Goal: Task Accomplishment & Management: Complete application form

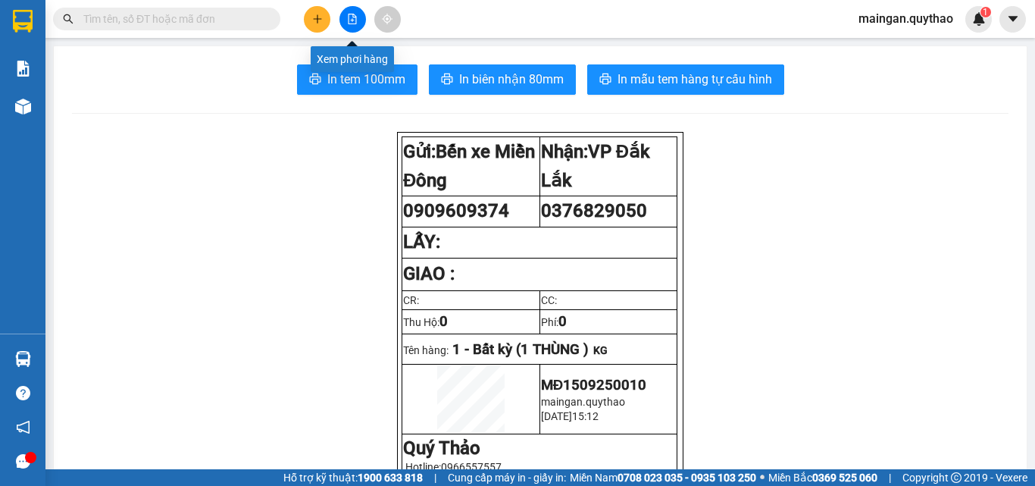
click at [353, 21] on icon "file-add" at bounding box center [352, 19] width 11 height 11
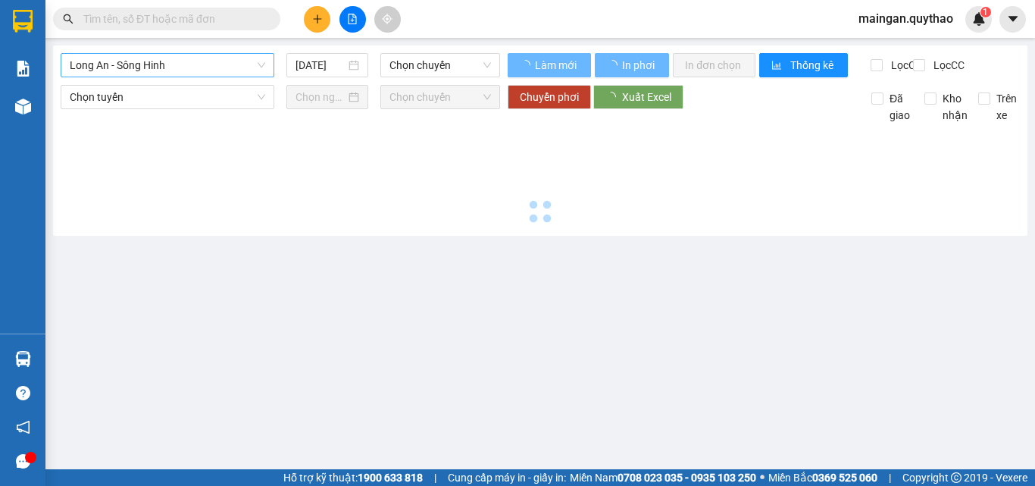
click at [163, 68] on span "Long An - Sông Hinh" at bounding box center [168, 65] width 196 height 23
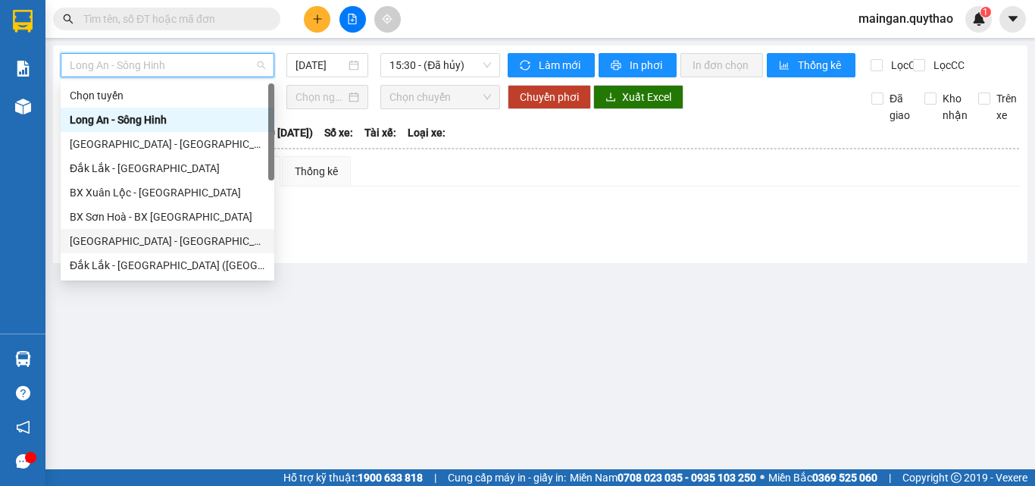
click at [171, 237] on div "[GEOGRAPHIC_DATA] - [GEOGRAPHIC_DATA] ([GEOGRAPHIC_DATA] mới)" at bounding box center [168, 241] width 196 height 17
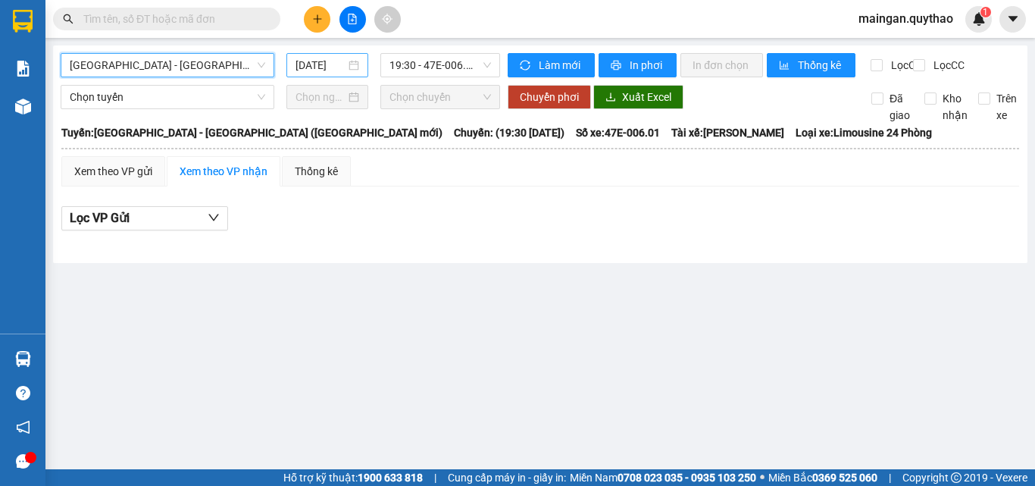
click at [309, 69] on input "[DATE]" at bounding box center [321, 65] width 50 height 17
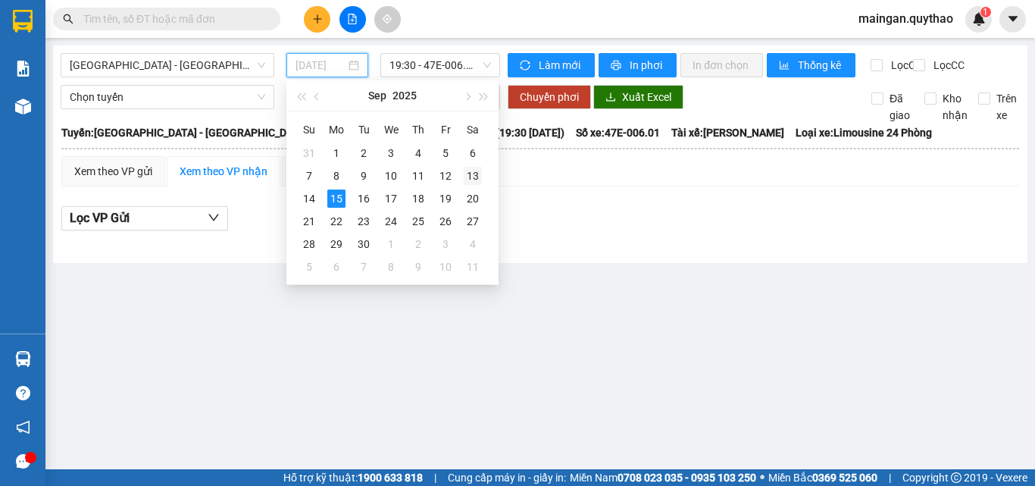
click at [477, 177] on div "13" at bounding box center [473, 176] width 18 height 18
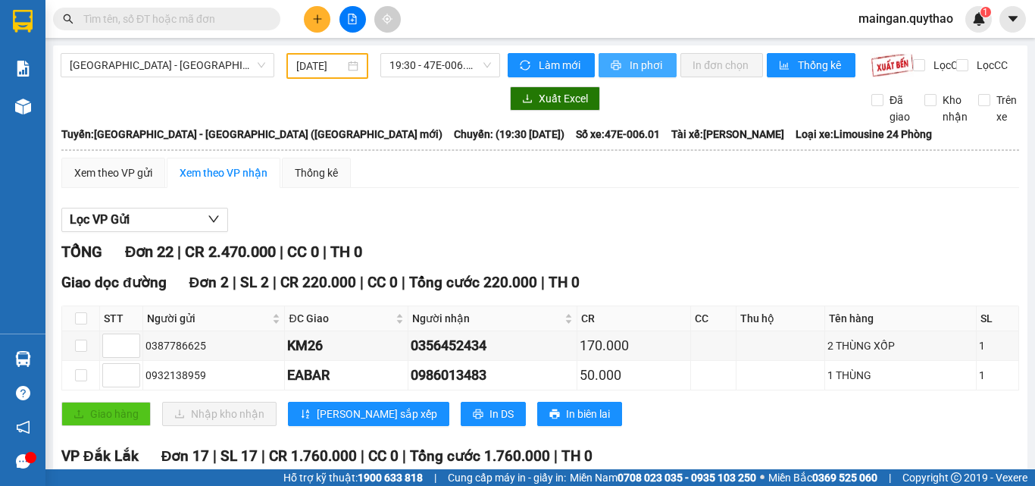
click at [616, 58] on button "In phơi" at bounding box center [638, 65] width 78 height 24
click at [327, 67] on input "[DATE]" at bounding box center [320, 66] width 49 height 17
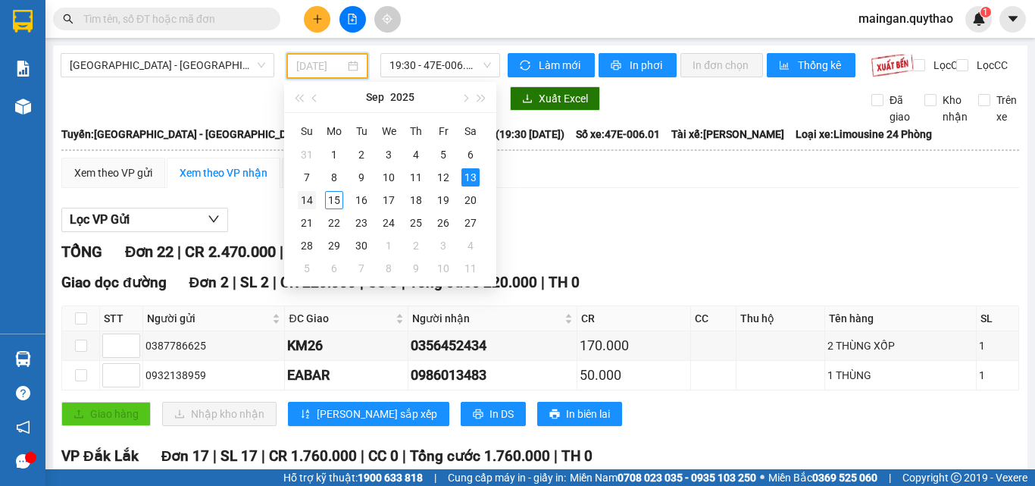
click at [318, 196] on td "14" at bounding box center [306, 200] width 27 height 23
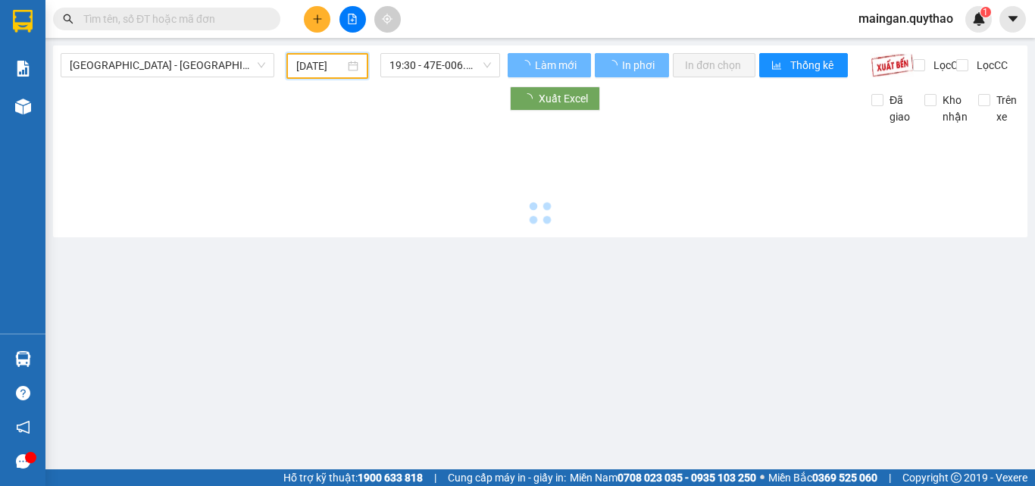
type input "[DATE]"
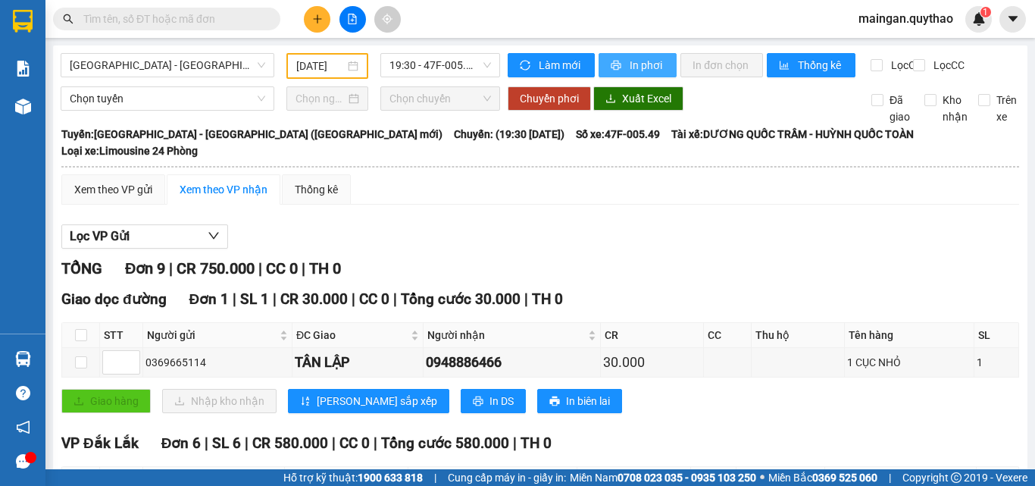
click at [651, 70] on span "In phơi" at bounding box center [647, 65] width 35 height 17
drag, startPoint x: 148, startPoint y: 71, endPoint x: 145, endPoint y: 82, distance: 11.0
click at [146, 72] on span "[GEOGRAPHIC_DATA] - [GEOGRAPHIC_DATA] ([GEOGRAPHIC_DATA] mới)" at bounding box center [168, 65] width 196 height 23
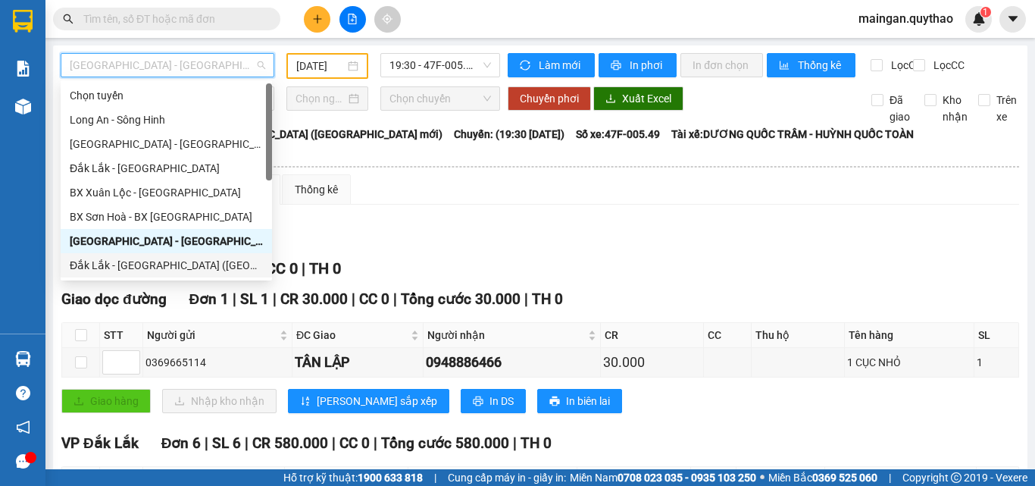
click at [186, 258] on div "Đắk Lắk - [GEOGRAPHIC_DATA] ([GEOGRAPHIC_DATA] mới)" at bounding box center [166, 265] width 193 height 17
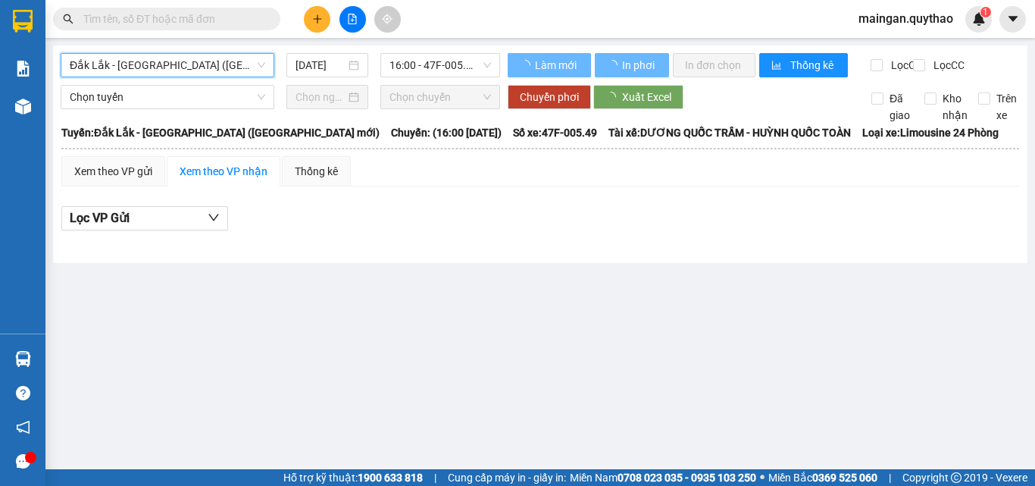
drag, startPoint x: 318, startPoint y: 66, endPoint x: 322, endPoint y: 109, distance: 43.4
click at [318, 75] on div "[DATE]" at bounding box center [328, 65] width 82 height 24
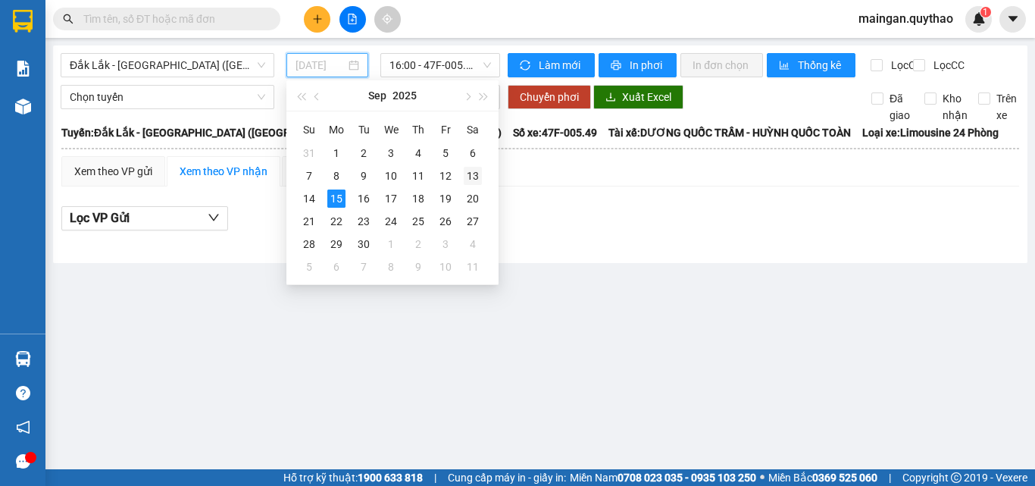
click at [468, 176] on div "13" at bounding box center [473, 176] width 18 height 18
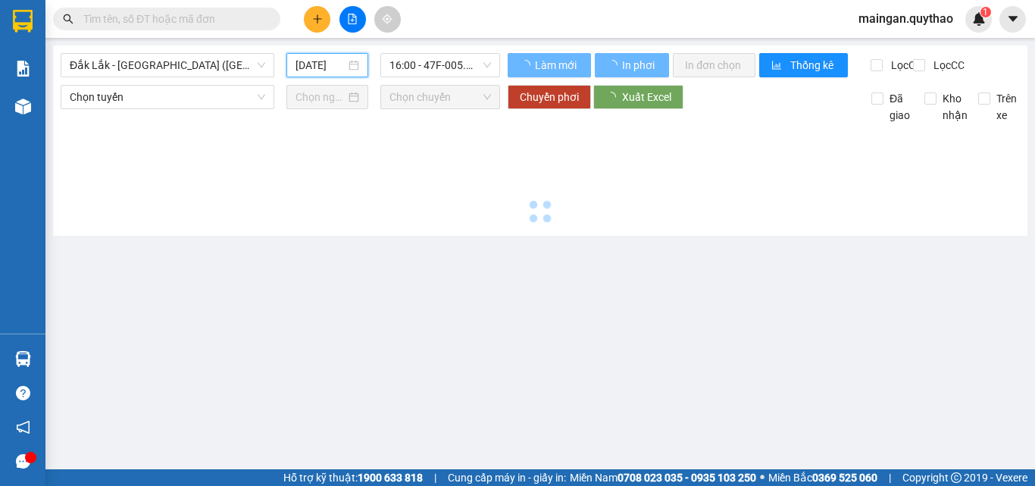
type input "[DATE]"
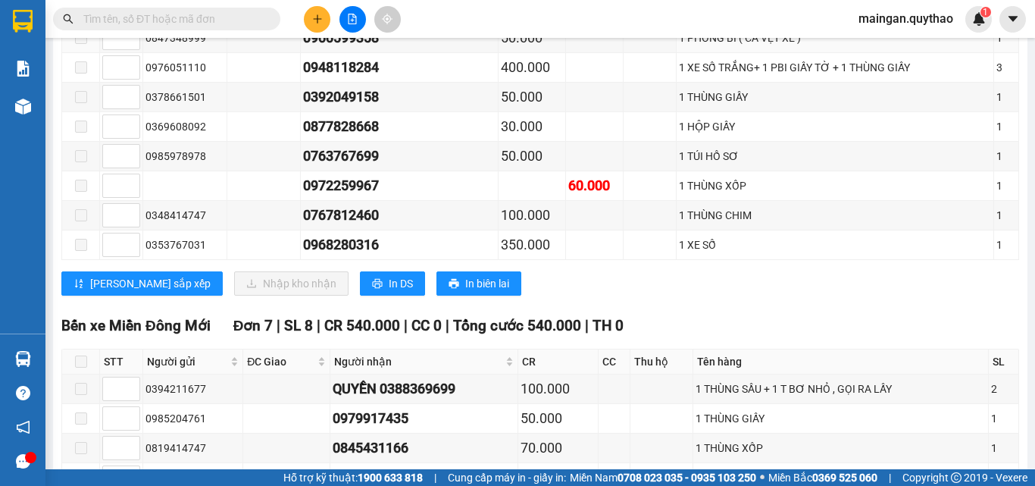
scroll to position [1592, 0]
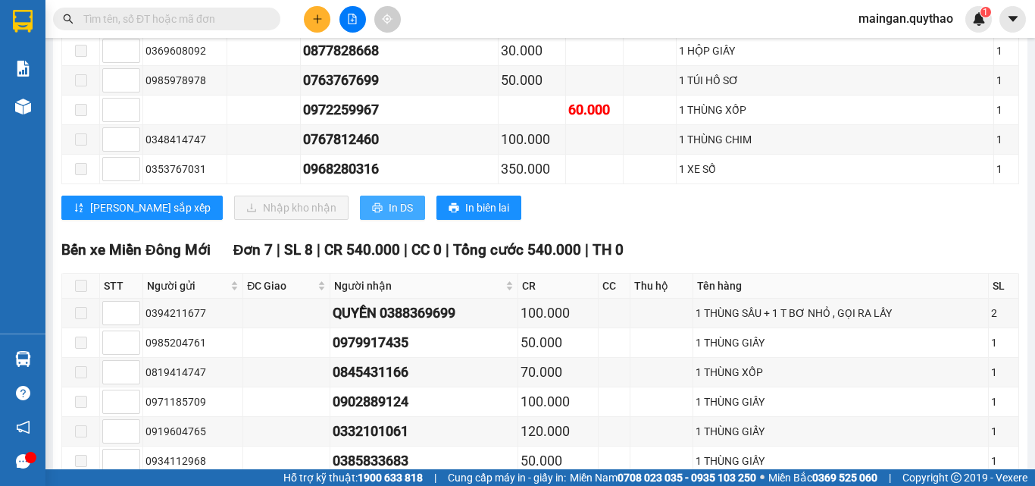
click at [389, 216] on span "In DS" at bounding box center [401, 207] width 24 height 17
click at [319, 19] on icon "plus" at bounding box center [317, 18] width 8 height 1
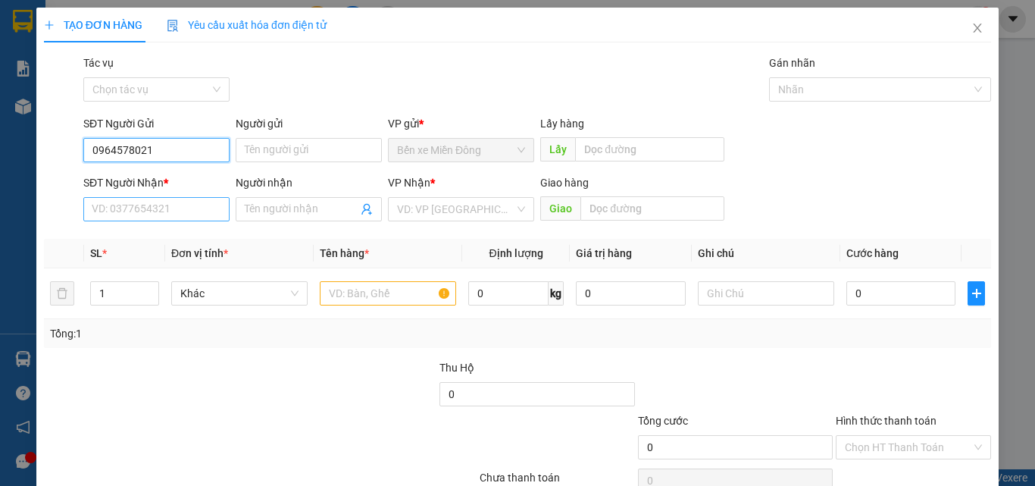
type input "0964578021"
click at [157, 208] on input "SĐT Người Nhận *" at bounding box center [156, 209] width 146 height 24
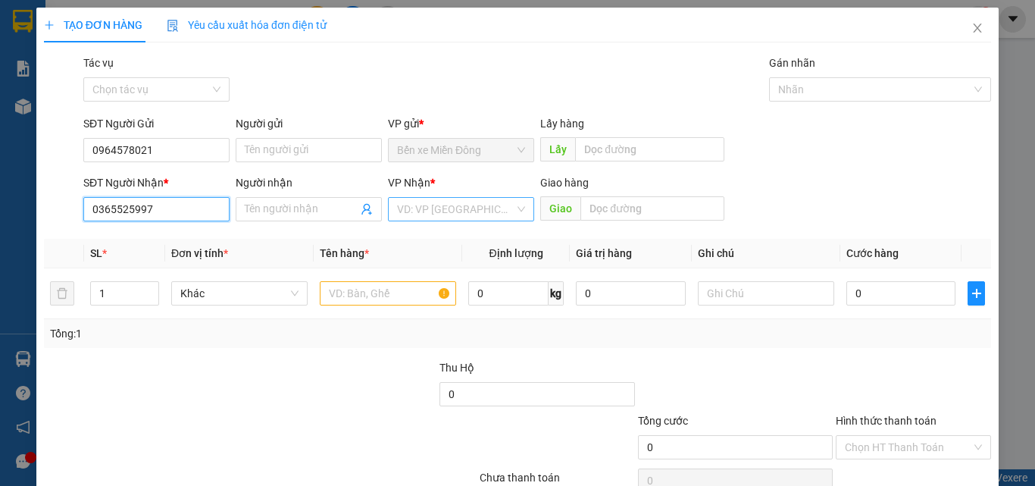
type input "0365525997"
click at [475, 212] on input "search" at bounding box center [455, 209] width 117 height 23
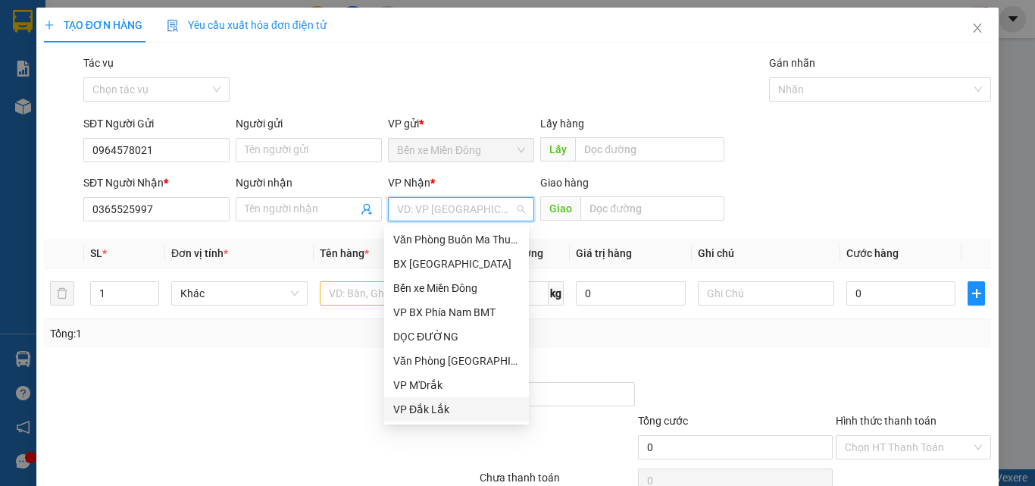
click at [431, 414] on div "VP Đắk Lắk" at bounding box center [456, 409] width 127 height 17
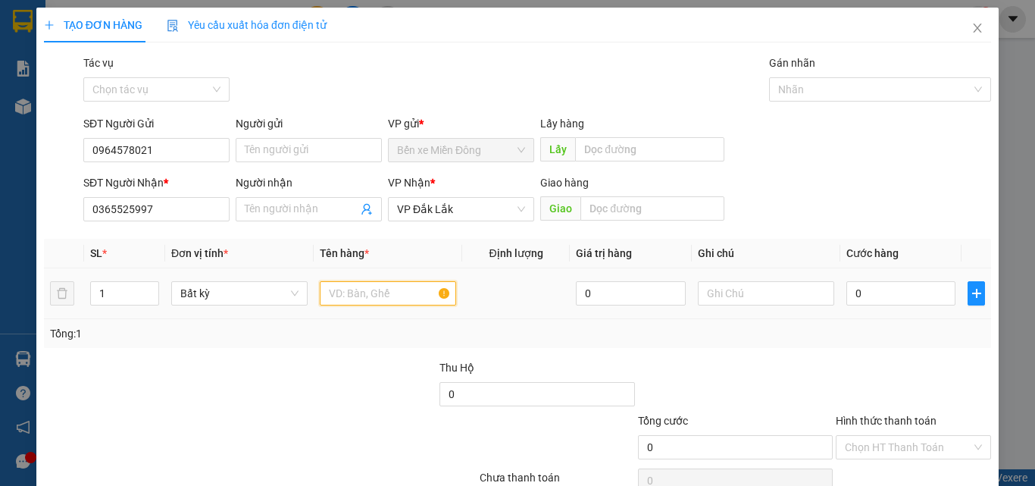
click at [371, 297] on input "text" at bounding box center [388, 293] width 136 height 24
type input "1 THÙNG"
type input "05"
type input "5"
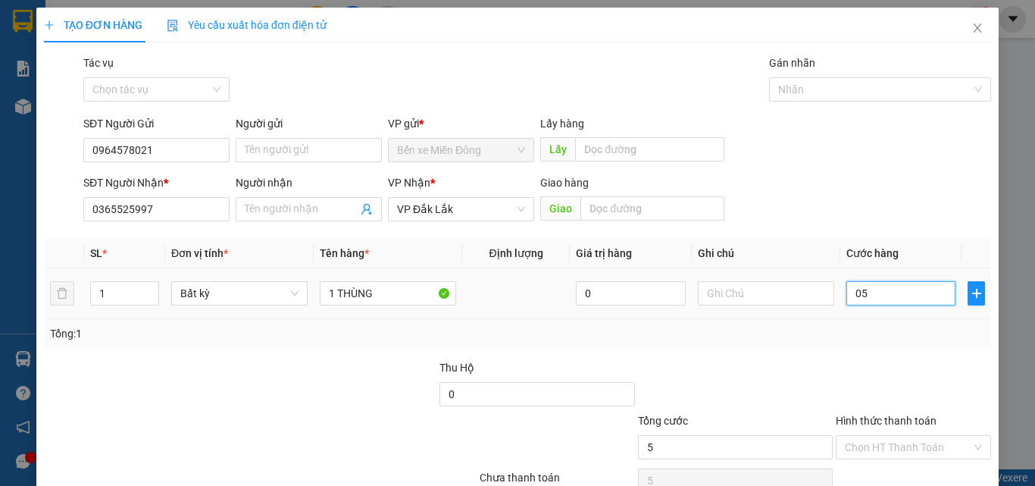
type input "050"
type input "50"
type input "50.000"
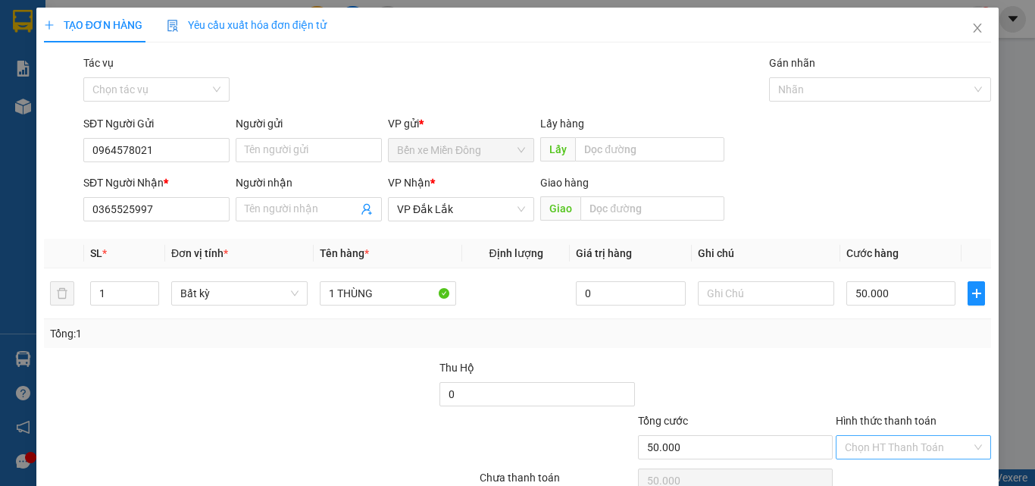
drag, startPoint x: 904, startPoint y: 381, endPoint x: 919, endPoint y: 449, distance: 69.9
click at [905, 383] on div at bounding box center [914, 385] width 158 height 53
click at [919, 447] on input "Hình thức thanh toán" at bounding box center [908, 447] width 127 height 23
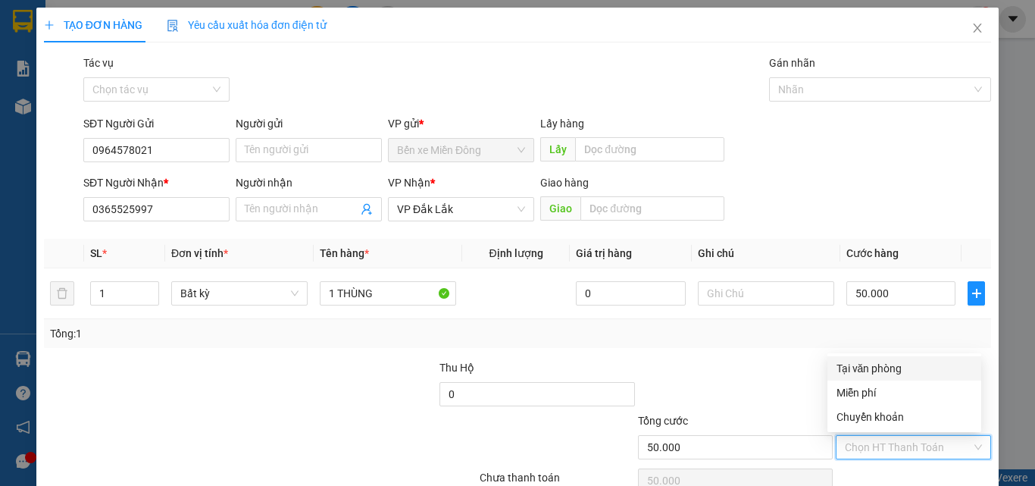
click at [891, 373] on div "Tại văn phòng" at bounding box center [905, 368] width 136 height 17
type input "0"
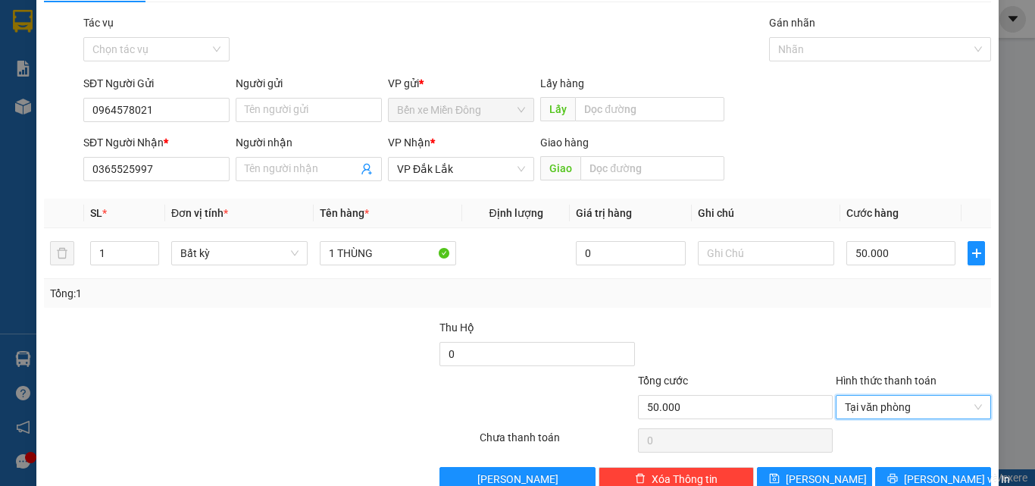
scroll to position [75, 0]
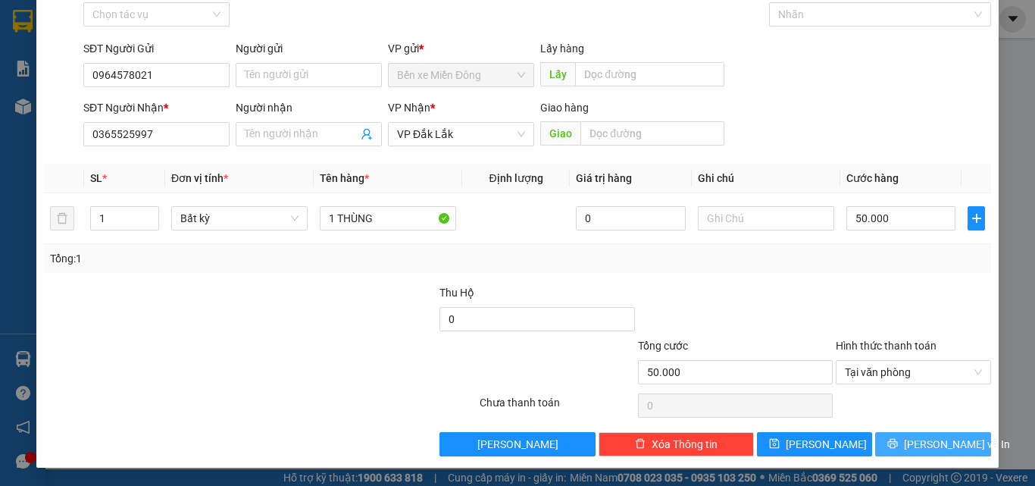
click at [906, 449] on button "[PERSON_NAME] và In" at bounding box center [933, 444] width 116 height 24
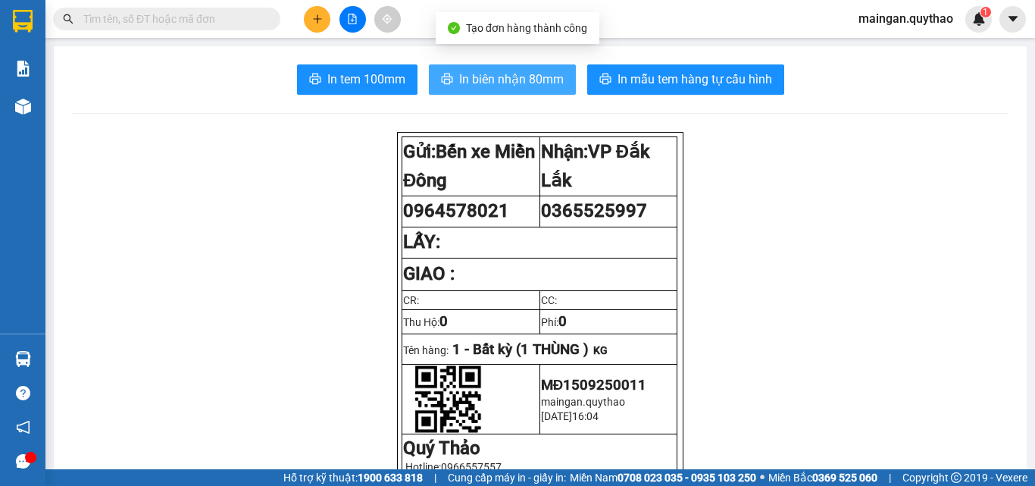
click at [518, 93] on button "In biên nhận 80mm" at bounding box center [502, 79] width 147 height 30
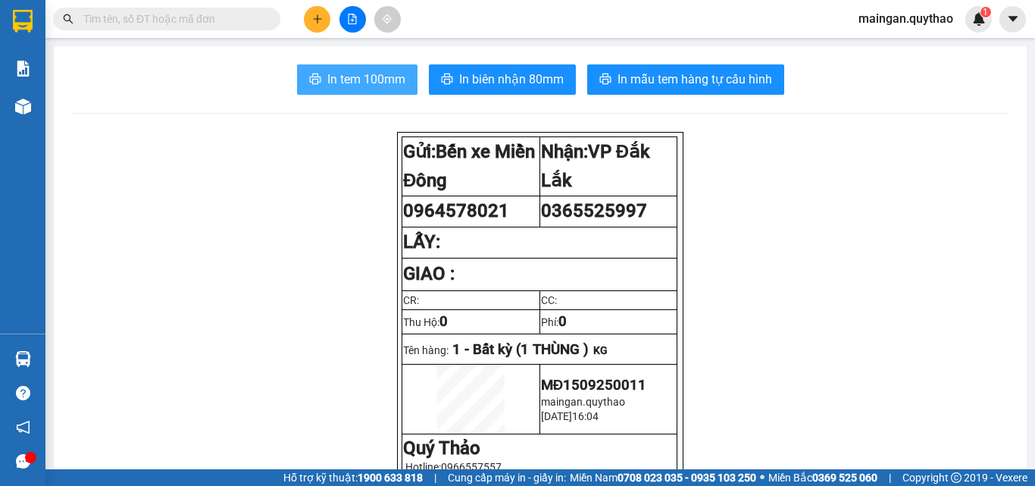
click at [327, 74] on span "In tem 100mm" at bounding box center [366, 79] width 78 height 19
click at [316, 28] on button at bounding box center [317, 19] width 27 height 27
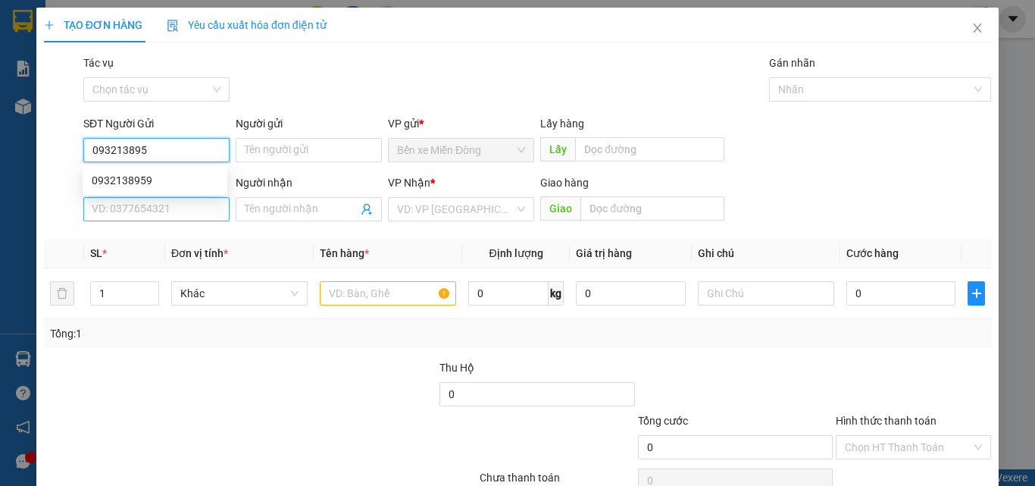
type input "0932138959"
click at [191, 174] on div "0932138959" at bounding box center [155, 180] width 127 height 17
type input "0986013483"
type input "EABAR"
type input "0932138959"
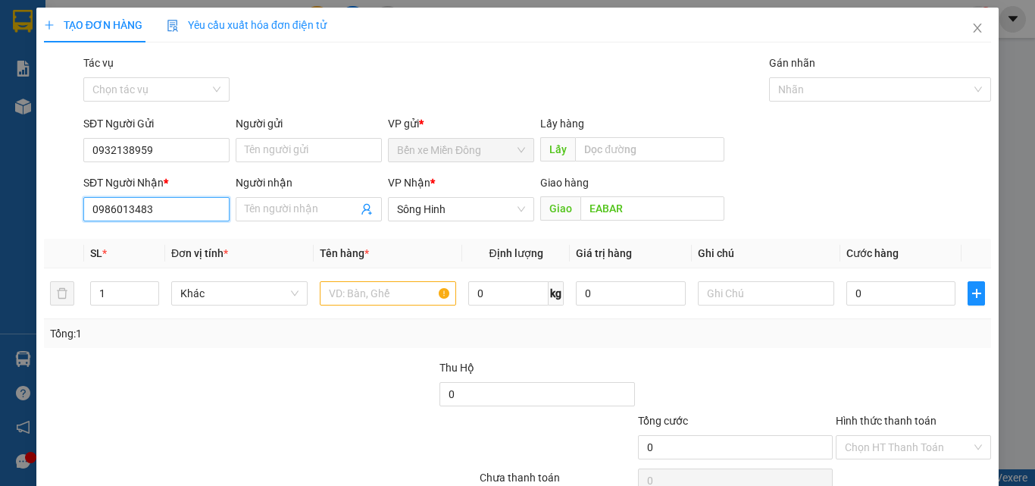
click at [203, 210] on input "0986013483" at bounding box center [156, 209] width 146 height 24
drag, startPoint x: 164, startPoint y: 216, endPoint x: 20, endPoint y: 215, distance: 143.3
click at [20, 215] on div "TẠO ĐƠN HÀNG Yêu cầu xuất hóa đơn điện tử Transit Pickup Surcharge Ids Transit …" at bounding box center [517, 243] width 1035 height 486
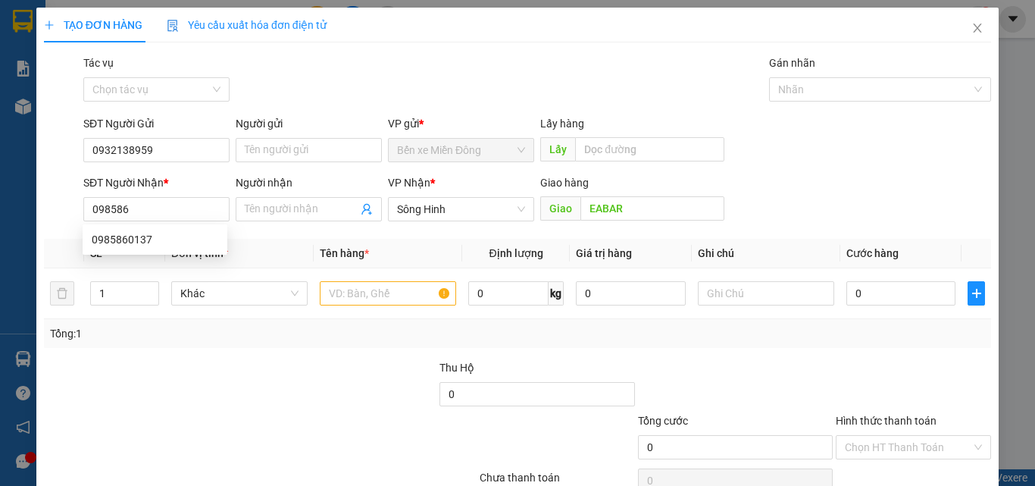
click at [20, 215] on div "TẠO ĐƠN HÀNG Yêu cầu xuất hóa đơn điện tử Transit Pickup Surcharge Ids Transit …" at bounding box center [517, 243] width 1035 height 486
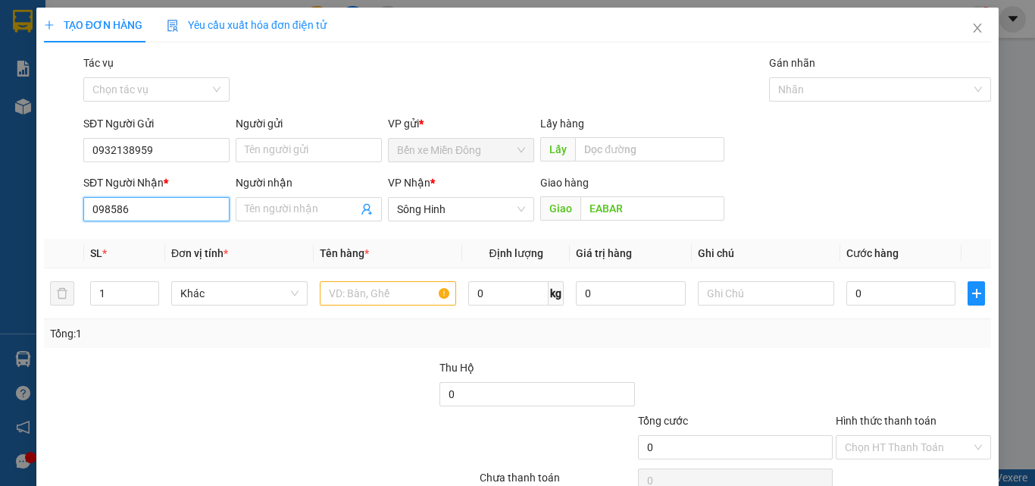
click at [152, 215] on input "098586" at bounding box center [156, 209] width 146 height 24
drag, startPoint x: 142, startPoint y: 243, endPoint x: 153, endPoint y: 240, distance: 11.8
click at [144, 242] on div "0985860137" at bounding box center [155, 239] width 127 height 17
type input "0985860137"
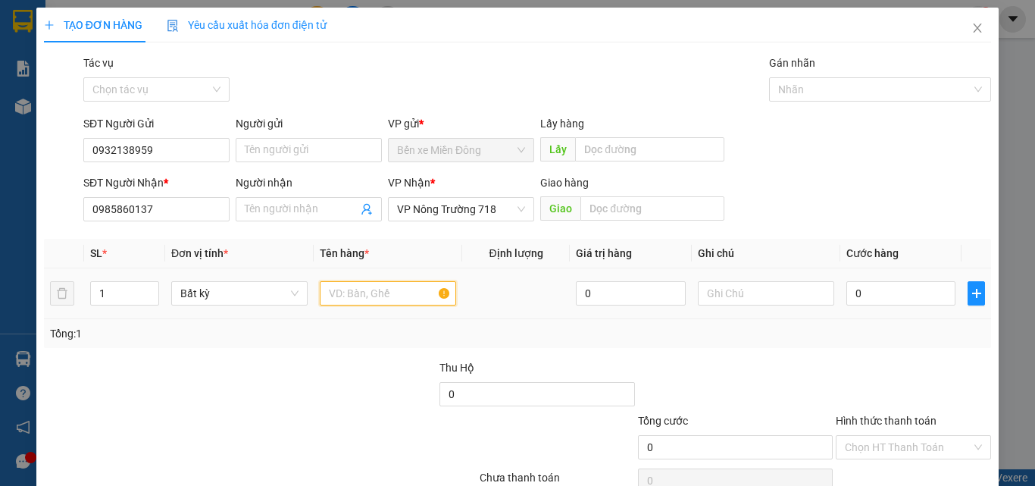
click at [359, 299] on input "text" at bounding box center [388, 293] width 136 height 24
type input "3"
type input "3 CUỘN +1 THÙNG"
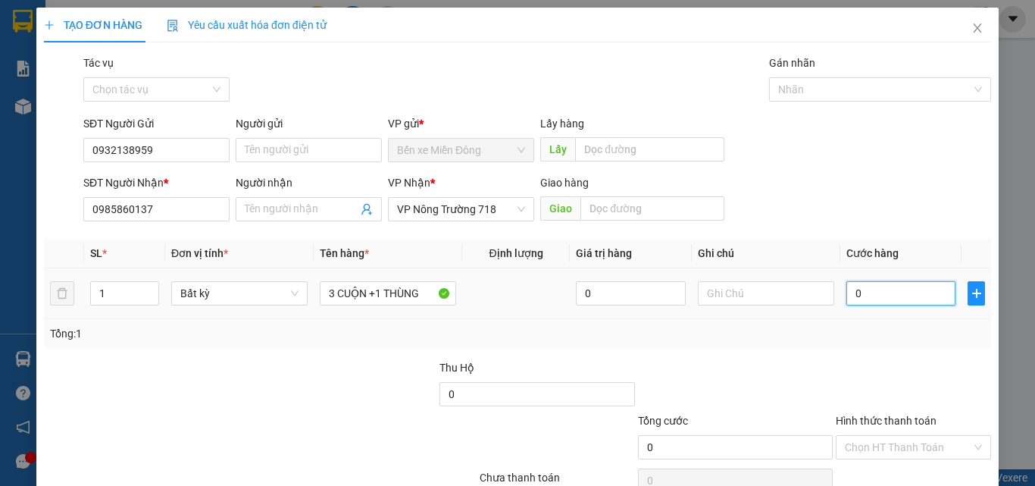
click at [853, 293] on input "0" at bounding box center [901, 293] width 109 height 24
type input "03"
type input "3"
type input "035"
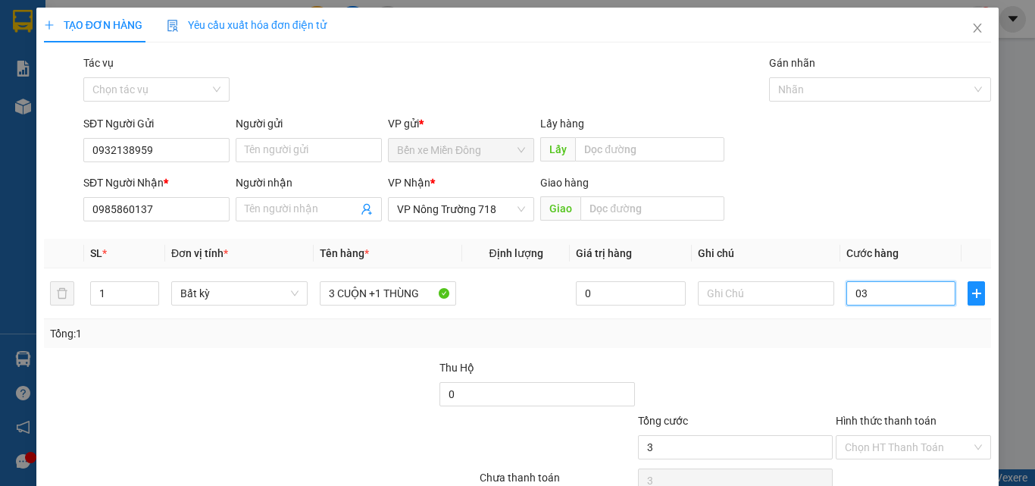
type input "35"
type input "0.350"
type input "350"
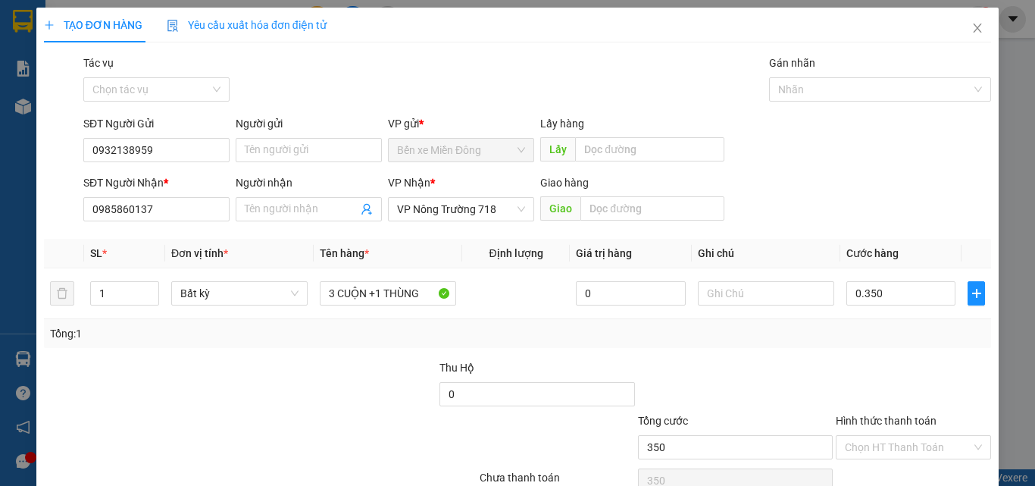
type input "350.000"
click at [896, 418] on div "Hình thức thanh toán" at bounding box center [913, 423] width 155 height 23
click at [901, 453] on input "Hình thức thanh toán" at bounding box center [908, 447] width 127 height 23
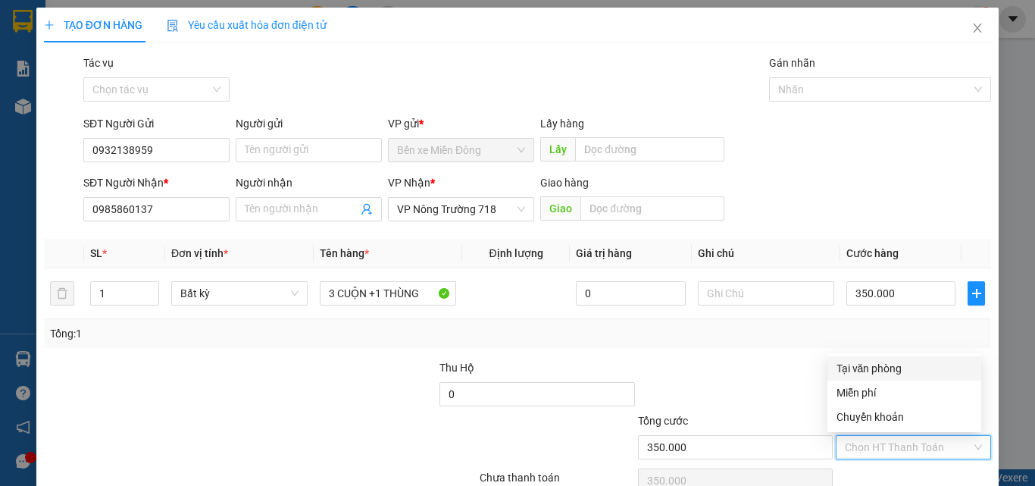
click at [896, 363] on div "Tại văn phòng" at bounding box center [905, 368] width 136 height 17
type input "0"
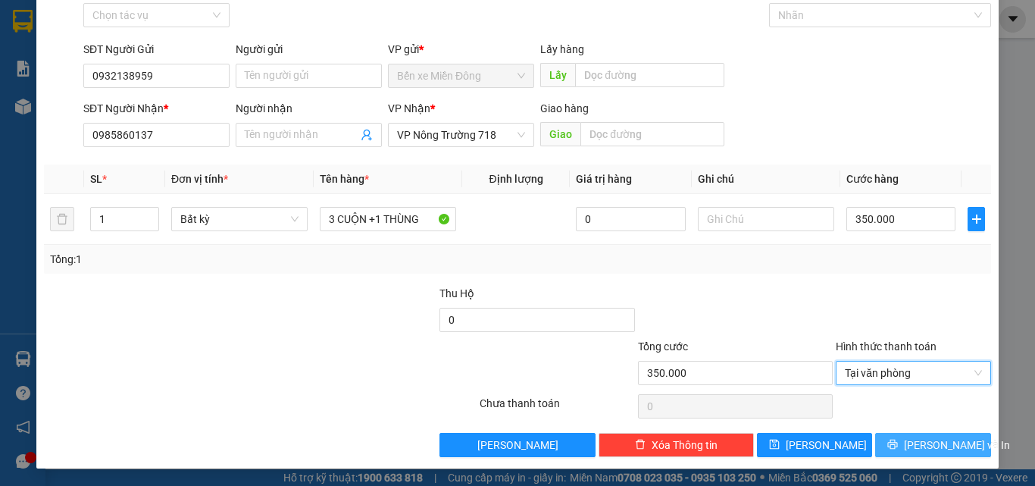
scroll to position [75, 0]
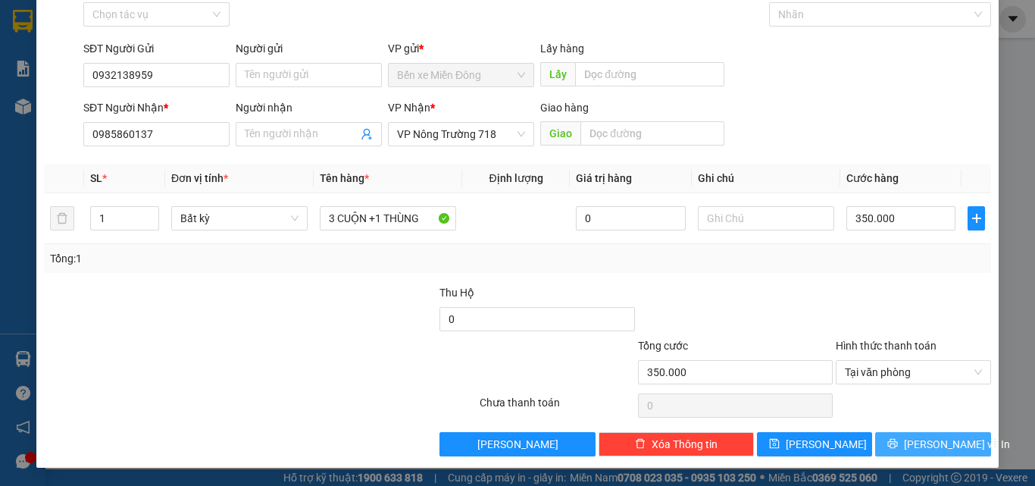
click at [925, 443] on span "[PERSON_NAME] và In" at bounding box center [957, 444] width 106 height 17
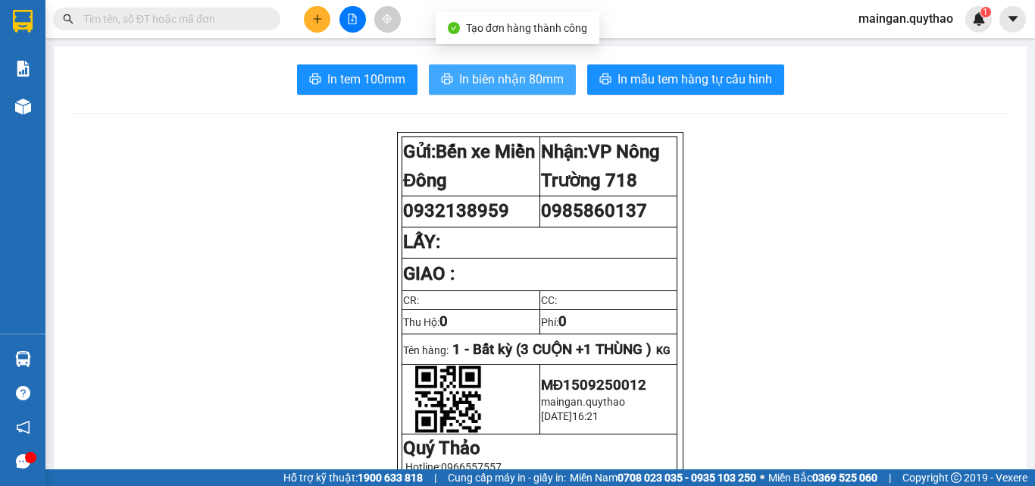
drag, startPoint x: 550, startPoint y: 97, endPoint x: 530, endPoint y: 88, distance: 22.4
click at [528, 82] on span "In biên nhận 80mm" at bounding box center [511, 79] width 105 height 19
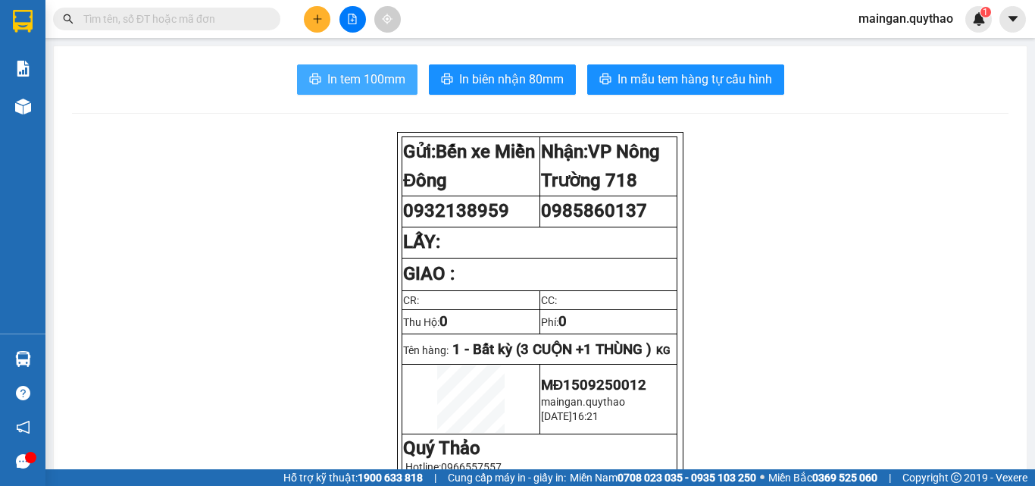
drag, startPoint x: 309, startPoint y: 82, endPoint x: 362, endPoint y: 121, distance: 65.0
click at [317, 90] on button "In tem 100mm" at bounding box center [357, 79] width 121 height 30
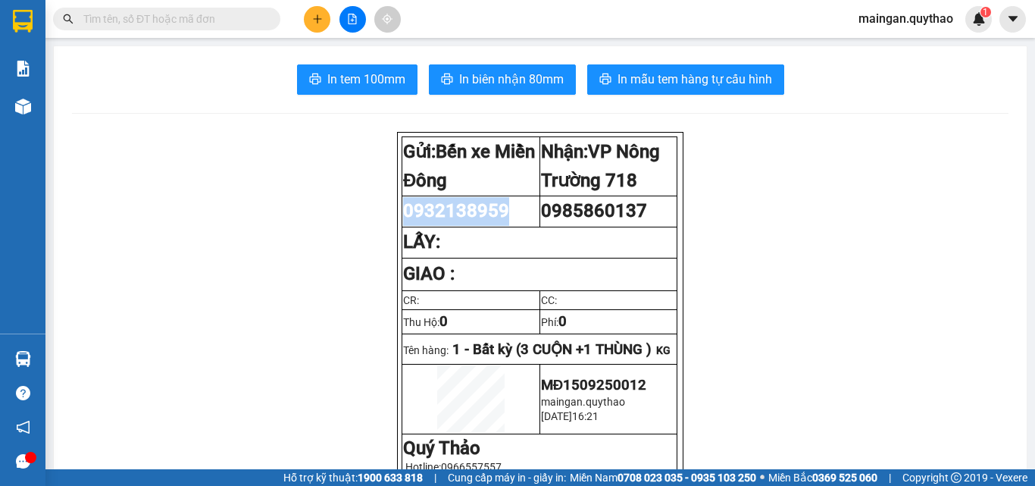
copy span "0932138959"
drag, startPoint x: 400, startPoint y: 214, endPoint x: 463, endPoint y: 184, distance: 69.5
click at [500, 220] on span "0932138959" at bounding box center [456, 210] width 106 height 21
click at [313, 6] on div at bounding box center [353, 19] width 114 height 27
click at [314, 15] on icon "plus" at bounding box center [317, 19] width 11 height 11
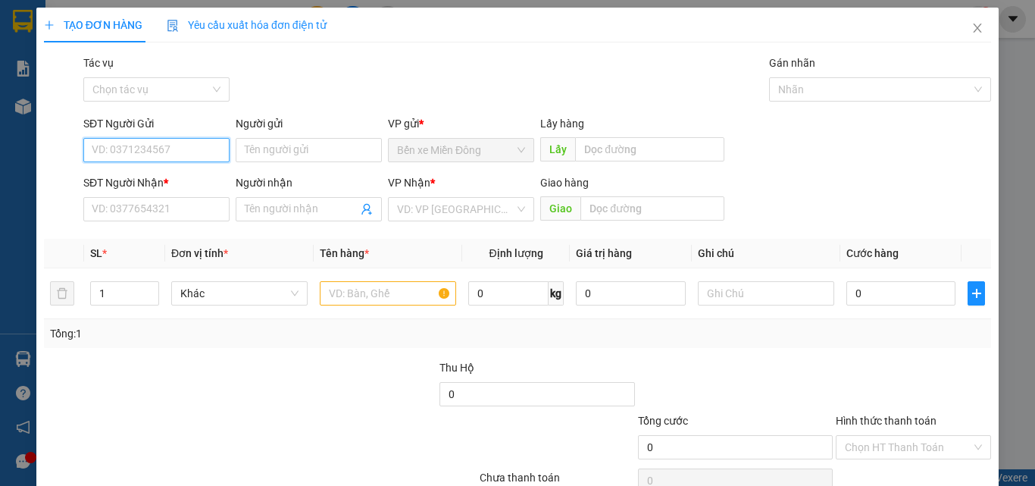
paste input "0932138959"
type input "0932138959"
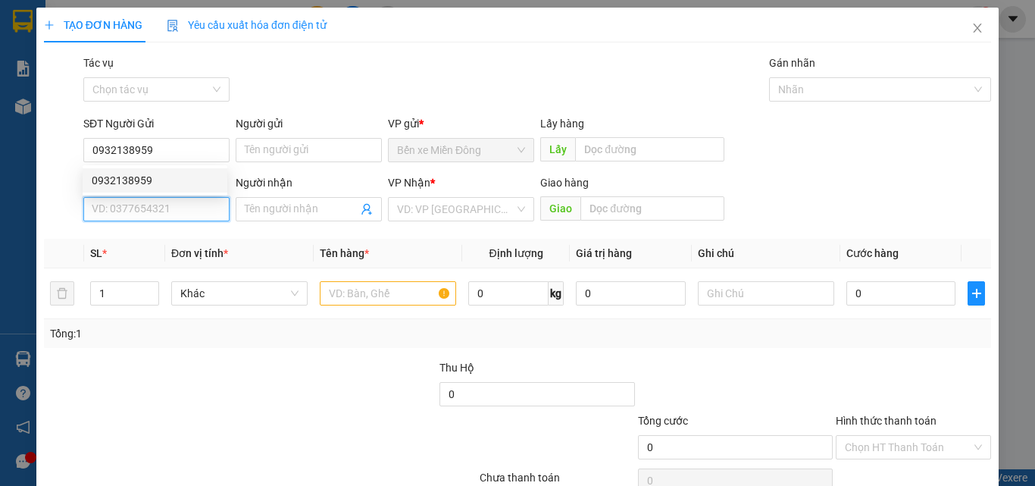
click at [181, 211] on input "SĐT Người Nhận *" at bounding box center [156, 209] width 146 height 24
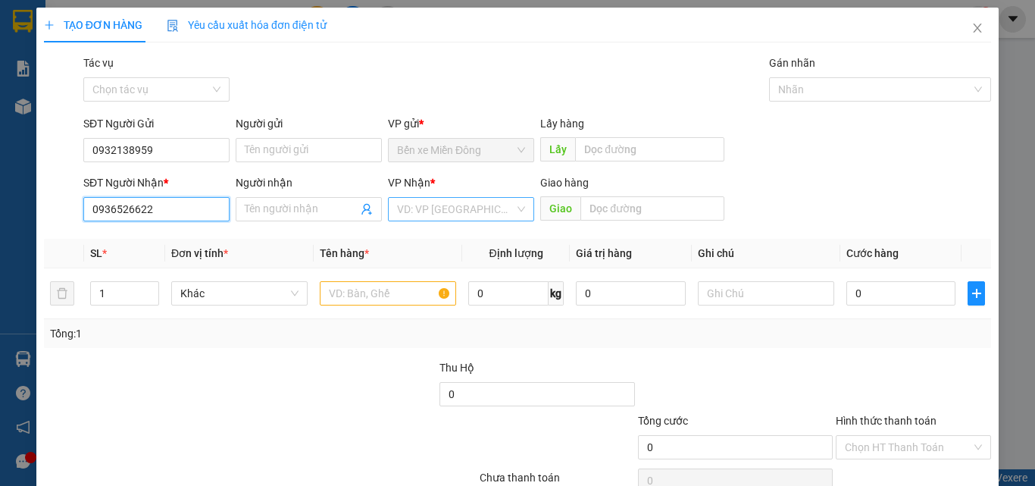
type input "0936526622"
click at [411, 214] on input "search" at bounding box center [455, 209] width 117 height 23
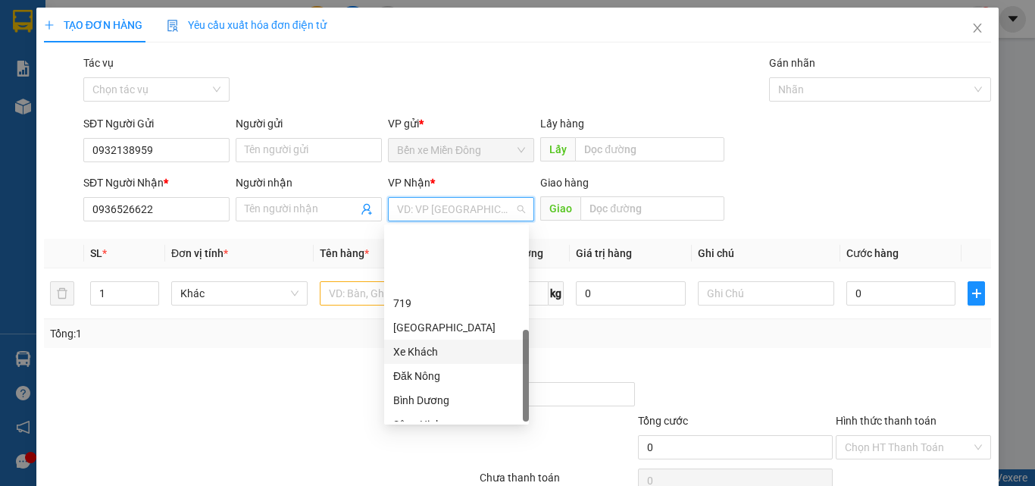
scroll to position [315, 0]
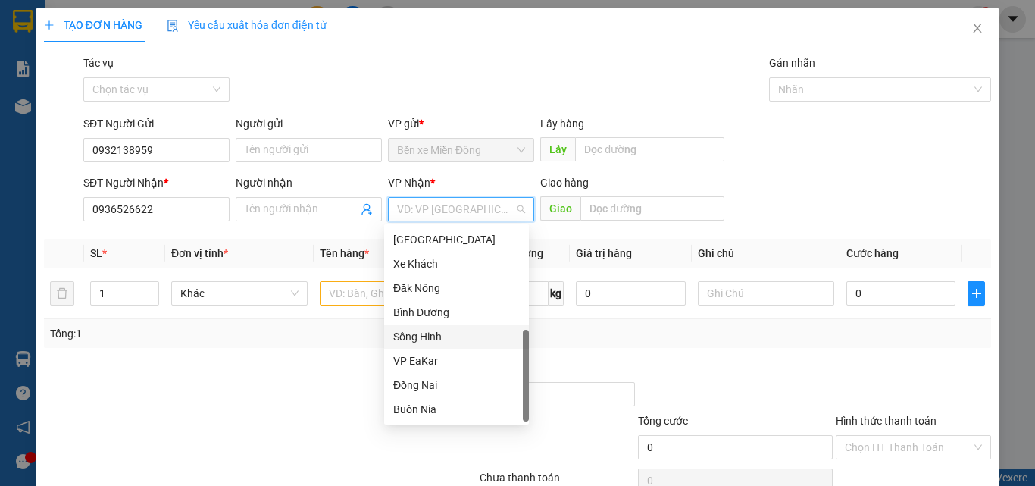
click at [421, 346] on div "Sông Hinh" at bounding box center [456, 336] width 145 height 24
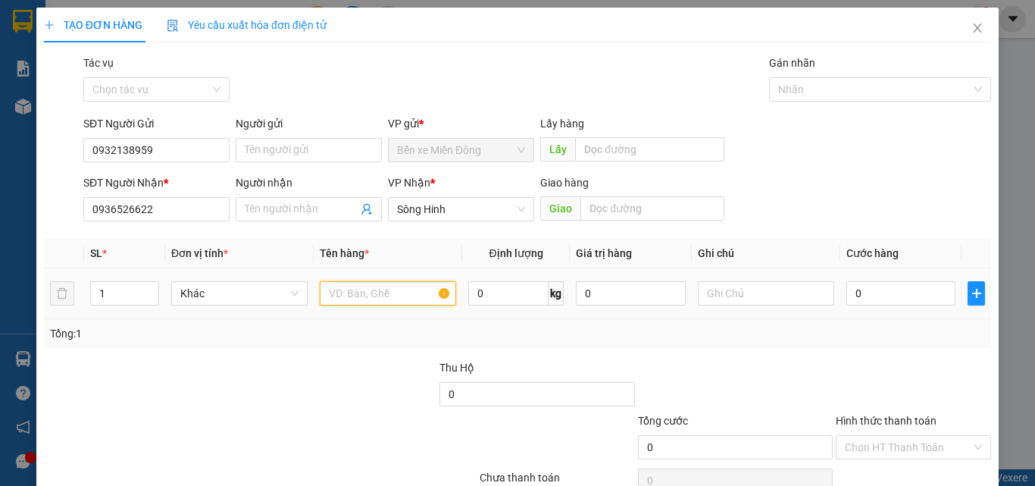
click at [398, 300] on input "text" at bounding box center [388, 293] width 136 height 24
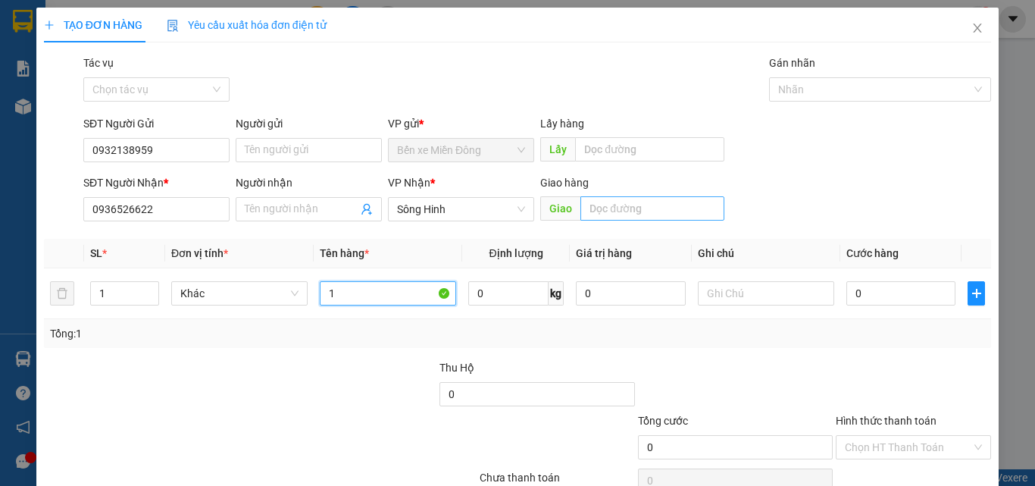
type input "1"
click at [622, 205] on input "text" at bounding box center [653, 208] width 144 height 24
type input "EABAR"
click at [382, 274] on td "1" at bounding box center [388, 293] width 149 height 51
click at [396, 300] on input "1" at bounding box center [388, 293] width 136 height 24
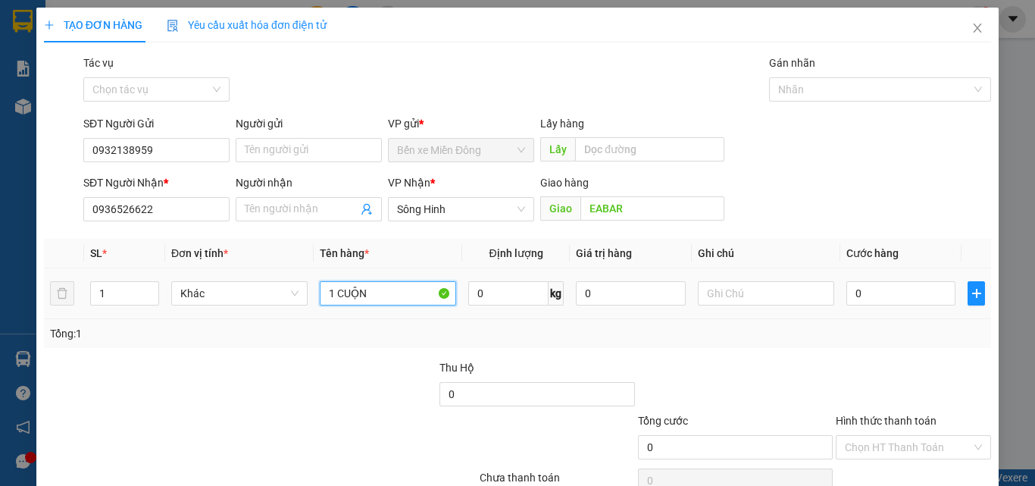
type input "1 CUỘN"
click at [911, 308] on div "0" at bounding box center [901, 293] width 109 height 30
click at [890, 301] on input "0" at bounding box center [901, 293] width 109 height 24
type input "05"
type input "5"
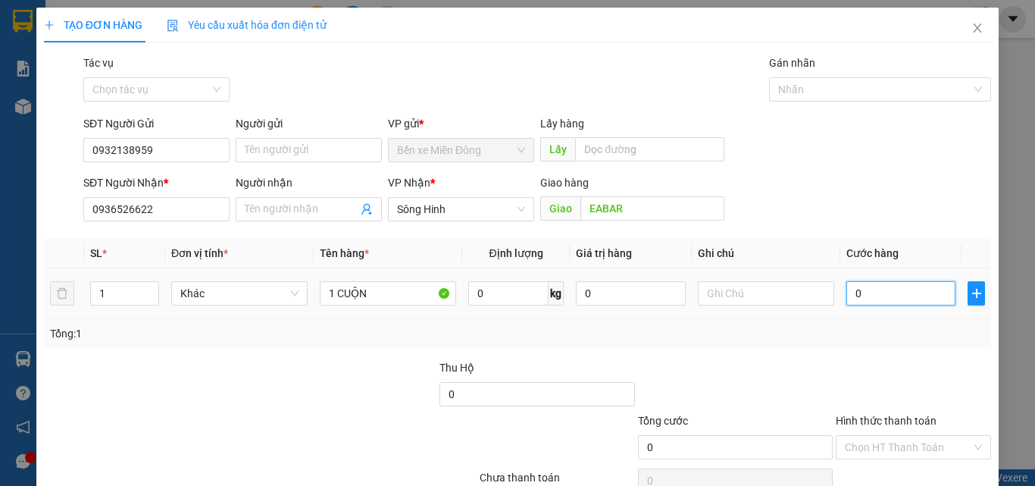
type input "5"
type input "050"
type input "50"
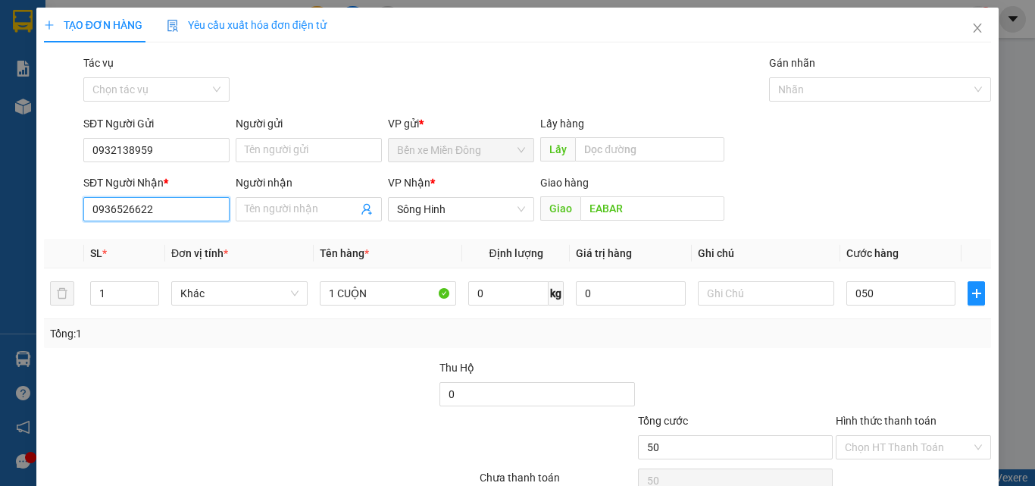
type input "50.000"
click at [167, 202] on input "0936526622" at bounding box center [156, 209] width 146 height 24
drag, startPoint x: 969, startPoint y: 393, endPoint x: 943, endPoint y: 425, distance: 41.0
click at [966, 394] on div at bounding box center [914, 385] width 158 height 53
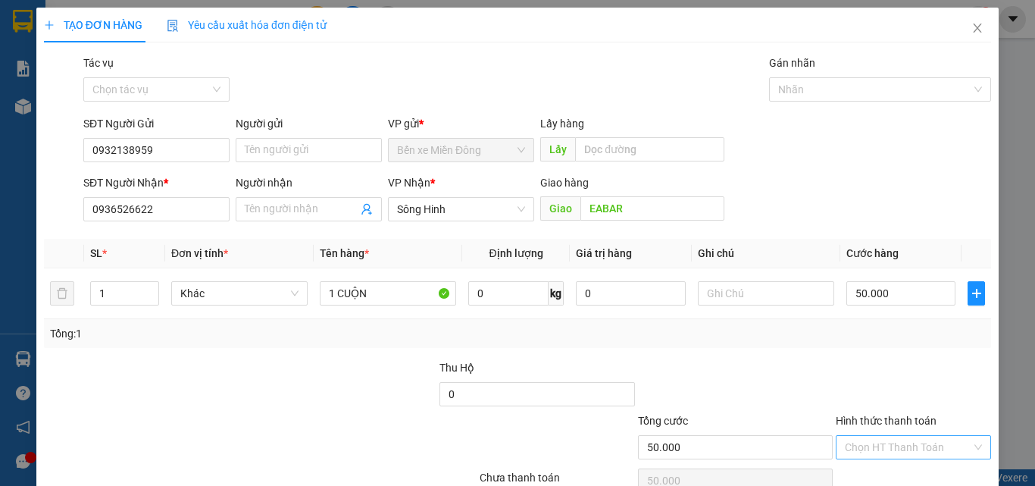
drag, startPoint x: 925, startPoint y: 437, endPoint x: 910, endPoint y: 443, distance: 16.6
click at [921, 441] on input "Hình thức thanh toán" at bounding box center [908, 447] width 127 height 23
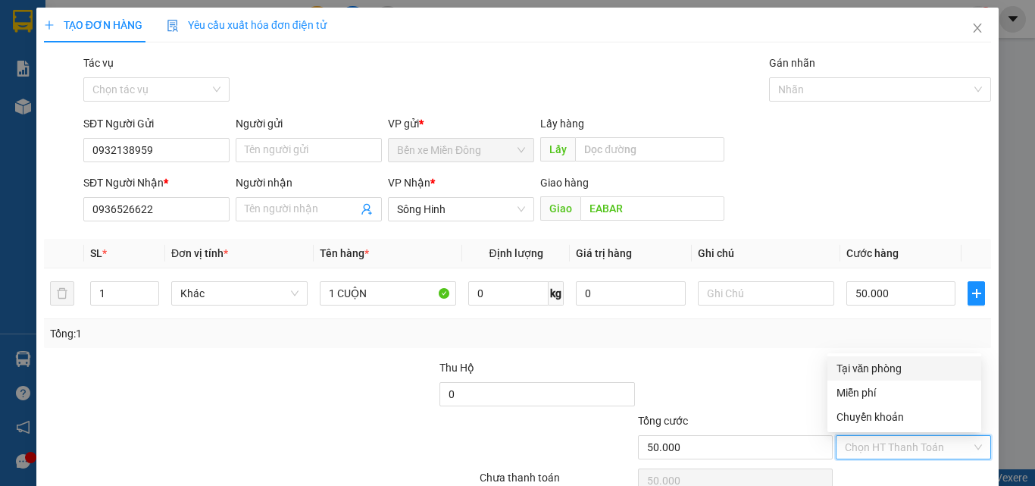
click at [876, 366] on div "Tại văn phòng" at bounding box center [905, 368] width 136 height 17
type input "0"
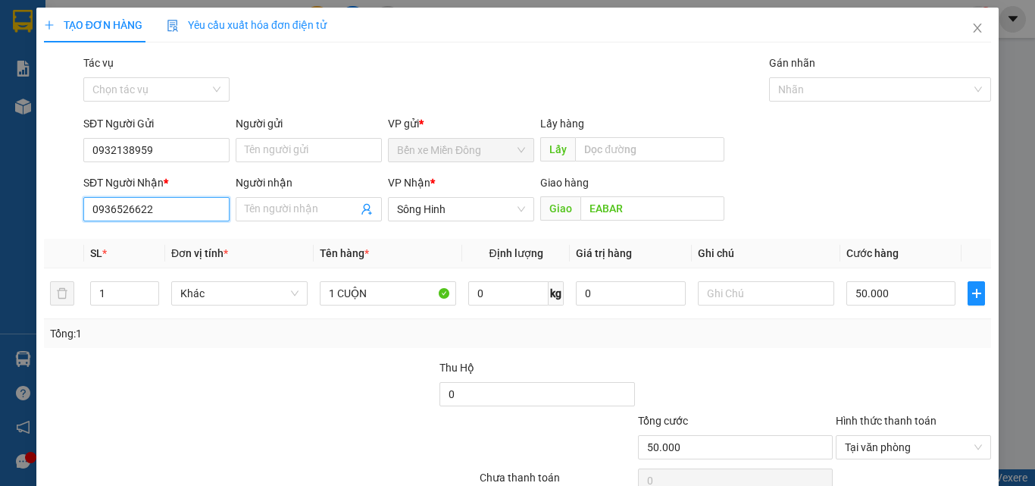
click at [173, 212] on input "0936526622" at bounding box center [156, 209] width 146 height 24
drag, startPoint x: 174, startPoint y: 212, endPoint x: 0, endPoint y: 211, distance: 173.6
click at [0, 211] on div "TẠO ĐƠN HÀNG Yêu cầu xuất hóa đơn điện tử Transit Pickup Surcharge Ids Transit …" at bounding box center [517, 243] width 1035 height 486
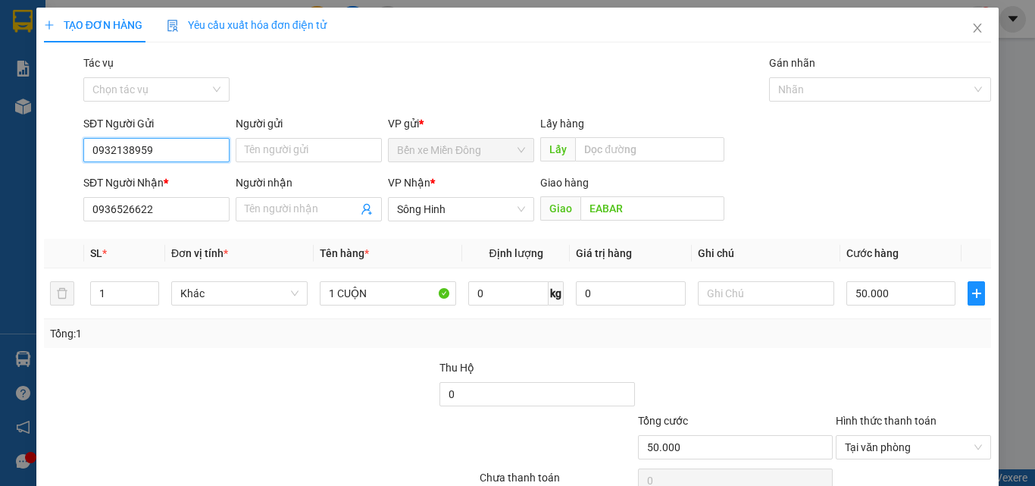
click at [160, 155] on input "0932138959" at bounding box center [156, 150] width 146 height 24
type input "0"
paste input "0936526622"
type input "0936526622"
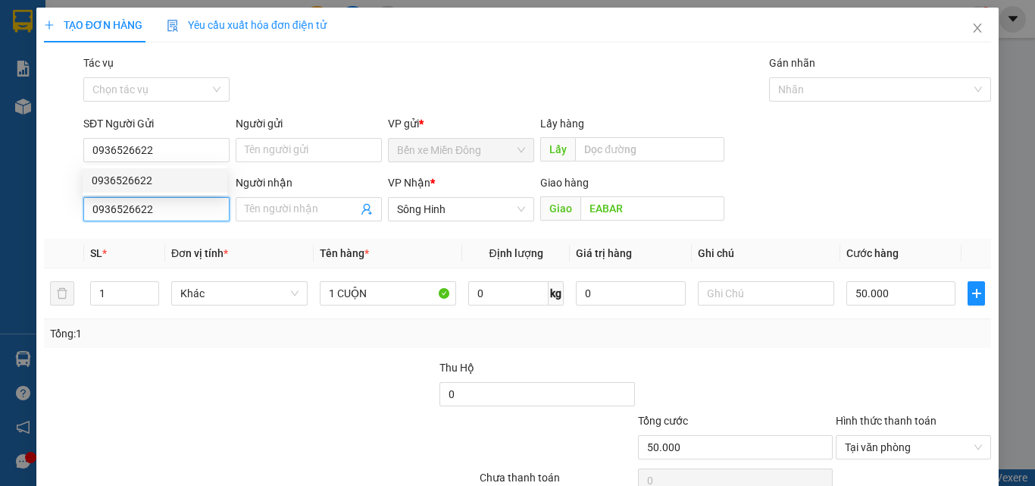
drag, startPoint x: 172, startPoint y: 214, endPoint x: 77, endPoint y: 222, distance: 95.1
click at [77, 218] on div "SĐT Người Nhận * 0936526622 0936526622 Người nhận Tên người nhận VP Nhận * Sông…" at bounding box center [517, 200] width 951 height 53
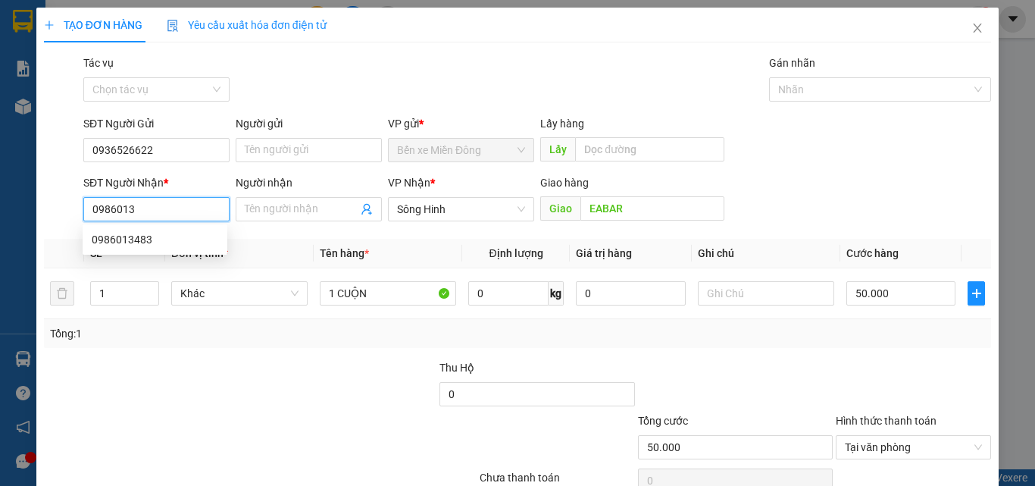
click at [169, 245] on div "0986013483" at bounding box center [155, 239] width 127 height 17
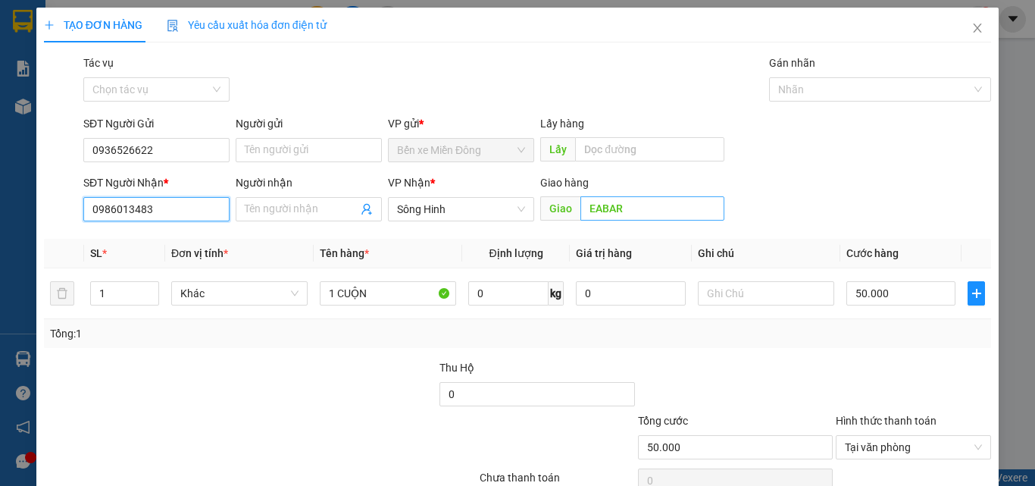
type input "0986013483"
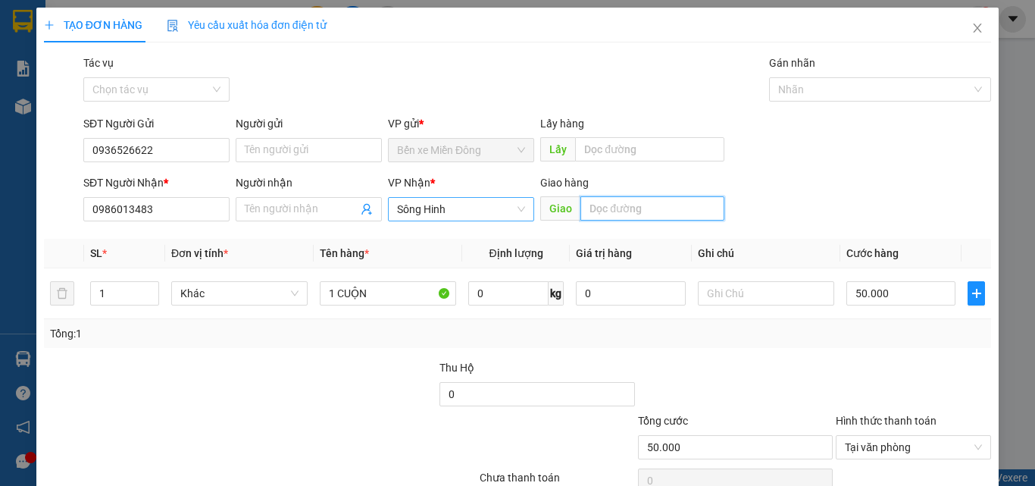
click at [471, 201] on span "Sông Hinh" at bounding box center [461, 209] width 128 height 23
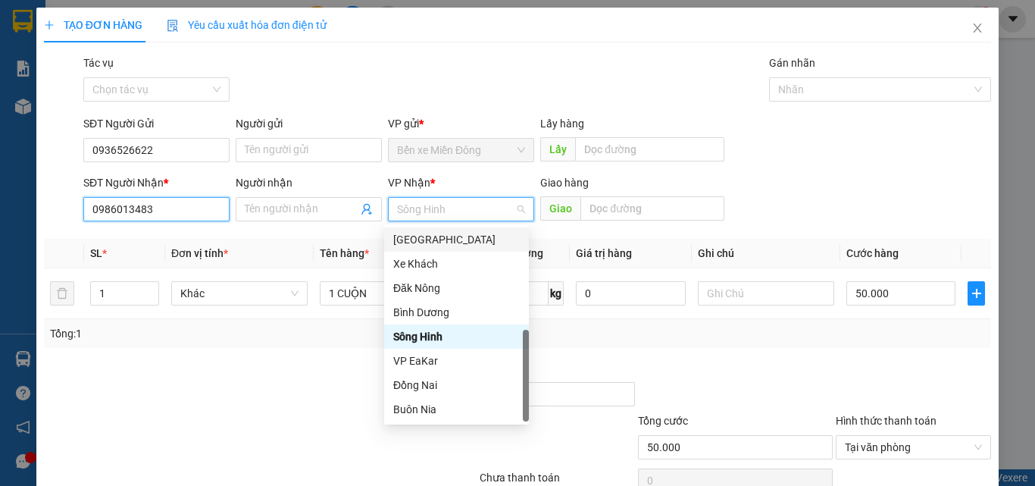
drag, startPoint x: 179, startPoint y: 197, endPoint x: 178, endPoint y: 208, distance: 10.6
click at [179, 200] on input "0986013483" at bounding box center [156, 209] width 146 height 24
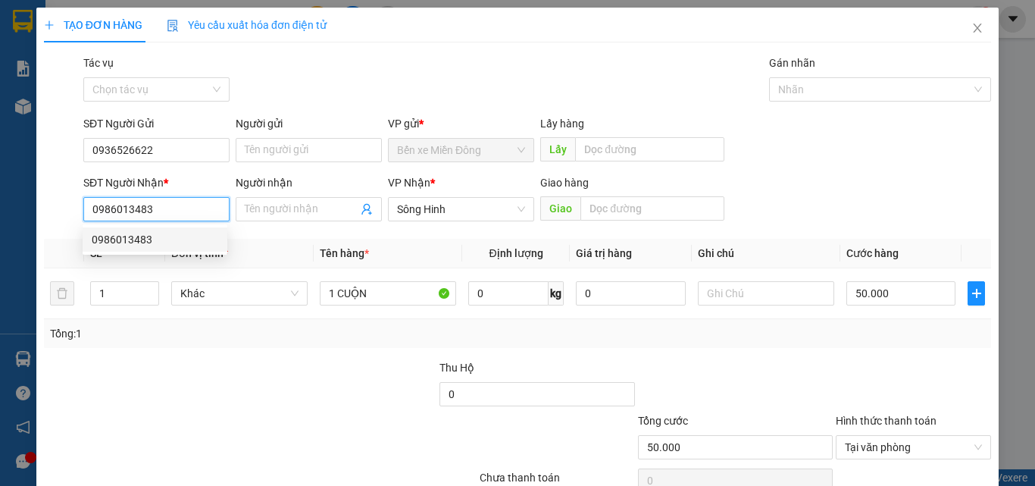
click at [185, 243] on div "0986013483" at bounding box center [155, 239] width 127 height 17
type input "EABAR"
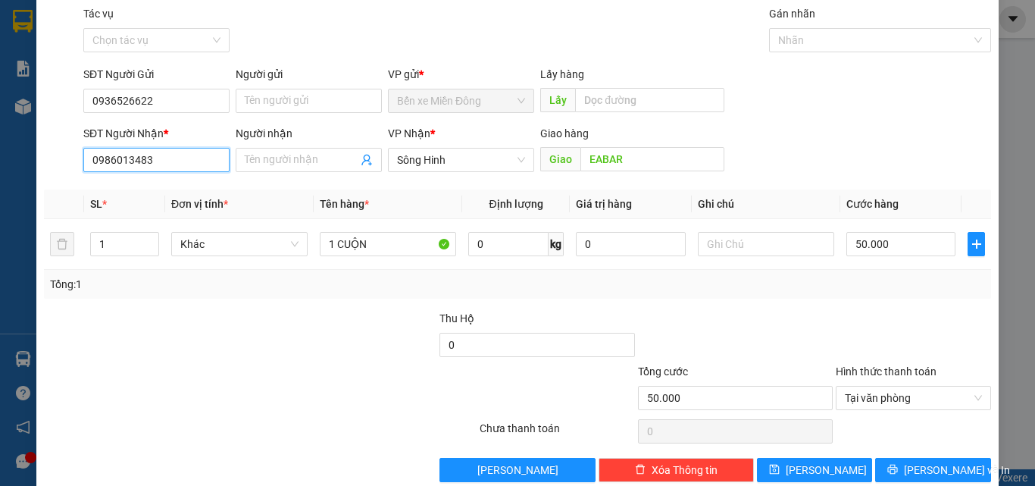
scroll to position [75, 0]
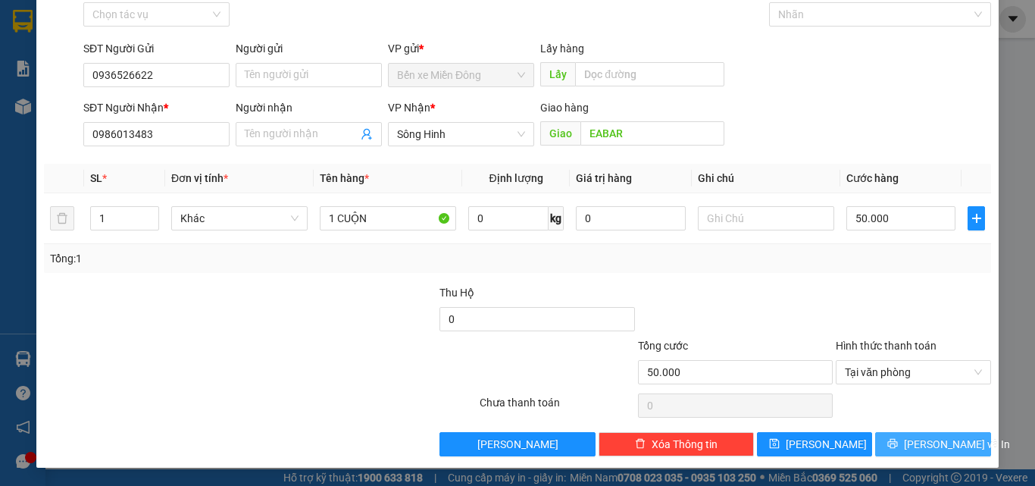
click at [954, 436] on button "[PERSON_NAME] và In" at bounding box center [933, 444] width 116 height 24
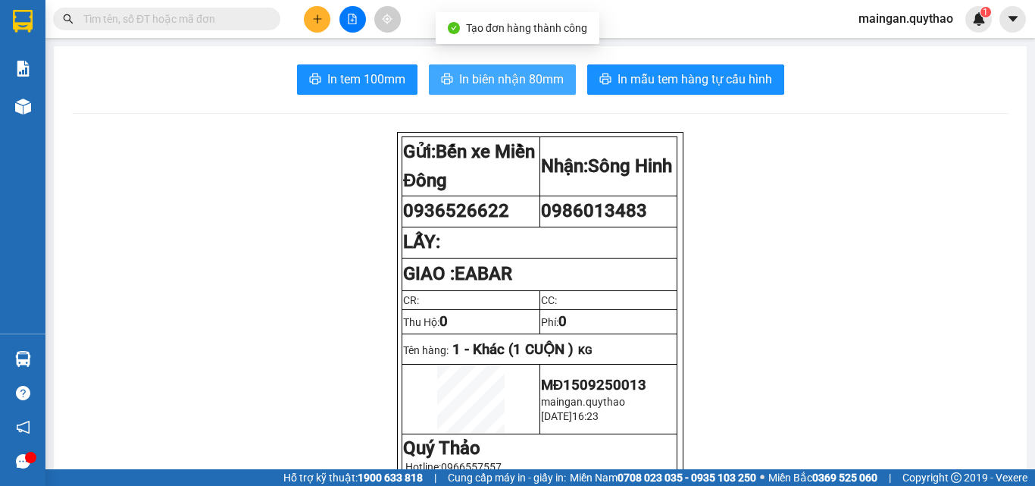
click at [510, 89] on button "In biên nhận 80mm" at bounding box center [502, 79] width 147 height 30
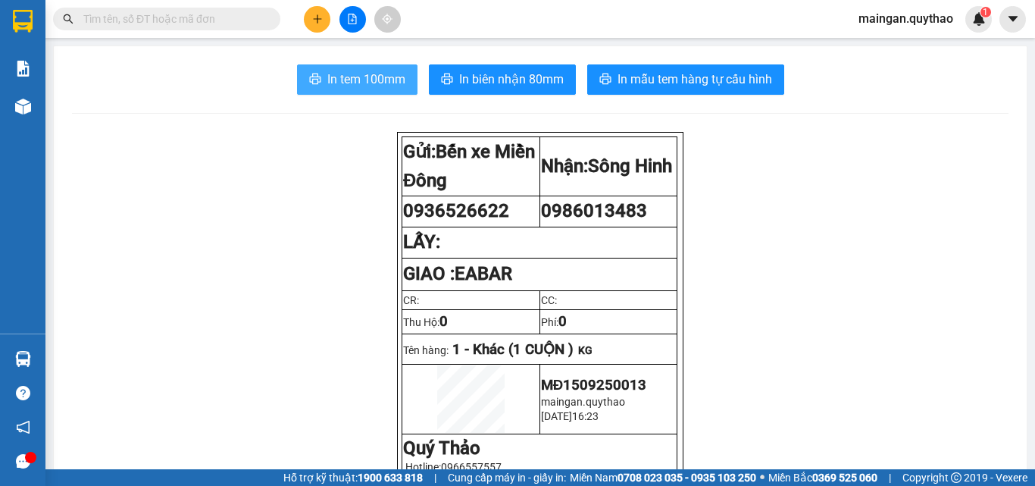
click at [340, 83] on span "In tem 100mm" at bounding box center [366, 79] width 78 height 19
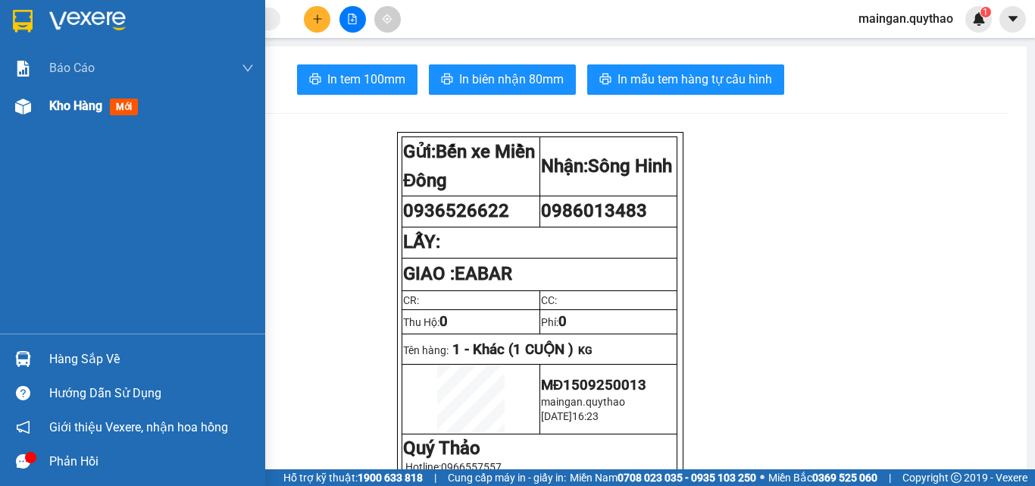
click at [51, 116] on div "Kho hàng mới" at bounding box center [151, 106] width 205 height 38
drag, startPoint x: 60, startPoint y: 114, endPoint x: 95, endPoint y: 95, distance: 40.1
click at [61, 114] on div "Kho hàng mới" at bounding box center [96, 105] width 95 height 19
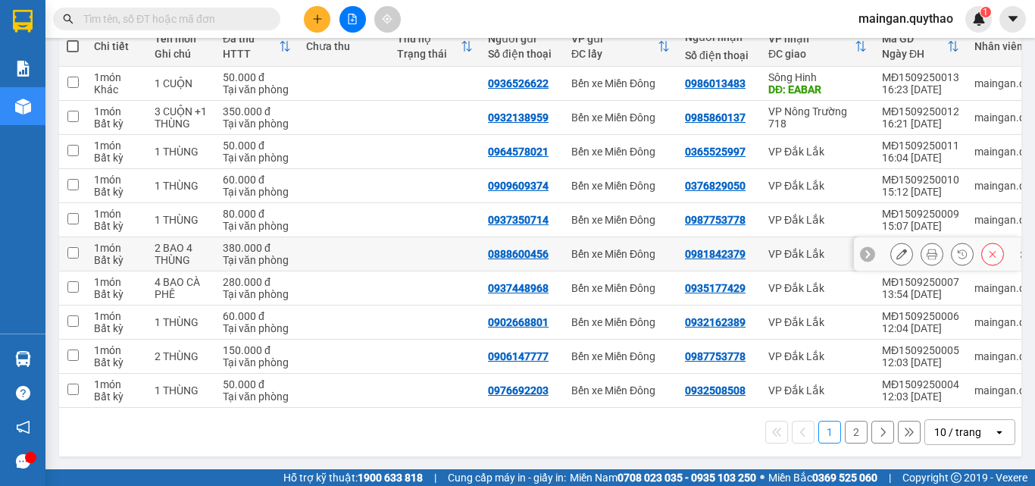
scroll to position [194, 0]
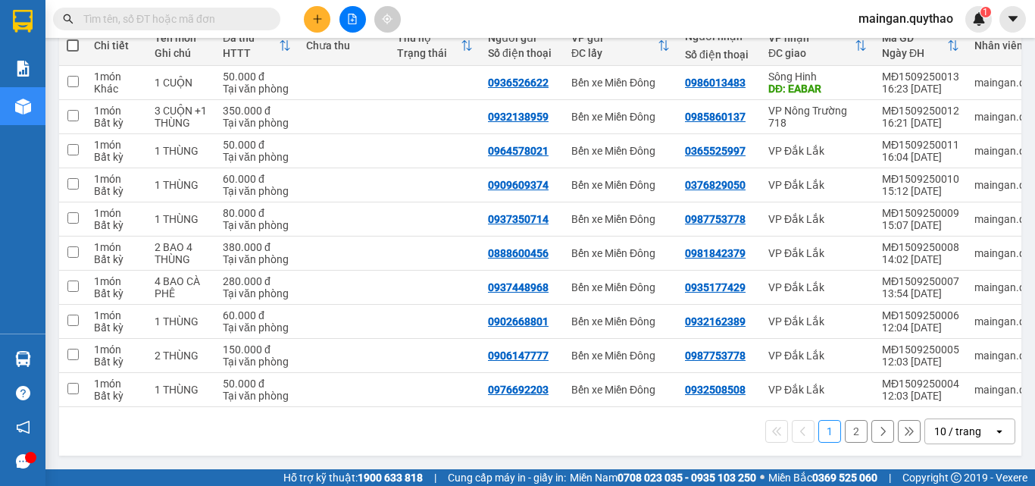
click at [956, 426] on div "10 / trang" at bounding box center [958, 431] width 47 height 15
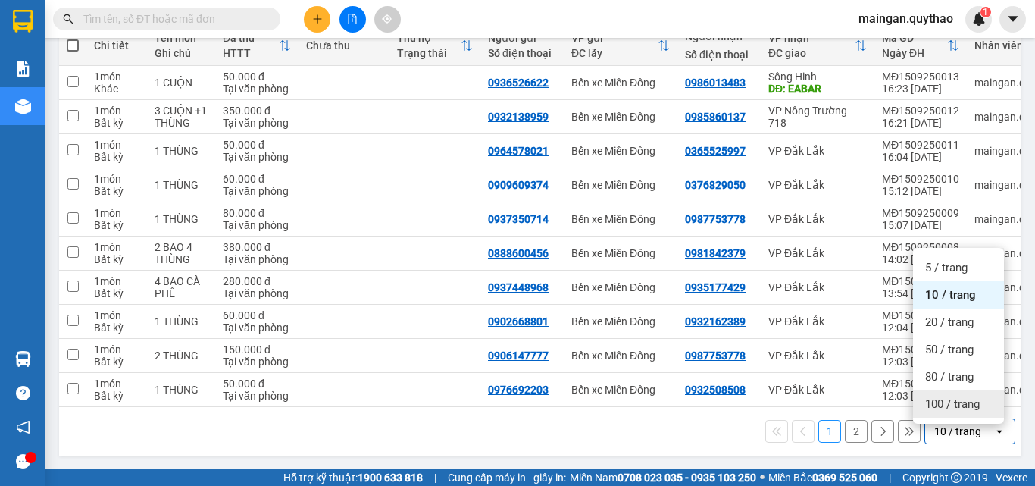
click at [941, 396] on span "100 / trang" at bounding box center [952, 403] width 55 height 15
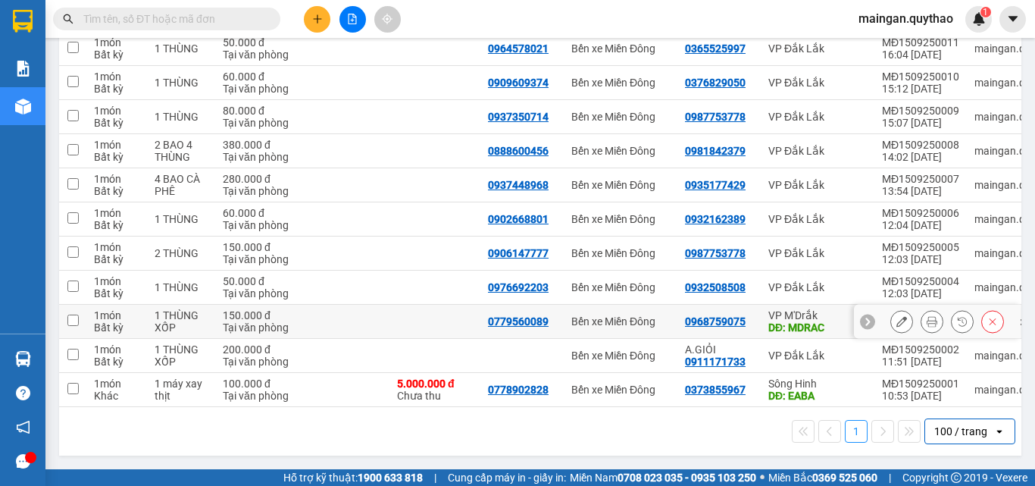
scroll to position [296, 0]
click at [994, 428] on icon "open" at bounding box center [1000, 431] width 12 height 12
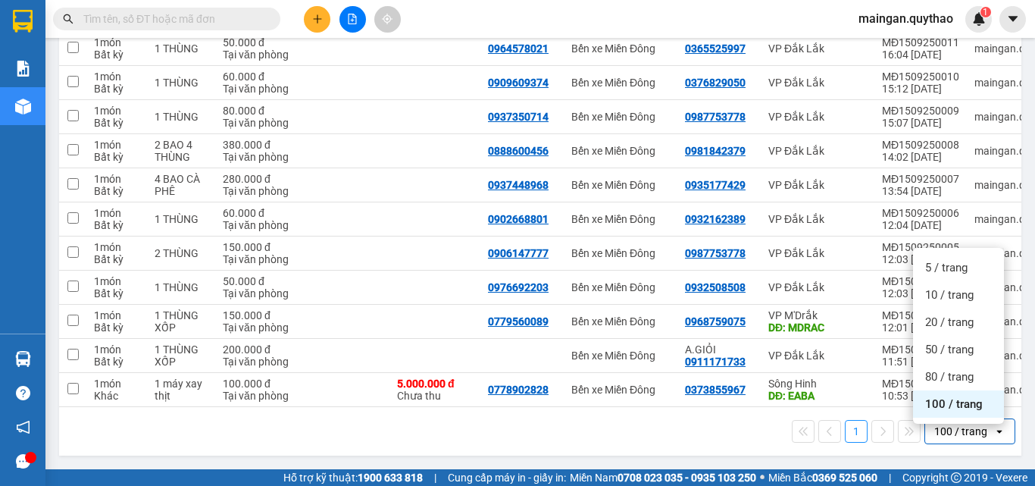
click at [961, 407] on div "100 / trang" at bounding box center [958, 403] width 91 height 27
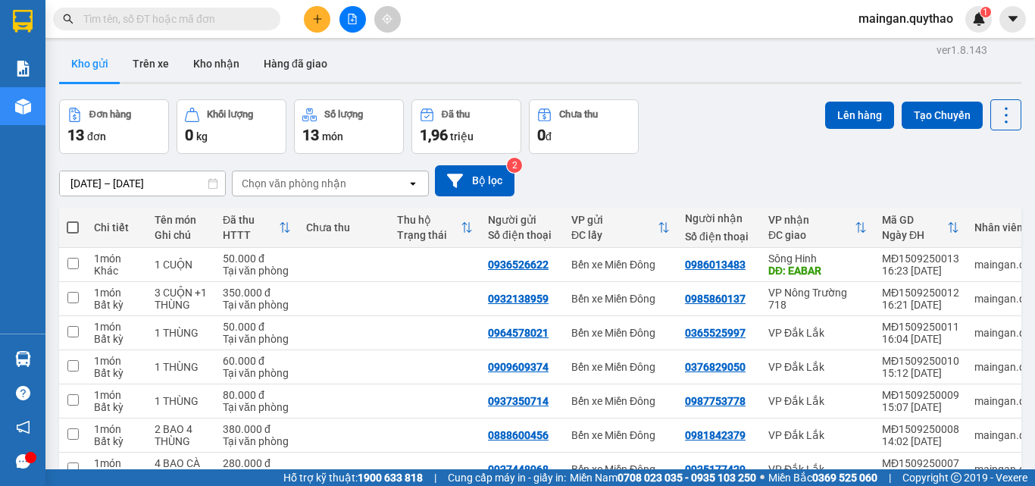
scroll to position [0, 0]
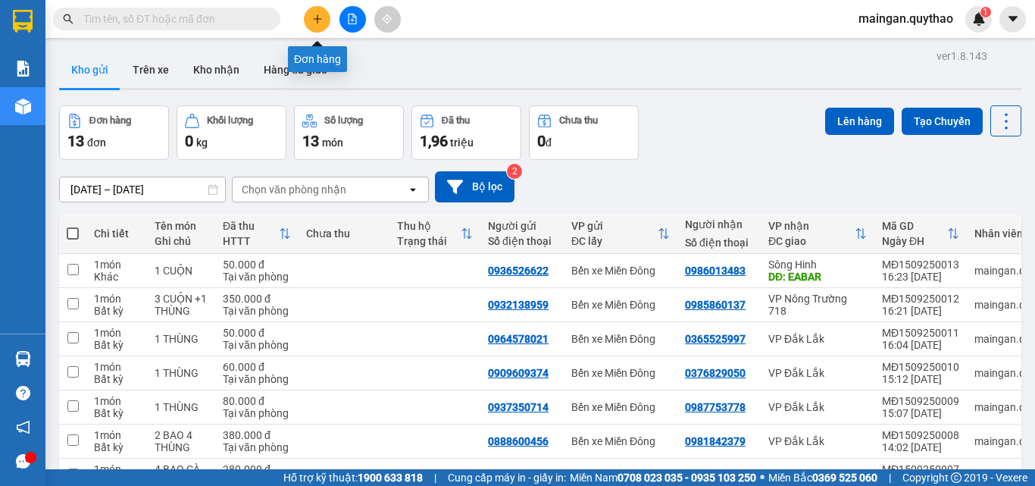
click at [322, 26] on button at bounding box center [317, 19] width 27 height 27
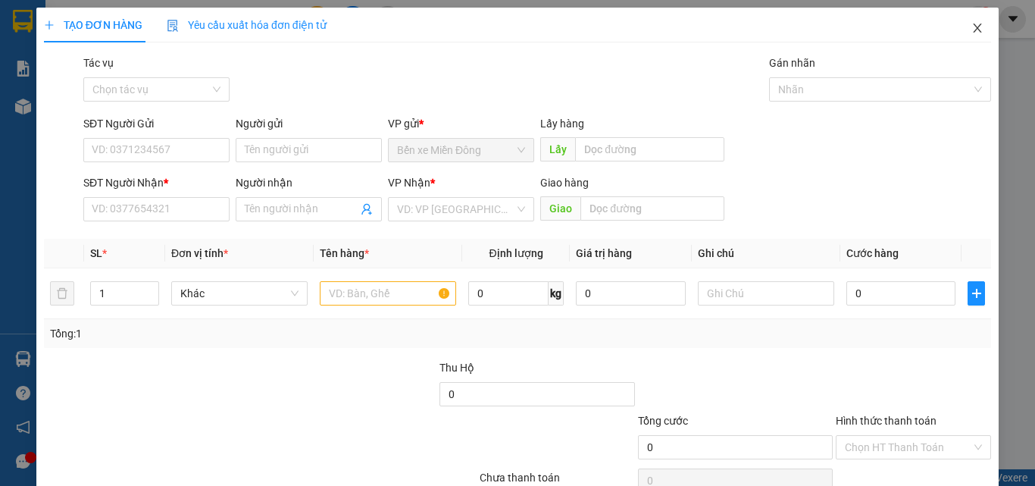
click at [972, 24] on icon "close" at bounding box center [978, 28] width 12 height 12
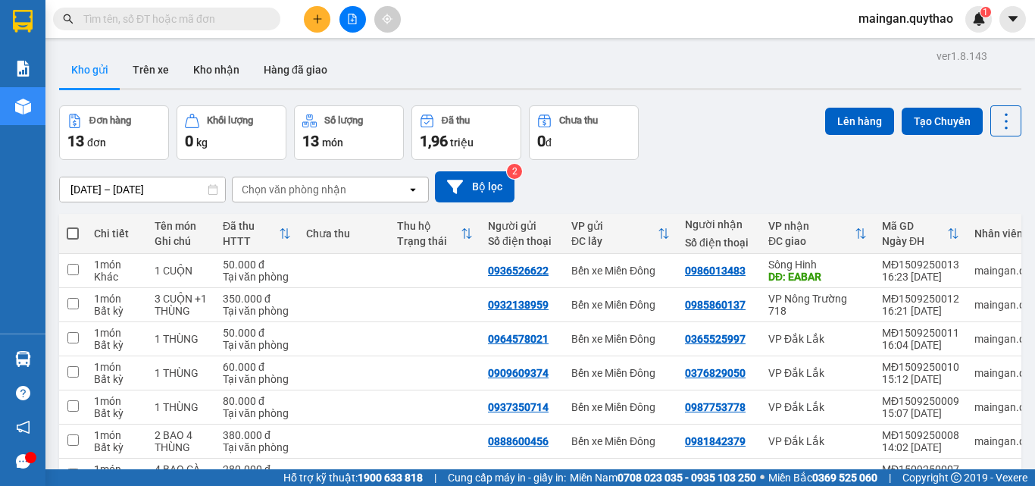
click at [311, 18] on button at bounding box center [317, 19] width 27 height 27
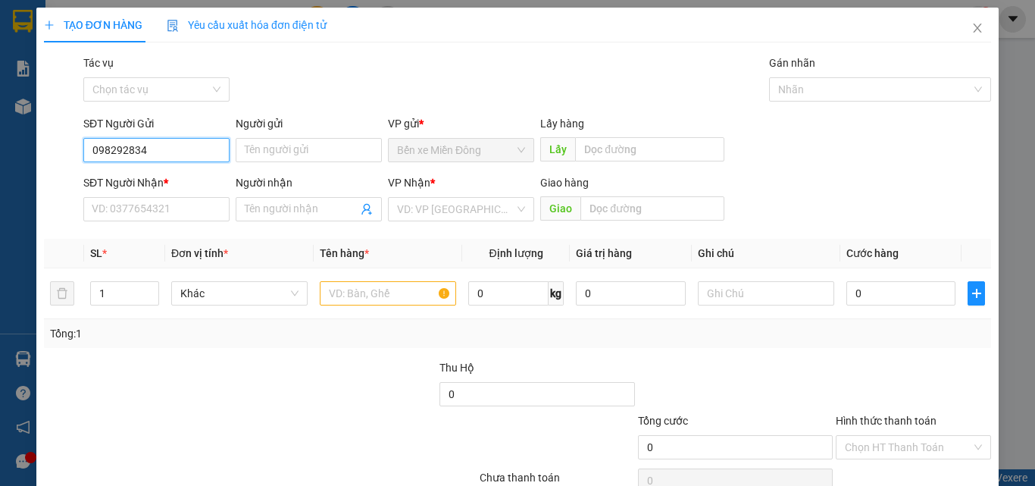
type input "0982928344"
click at [128, 173] on div "0982928344" at bounding box center [155, 180] width 127 height 17
type input "0385558554"
type input "EABAR"
type input "0982928344"
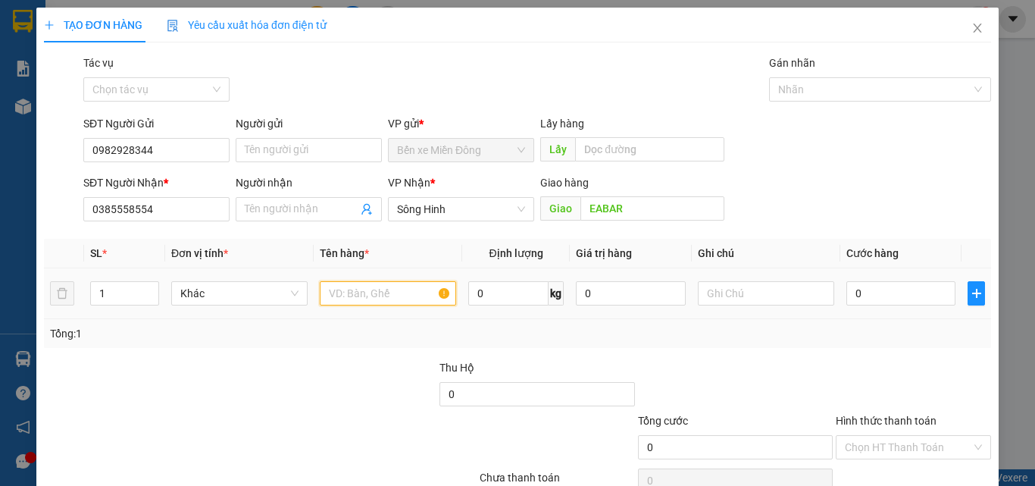
click at [435, 296] on input "text" at bounding box center [388, 293] width 136 height 24
type input "1 KIỆN"
click at [918, 303] on input "0" at bounding box center [901, 293] width 109 height 24
type input "08"
type input "8"
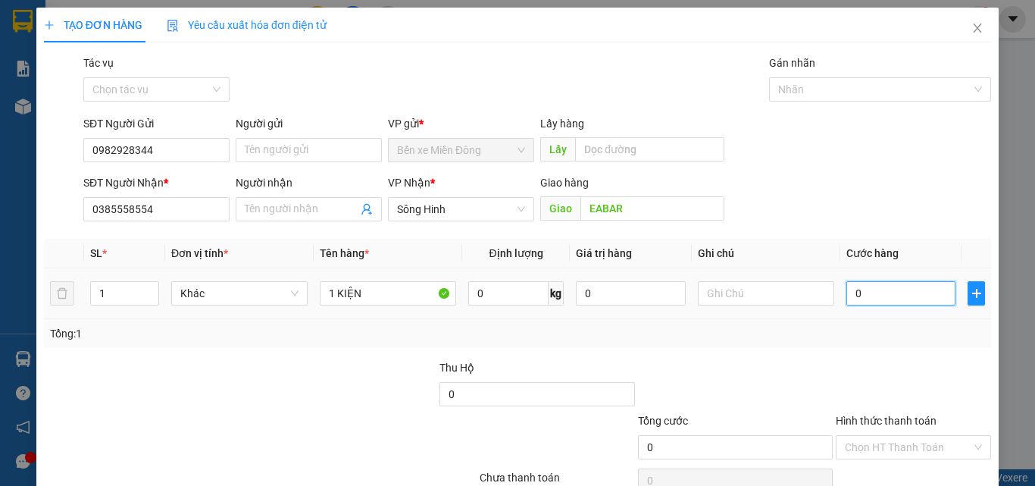
type input "8"
type input "080"
type input "80"
click at [976, 406] on div "TẠO ĐƠN HÀNG Yêu cầu xuất hóa đơn điện tử Transit Pickup Surcharge Ids Transit …" at bounding box center [517, 243] width 1035 height 486
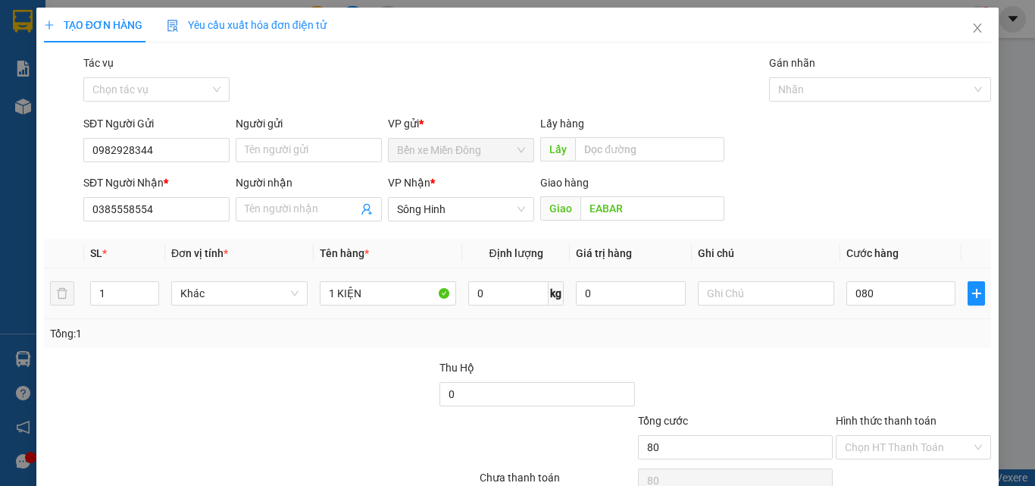
type input "80.000"
click at [916, 440] on input "Hình thức thanh toán" at bounding box center [908, 447] width 127 height 23
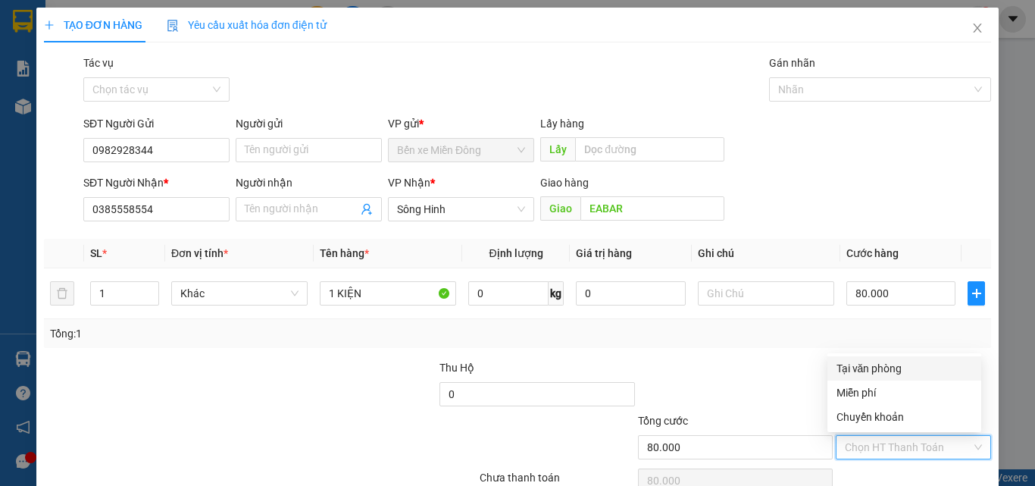
click at [905, 367] on div "Tại văn phòng" at bounding box center [905, 368] width 136 height 17
type input "0"
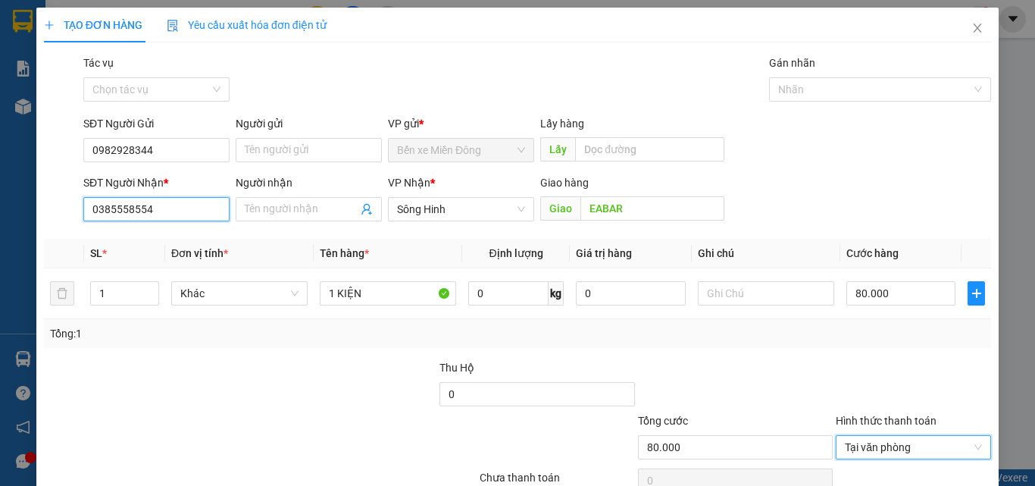
click at [187, 211] on input "0385558554" at bounding box center [156, 209] width 146 height 24
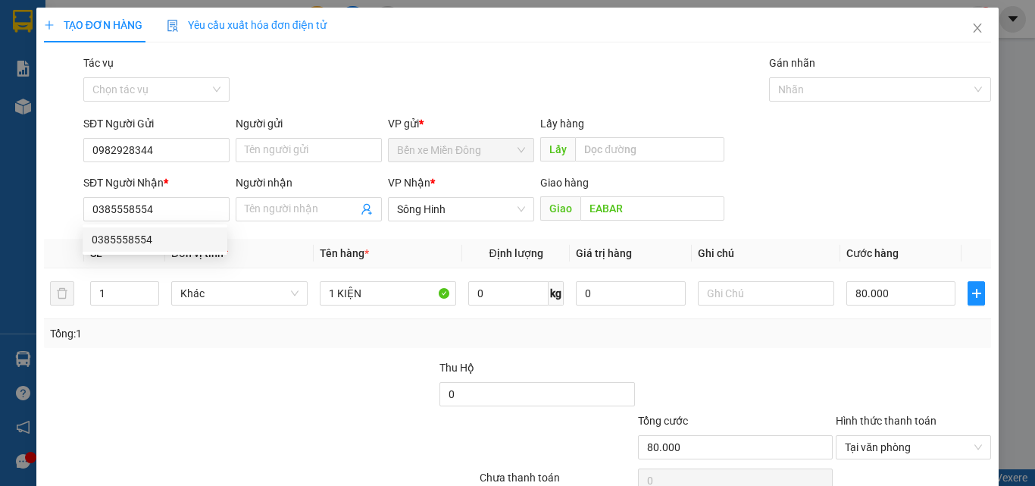
drag, startPoint x: 568, startPoint y: 364, endPoint x: 628, endPoint y: 369, distance: 60.1
click at [571, 362] on div "Thu Hộ" at bounding box center [537, 367] width 195 height 17
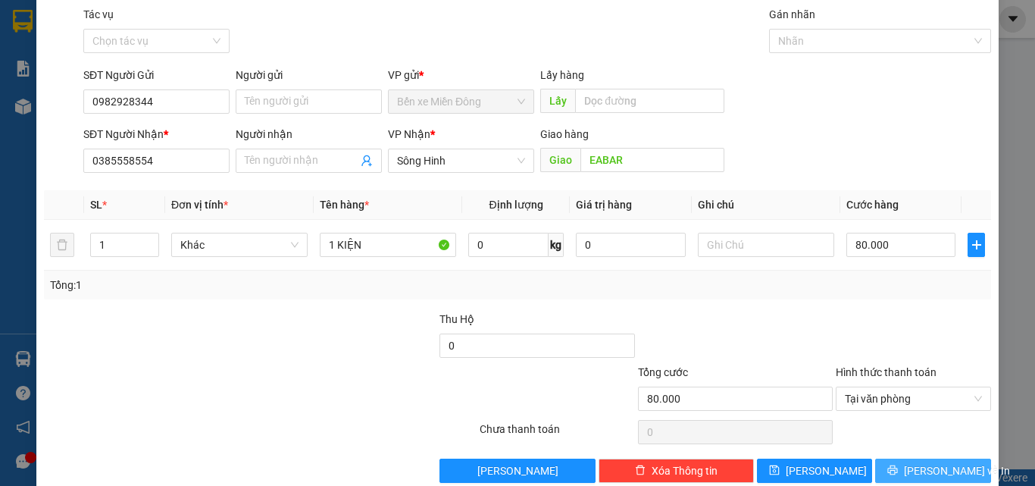
scroll to position [75, 0]
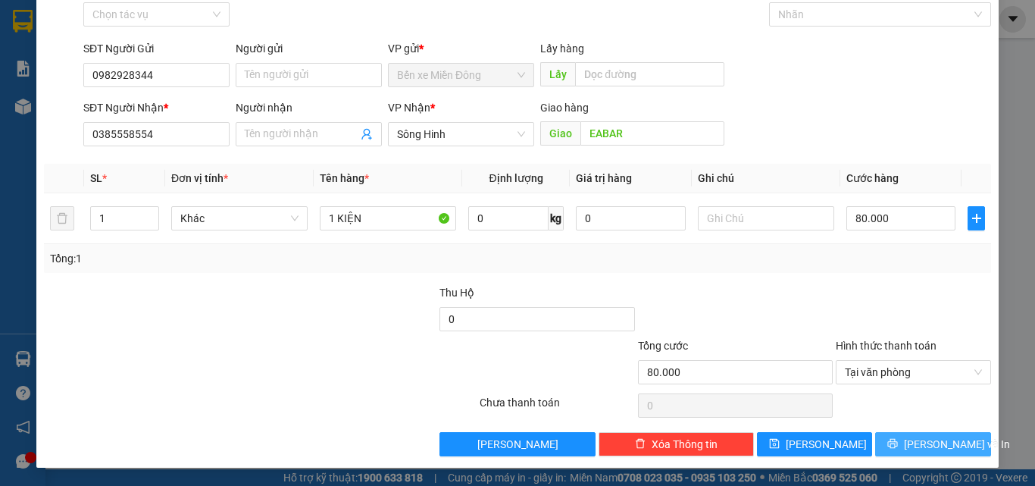
click at [923, 440] on span "[PERSON_NAME] và In" at bounding box center [957, 444] width 106 height 17
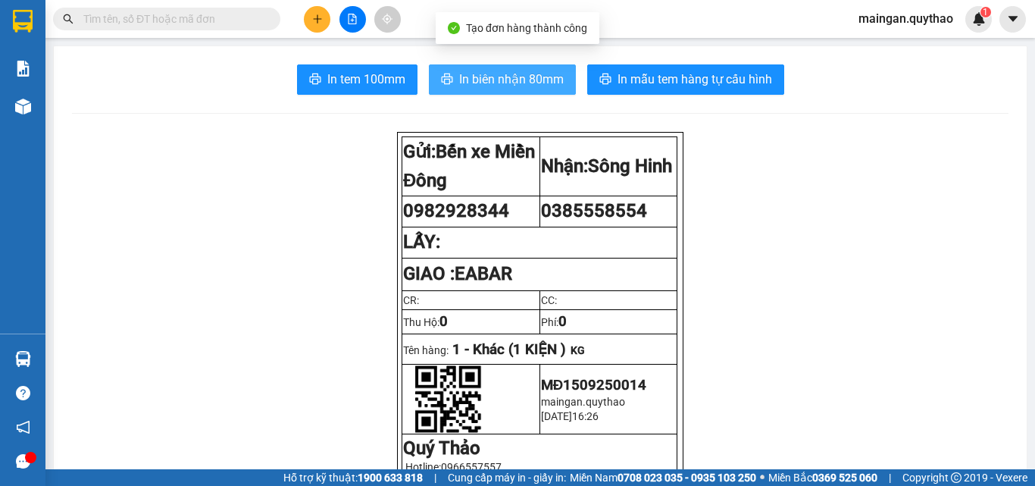
drag, startPoint x: 481, startPoint y: 64, endPoint x: 483, endPoint y: 72, distance: 8.6
click at [483, 72] on span "In biên nhận 80mm" at bounding box center [511, 79] width 105 height 19
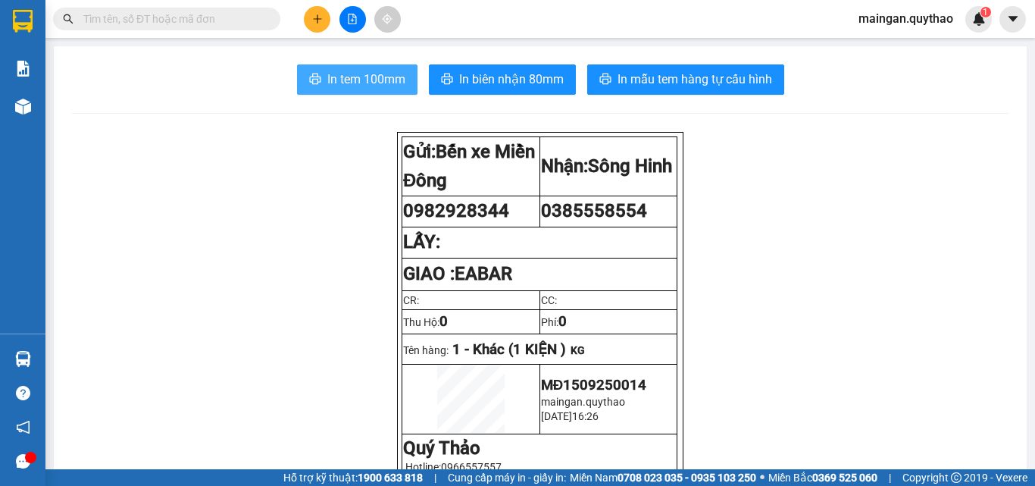
drag, startPoint x: 371, startPoint y: 51, endPoint x: 372, endPoint y: 80, distance: 28.8
click at [372, 80] on span "In tem 100mm" at bounding box center [366, 79] width 78 height 19
drag, startPoint x: 860, startPoint y: 33, endPoint x: 316, endPoint y: 28, distance: 544.3
click at [316, 28] on button at bounding box center [317, 19] width 27 height 27
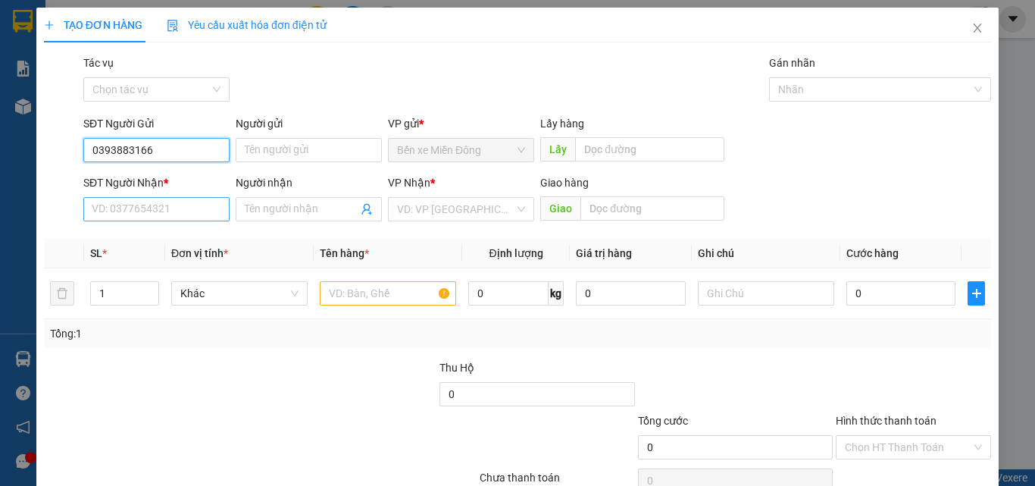
type input "0393883166"
drag, startPoint x: 140, startPoint y: 209, endPoint x: 149, endPoint y: 215, distance: 10.9
click at [148, 214] on input "SĐT Người Nhận *" at bounding box center [156, 209] width 146 height 24
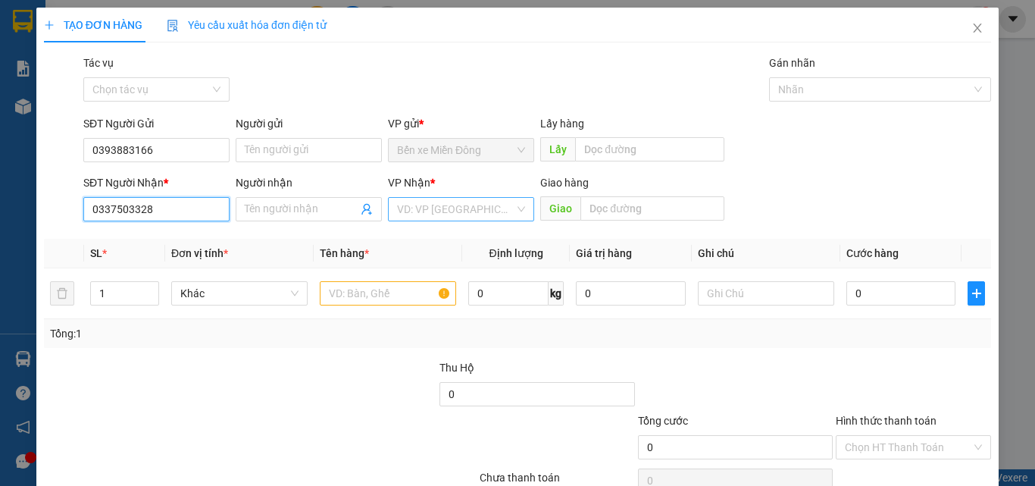
type input "0337503328"
click at [431, 202] on input "search" at bounding box center [455, 209] width 117 height 23
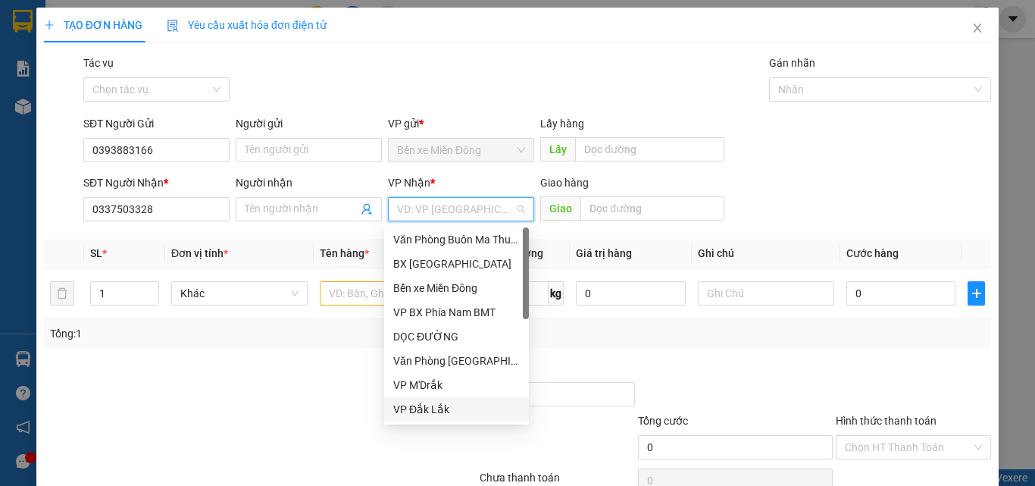
drag, startPoint x: 426, startPoint y: 410, endPoint x: 464, endPoint y: 355, distance: 66.4
click at [427, 408] on div "VP Đắk Lắk" at bounding box center [456, 409] width 127 height 17
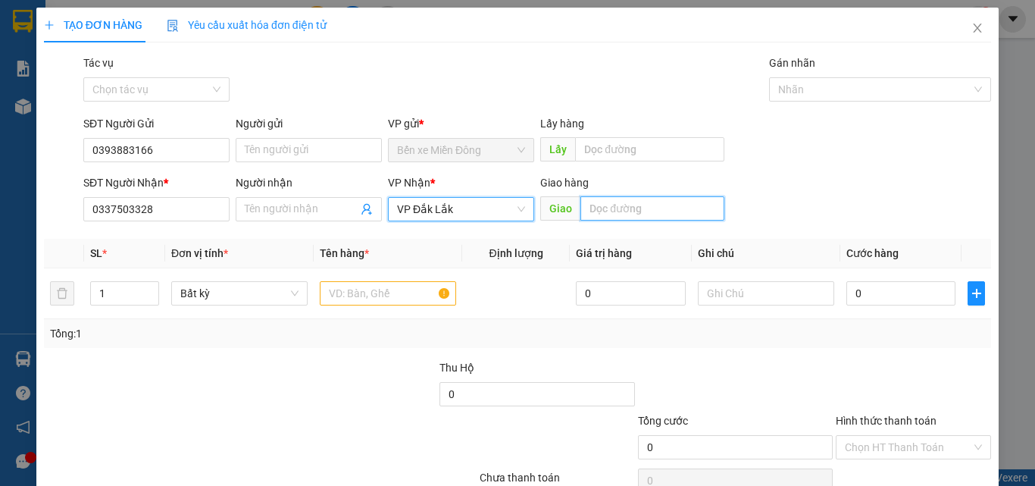
click at [657, 209] on input "text" at bounding box center [653, 208] width 144 height 24
type input "KM51"
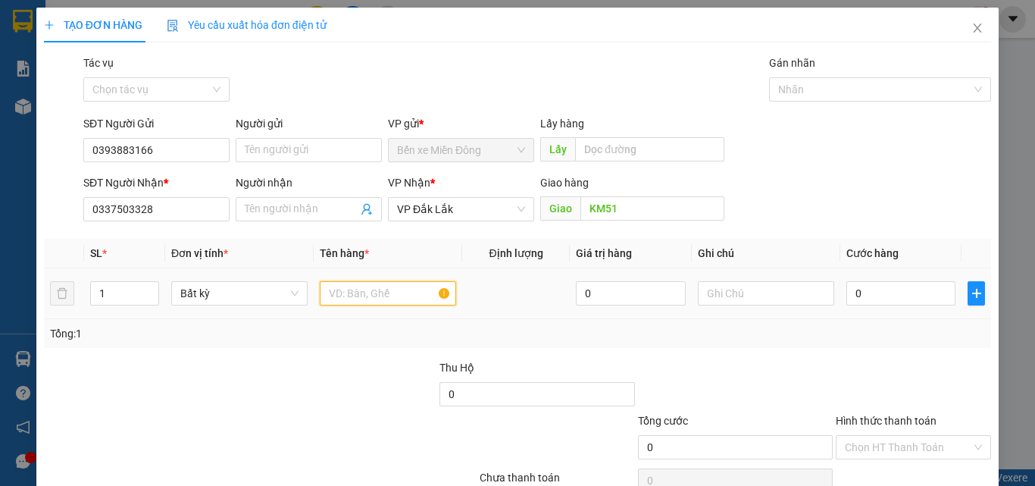
drag, startPoint x: 378, startPoint y: 298, endPoint x: 390, endPoint y: 281, distance: 20.2
click at [388, 283] on input "text" at bounding box center [388, 293] width 136 height 24
type input "1 PHONG BÌ"
click at [876, 269] on td "0" at bounding box center [901, 293] width 121 height 51
click at [856, 299] on input "0" at bounding box center [901, 293] width 109 height 24
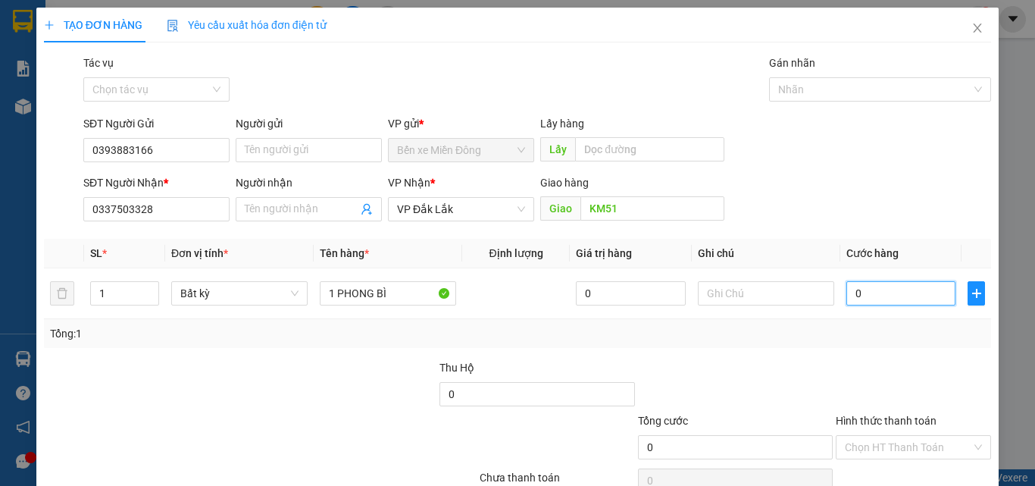
type input "05"
type input "5"
type input "050"
type input "50"
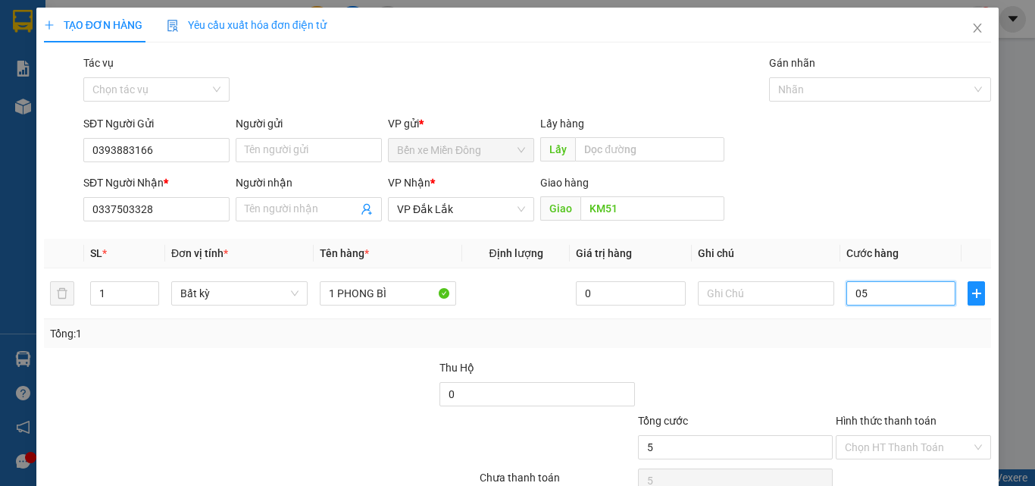
type input "50"
type input "50.000"
click at [878, 355] on div "Transit Pickup Surcharge Ids Transit Deliver Surcharge Ids Transit Deliver Surc…" at bounding box center [517, 293] width 947 height 477
click at [868, 436] on input "Hình thức thanh toán" at bounding box center [908, 447] width 127 height 23
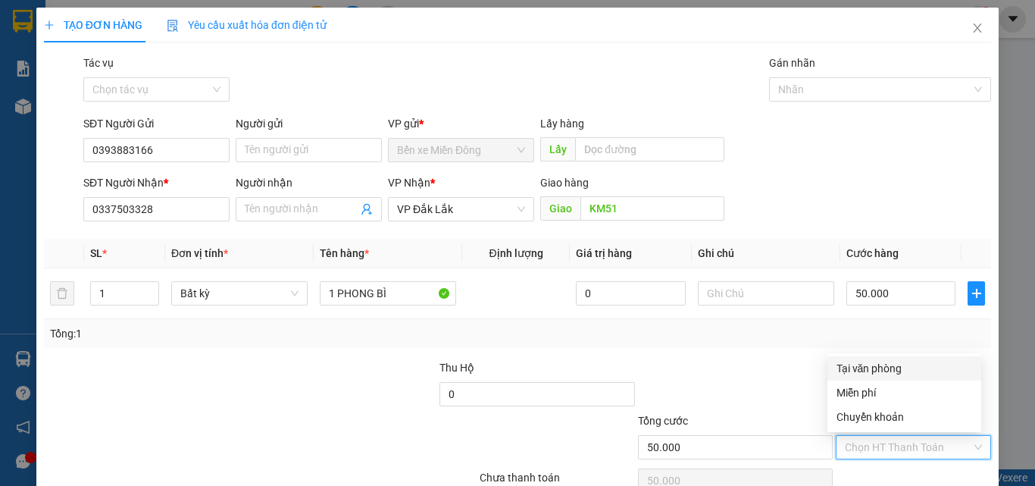
click at [841, 371] on div "Tại văn phòng" at bounding box center [905, 368] width 136 height 17
type input "0"
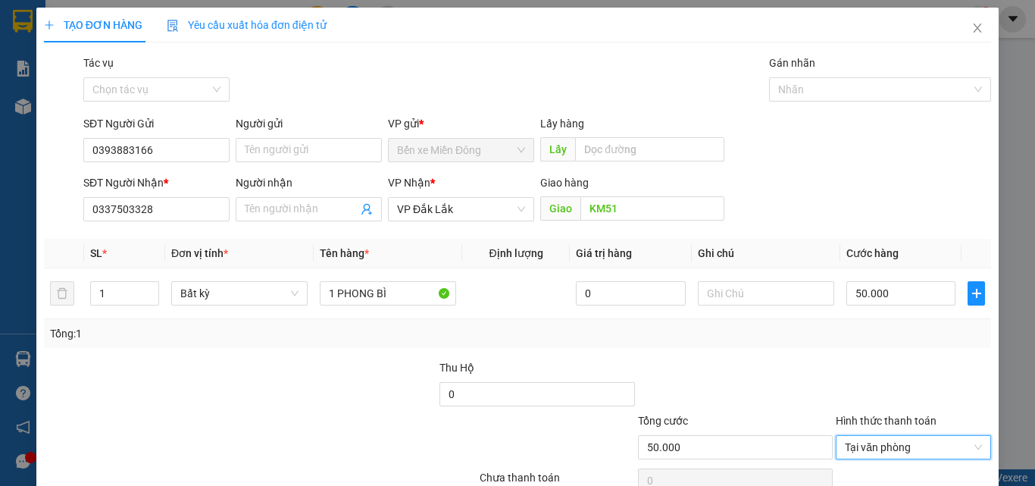
scroll to position [75, 0]
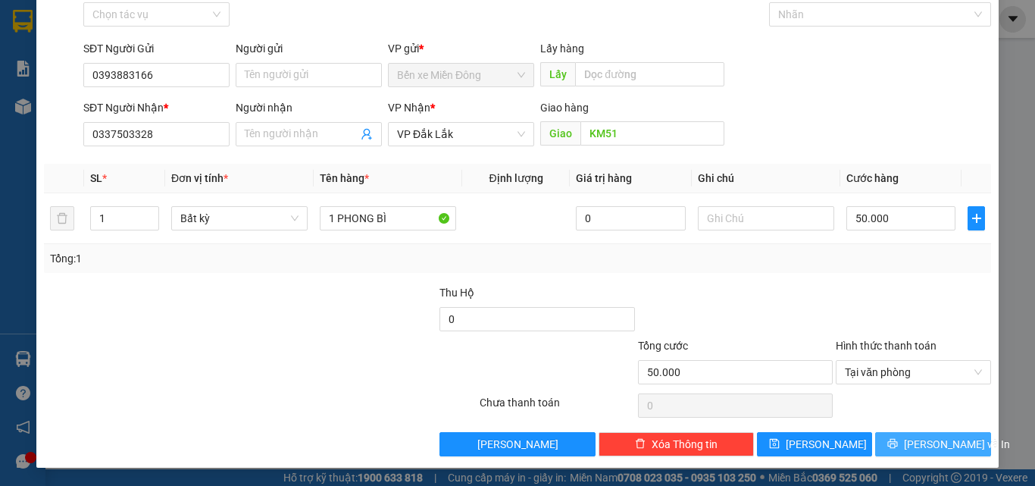
click at [921, 446] on span "[PERSON_NAME] và In" at bounding box center [957, 444] width 106 height 17
click at [921, 445] on span "[PERSON_NAME] và In" at bounding box center [957, 444] width 106 height 17
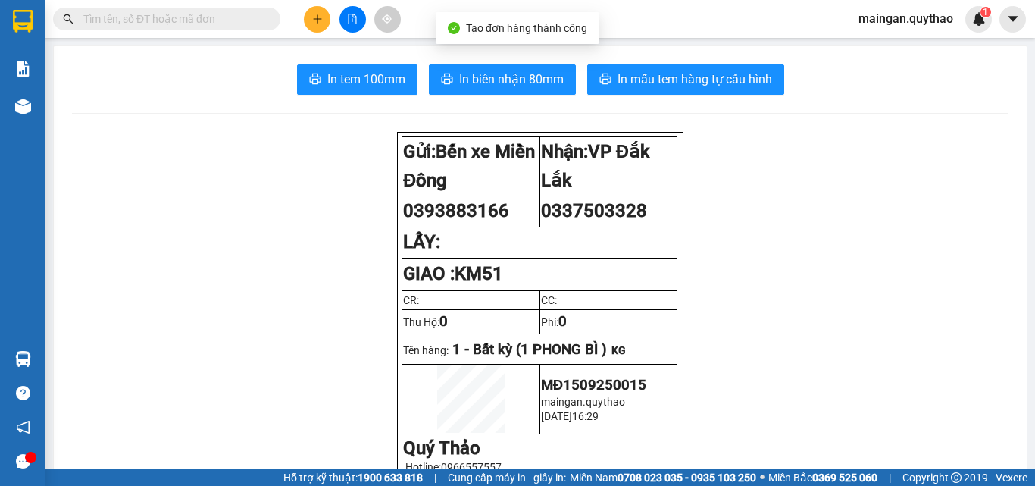
click at [519, 83] on span "In biên nhận 80mm" at bounding box center [511, 79] width 105 height 19
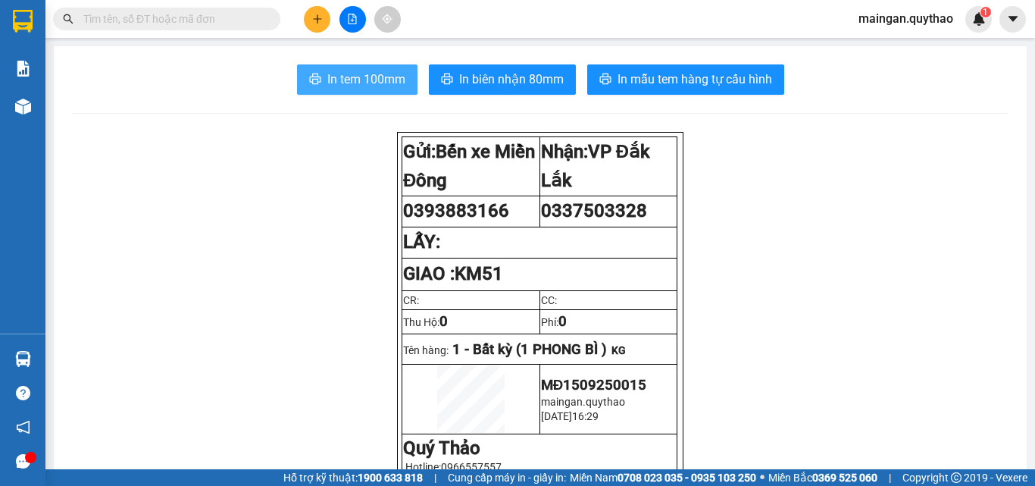
click at [352, 90] on button "In tem 100mm" at bounding box center [357, 79] width 121 height 30
click at [324, 13] on button at bounding box center [317, 19] width 27 height 27
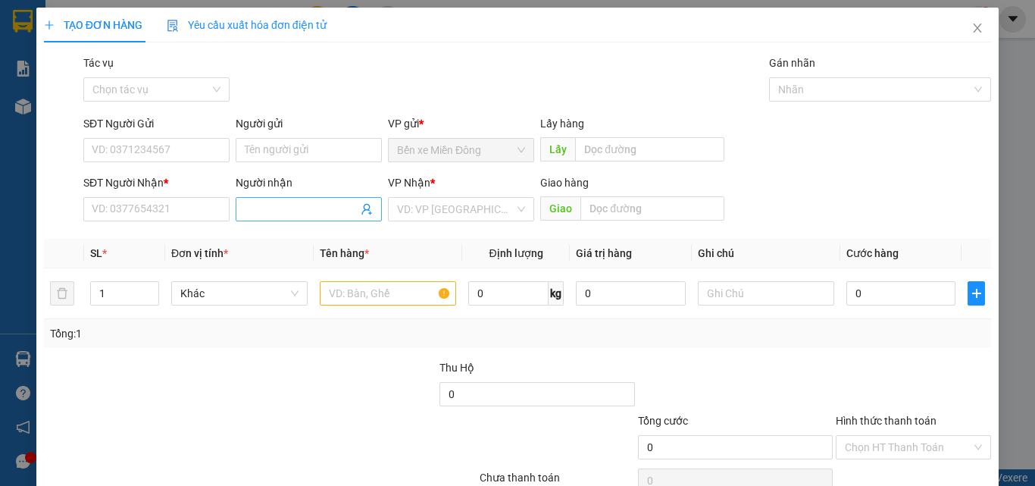
click at [310, 205] on input "Người nhận" at bounding box center [301, 209] width 113 height 17
type input "THẦM"
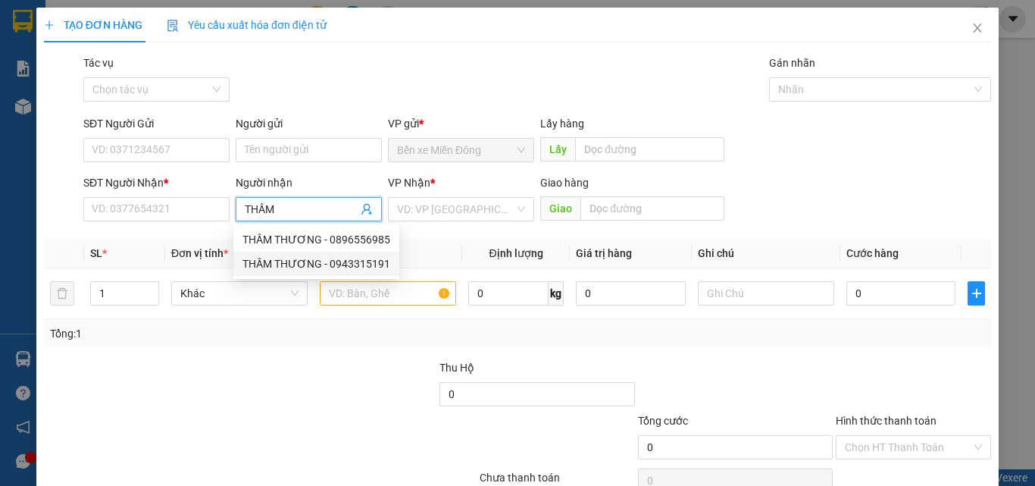
click at [346, 268] on div "THẦM THƯƠNG - 0943315191" at bounding box center [317, 263] width 148 height 17
type input "0943315191"
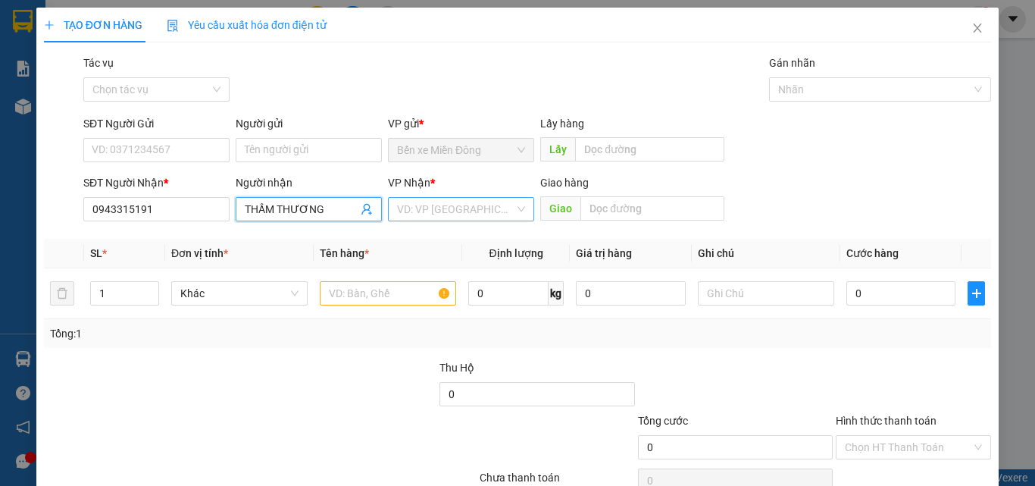
type input "THẦM THƯƠNG"
drag, startPoint x: 443, startPoint y: 205, endPoint x: 440, endPoint y: 221, distance: 16.2
click at [441, 211] on input "search" at bounding box center [455, 209] width 117 height 23
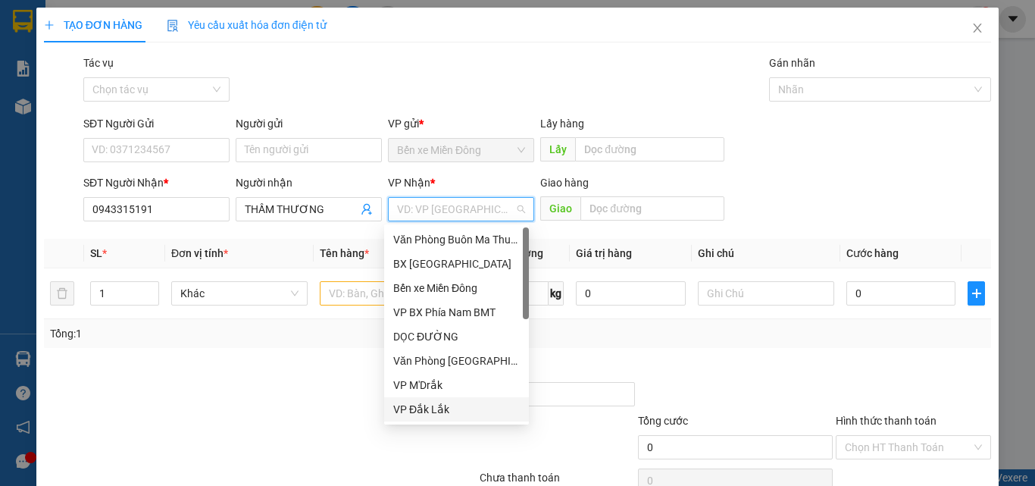
click at [437, 401] on div "VP Đắk Lắk" at bounding box center [456, 409] width 127 height 17
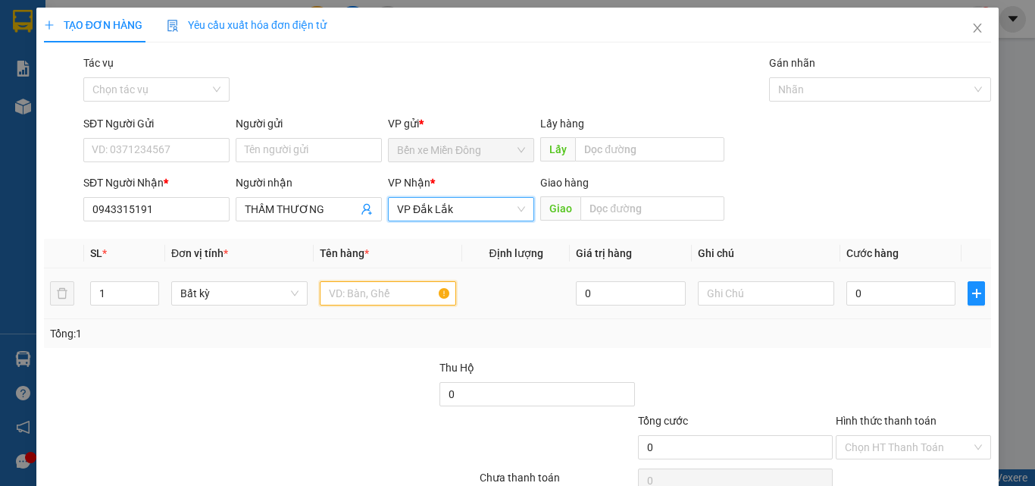
click at [368, 299] on input "text" at bounding box center [388, 293] width 136 height 24
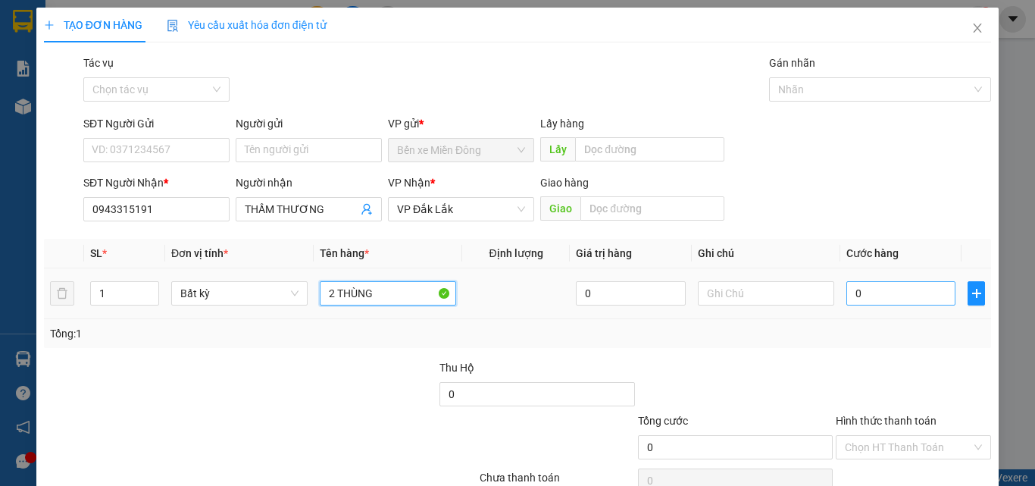
type input "2 THÙNG"
type input "08"
type input "8"
type input "080"
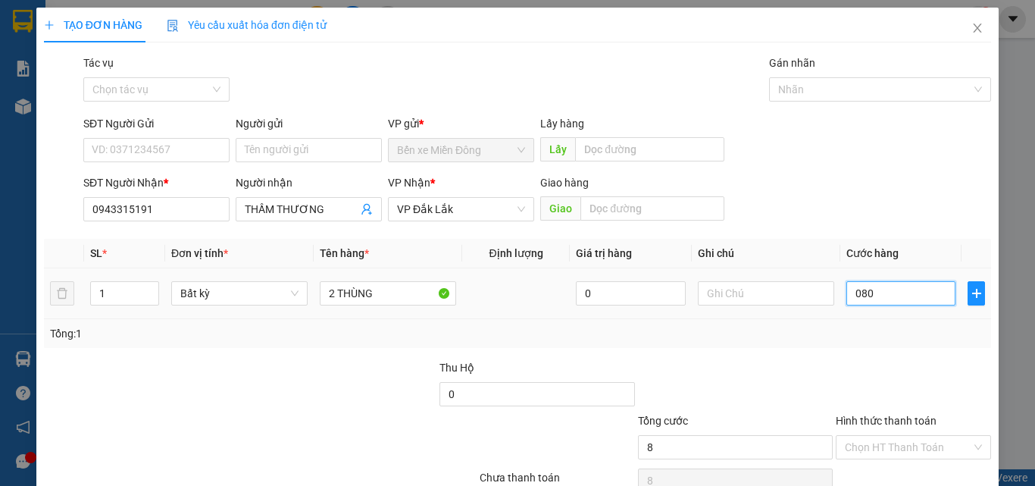
type input "80"
type input "80.000"
drag, startPoint x: 846, startPoint y: 384, endPoint x: 874, endPoint y: 449, distance: 71.0
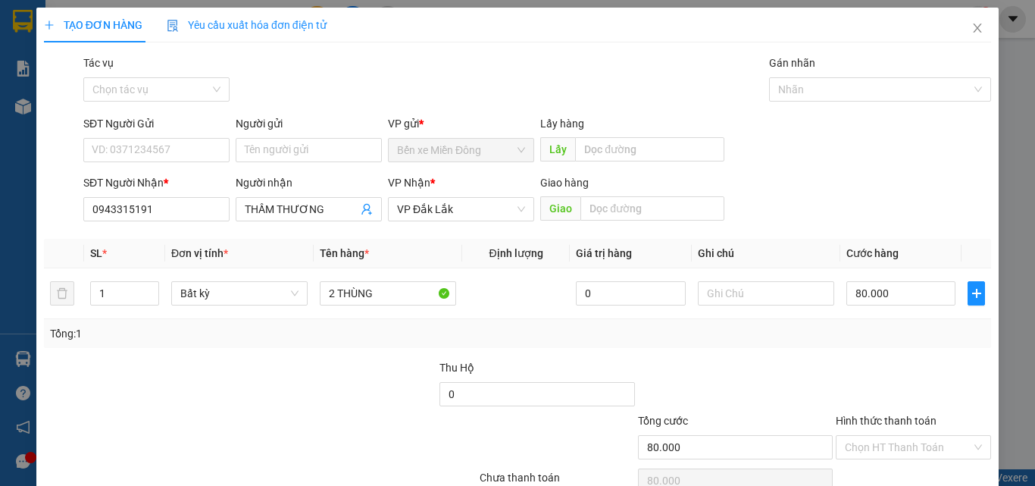
click at [847, 388] on div at bounding box center [914, 385] width 158 height 53
click at [875, 453] on input "Hình thức thanh toán" at bounding box center [908, 447] width 127 height 23
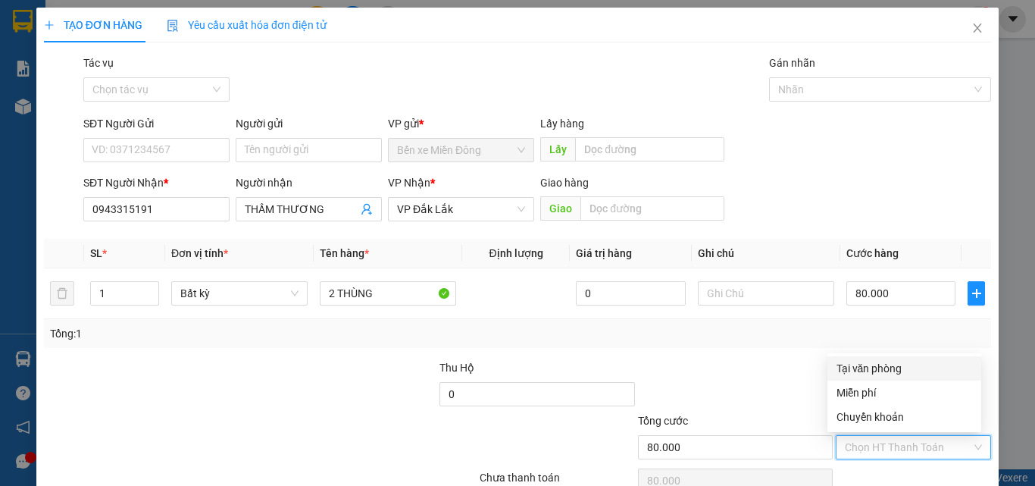
click at [871, 366] on div "Tại văn phòng" at bounding box center [905, 368] width 136 height 17
type input "0"
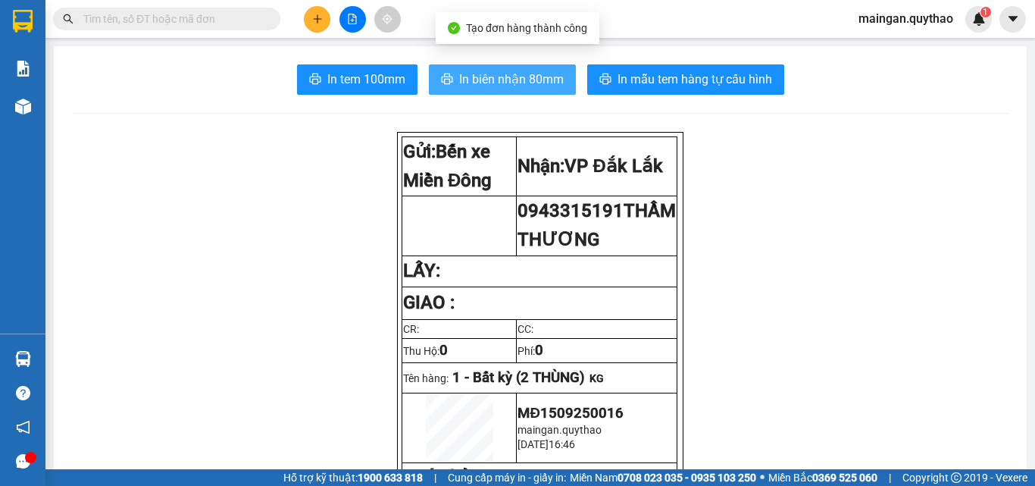
click at [509, 86] on span "In biên nhận 80mm" at bounding box center [511, 79] width 105 height 19
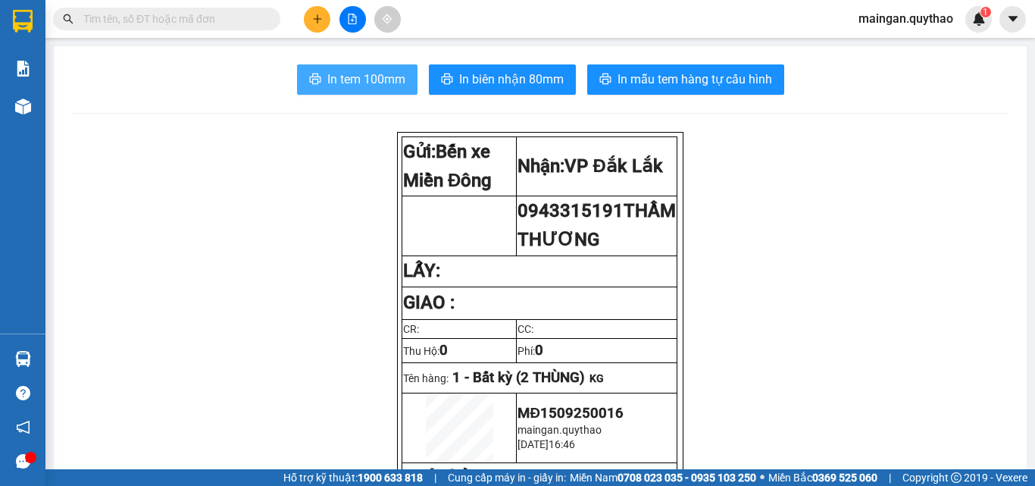
click at [368, 79] on span "In tem 100mm" at bounding box center [366, 79] width 78 height 19
click at [316, 19] on icon "plus" at bounding box center [317, 19] width 11 height 11
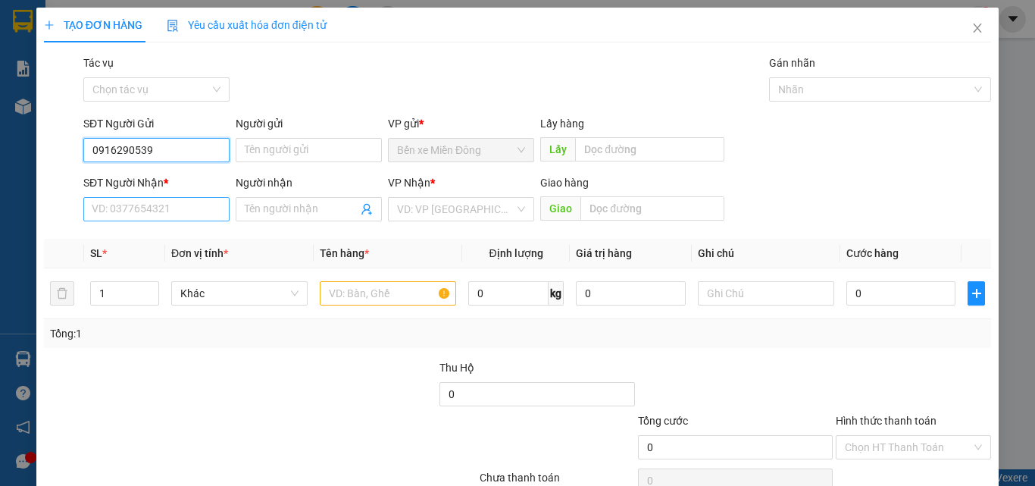
type input "0916290539"
click at [198, 208] on input "SĐT Người Nhận *" at bounding box center [156, 209] width 146 height 24
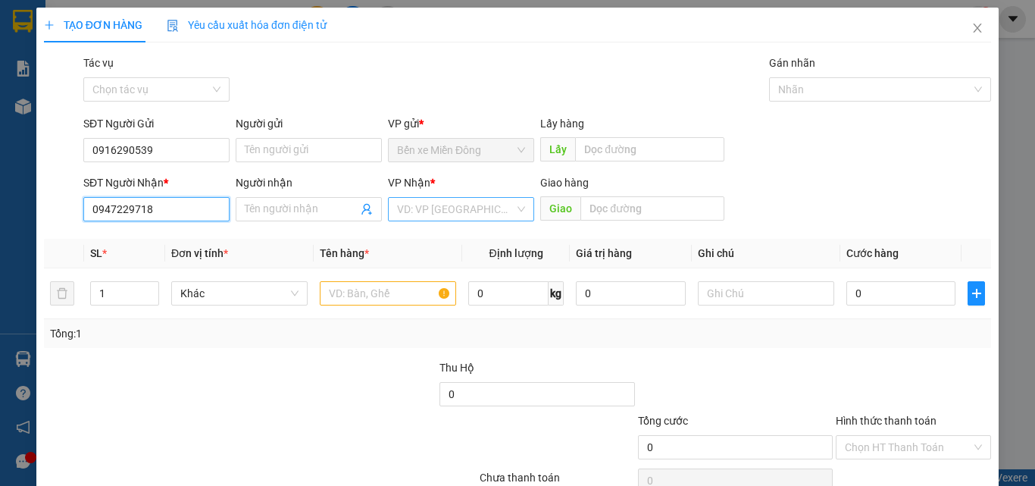
type input "0947229718"
click at [437, 214] on input "search" at bounding box center [455, 209] width 117 height 23
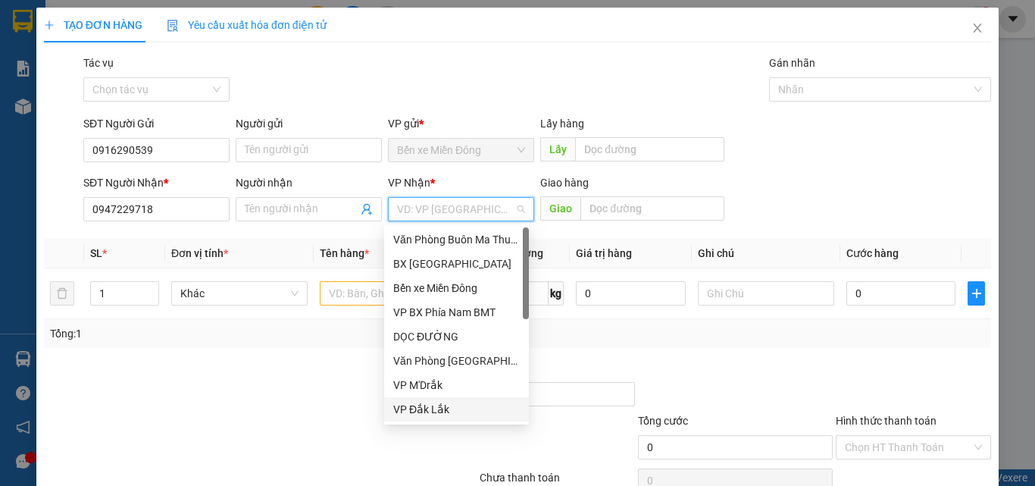
click at [438, 411] on div "VP Đắk Lắk" at bounding box center [456, 409] width 127 height 17
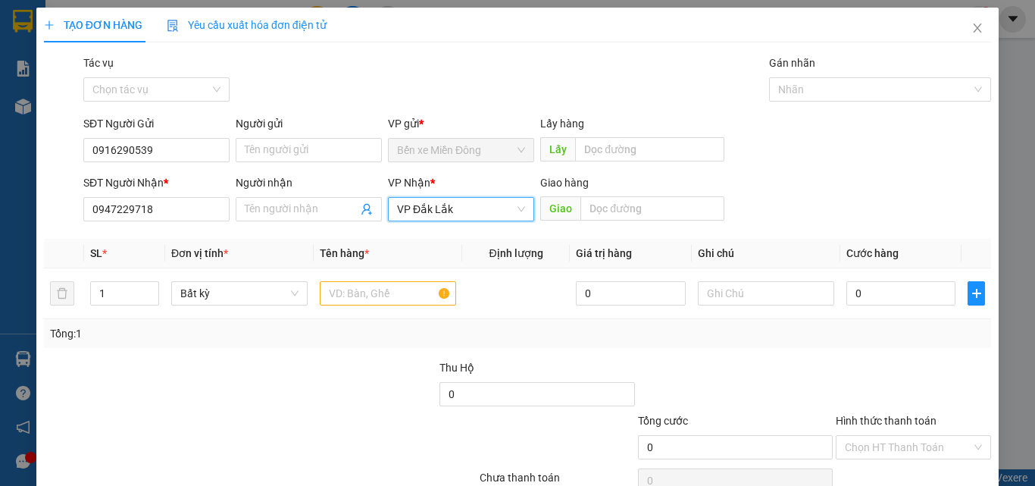
drag, startPoint x: 479, startPoint y: 214, endPoint x: 478, endPoint y: 230, distance: 15.9
click at [479, 217] on span "VP Đắk Lắk" at bounding box center [461, 209] width 128 height 23
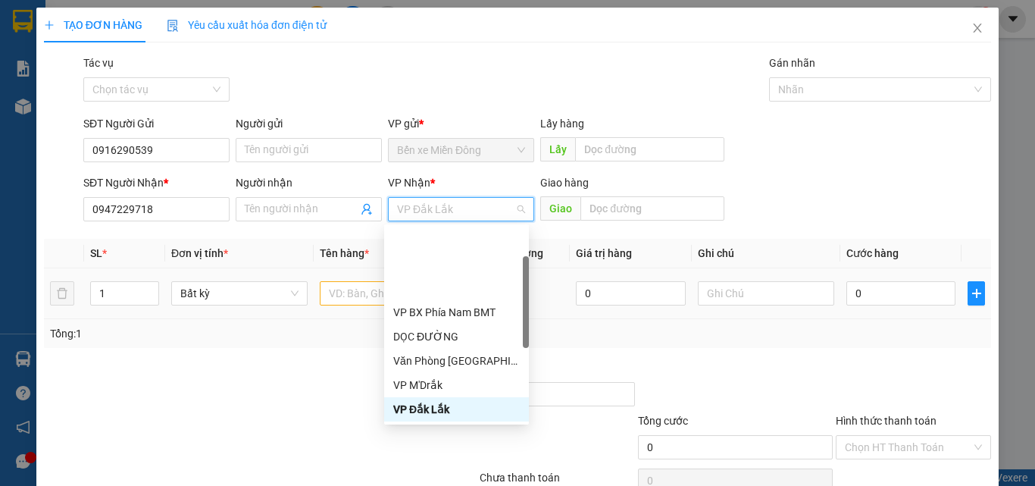
drag, startPoint x: 475, startPoint y: 345, endPoint x: 271, endPoint y: 305, distance: 208.4
click at [468, 425] on div "VP Nông Trường 718" at bounding box center [456, 433] width 127 height 17
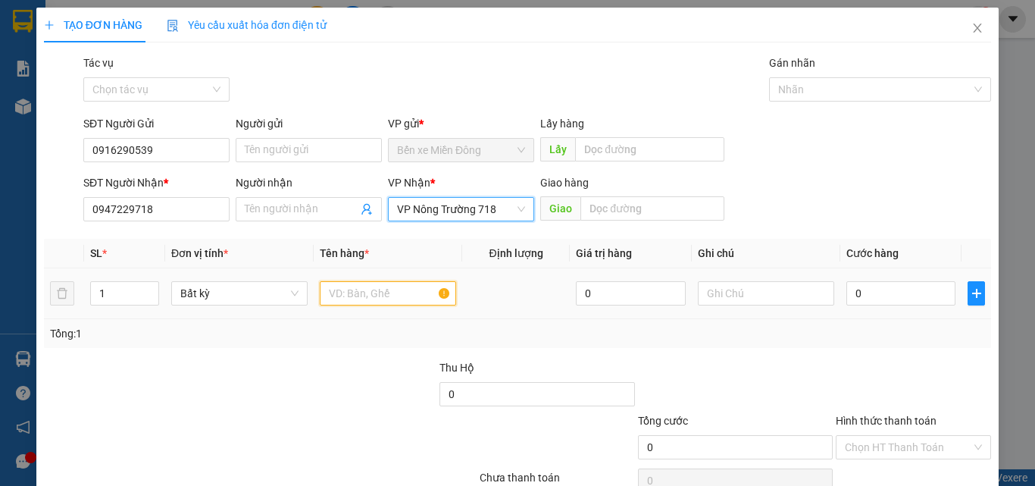
click at [371, 295] on input "text" at bounding box center [388, 293] width 136 height 24
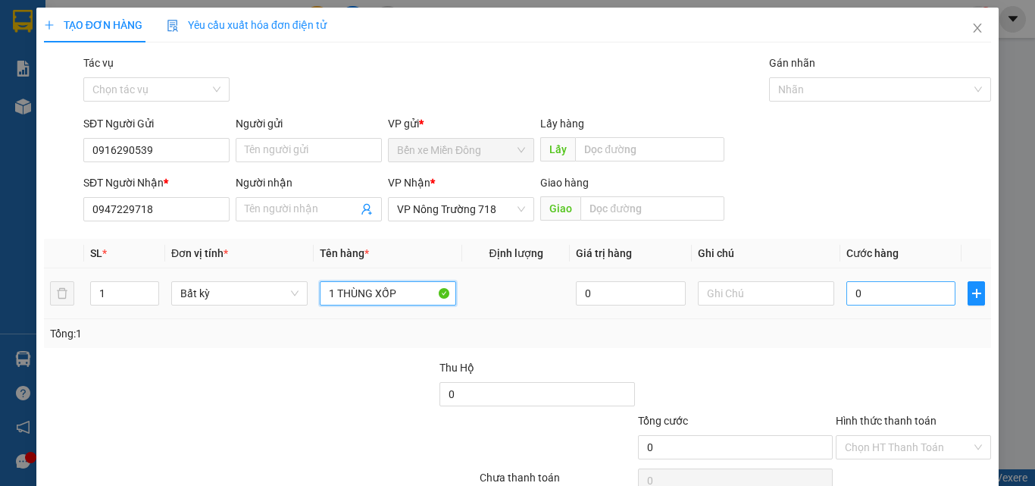
type input "1 THÙNG XỐP"
click at [879, 297] on input "0" at bounding box center [901, 293] width 109 height 24
type input "05"
type input "5"
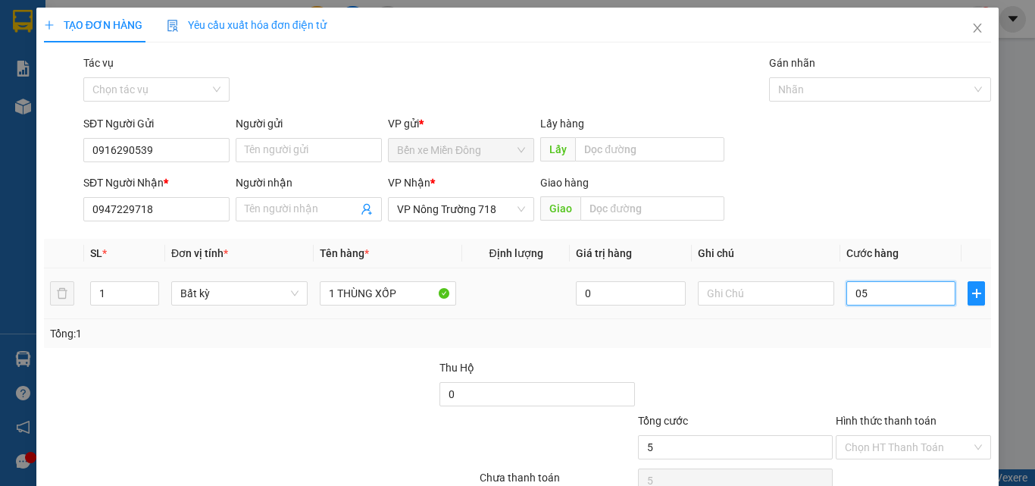
type input "050"
type input "50"
click at [857, 332] on div "Tổng: 1" at bounding box center [517, 333] width 935 height 17
type input "50.000"
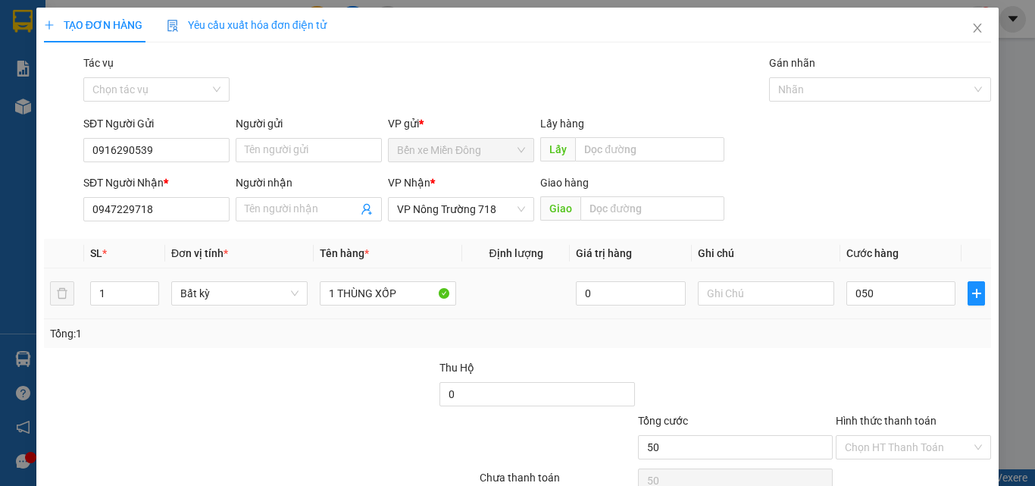
type input "50.000"
click at [885, 453] on input "Hình thức thanh toán" at bounding box center [908, 447] width 127 height 23
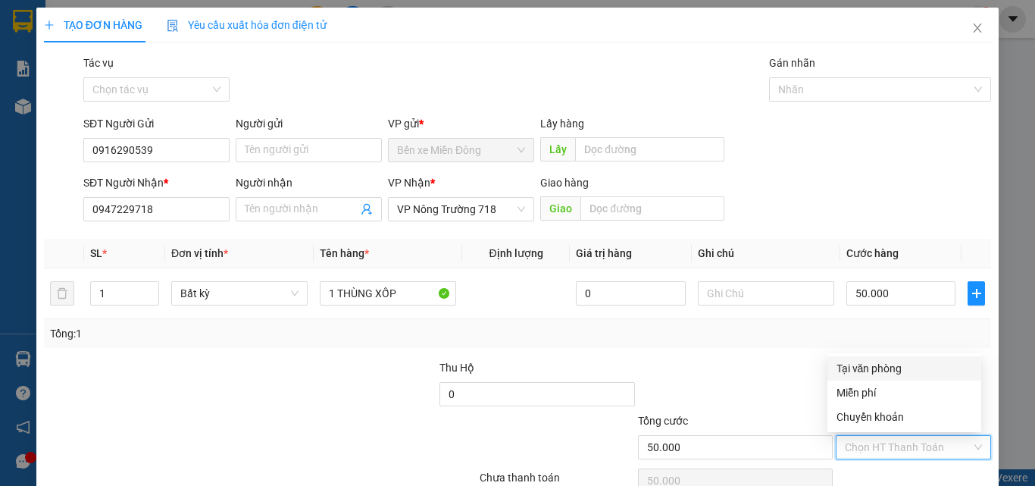
click at [887, 373] on div "Tại văn phòng" at bounding box center [905, 368] width 136 height 17
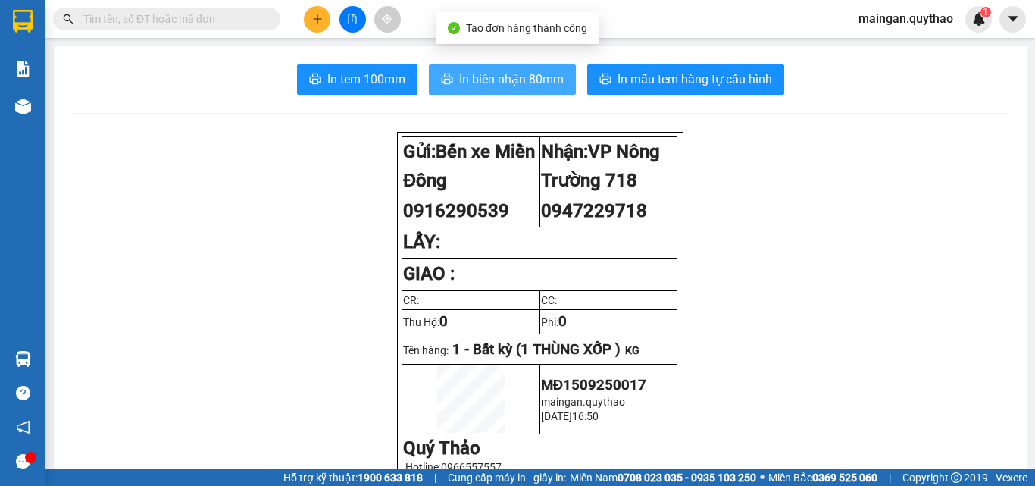
click at [509, 82] on span "In biên nhận 80mm" at bounding box center [511, 79] width 105 height 19
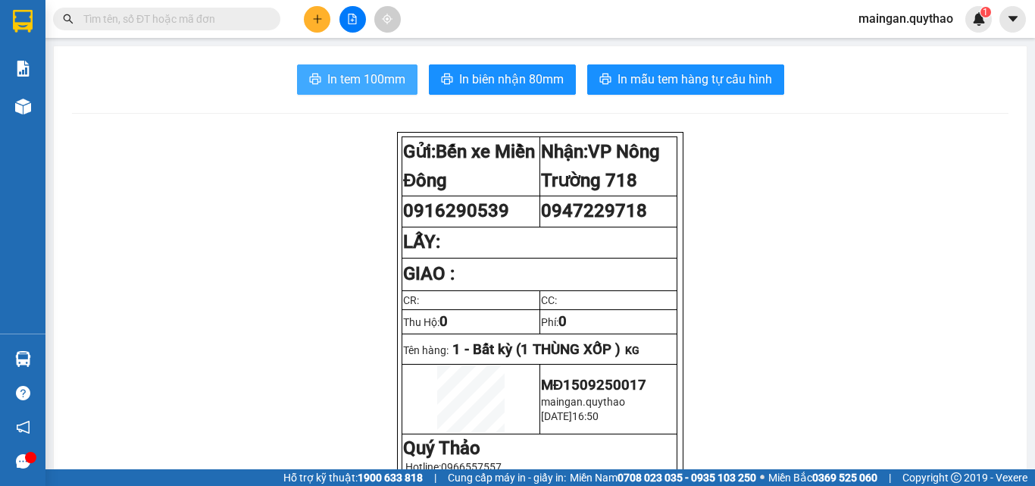
click at [333, 77] on span "In tem 100mm" at bounding box center [366, 79] width 78 height 19
click at [315, 14] on icon "plus" at bounding box center [317, 19] width 11 height 11
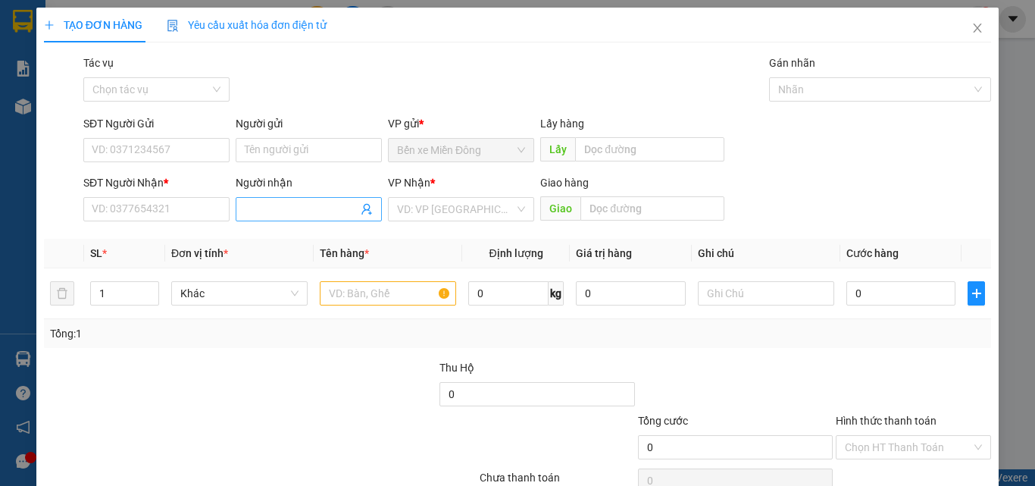
click at [294, 208] on input "Người nhận" at bounding box center [301, 209] width 113 height 17
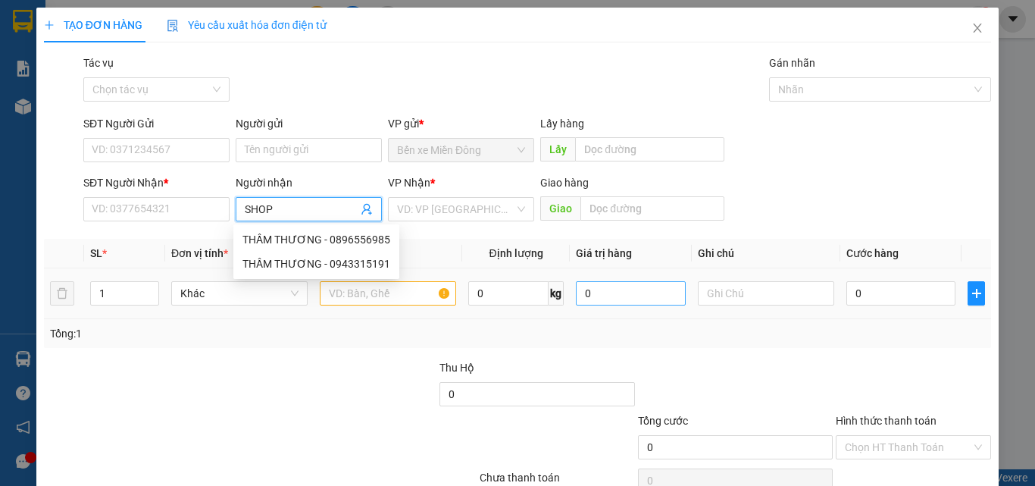
type input "SHOP"
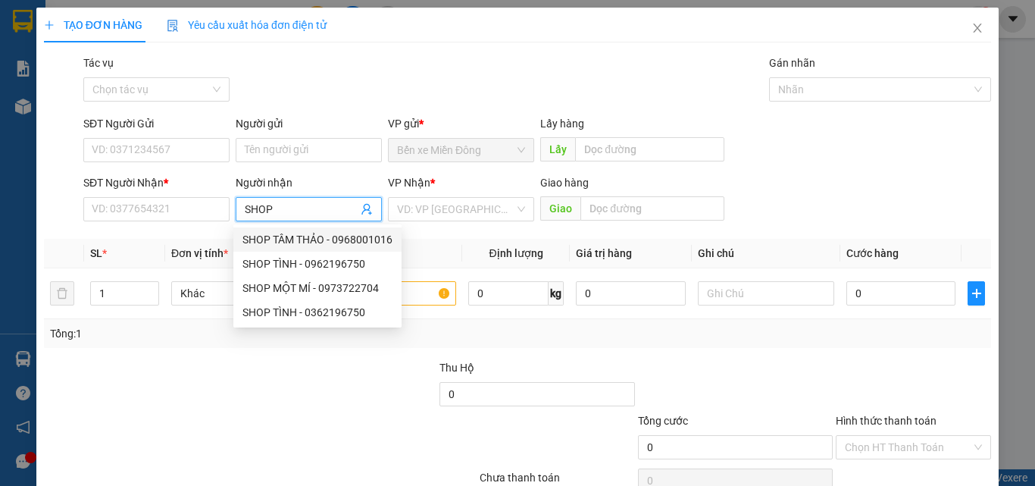
click at [350, 240] on div "SHOP TÂM THẢO - 0968001016" at bounding box center [318, 239] width 150 height 17
type input "0968001016"
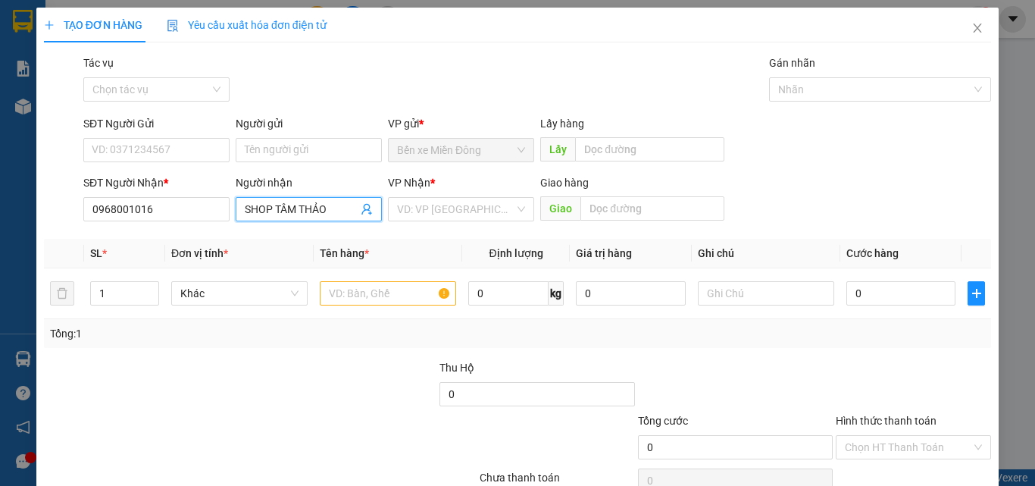
type input "SHOP TÂM THẢO"
drag, startPoint x: 506, startPoint y: 221, endPoint x: 502, endPoint y: 255, distance: 34.4
click at [506, 227] on div "VP Nhận * VD: VP [GEOGRAPHIC_DATA]" at bounding box center [461, 200] width 146 height 53
click at [490, 218] on input "search" at bounding box center [455, 209] width 117 height 23
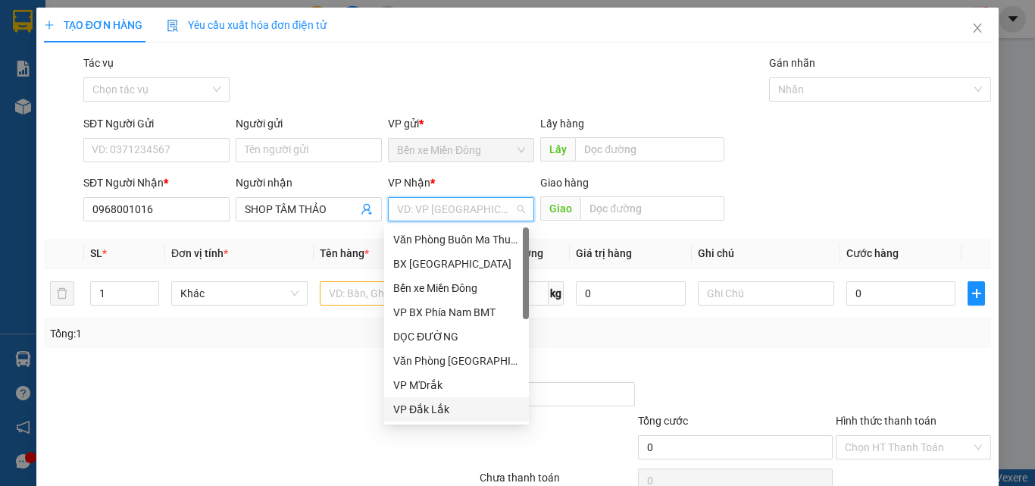
click at [465, 405] on div "VP Đắk Lắk" at bounding box center [456, 409] width 127 height 17
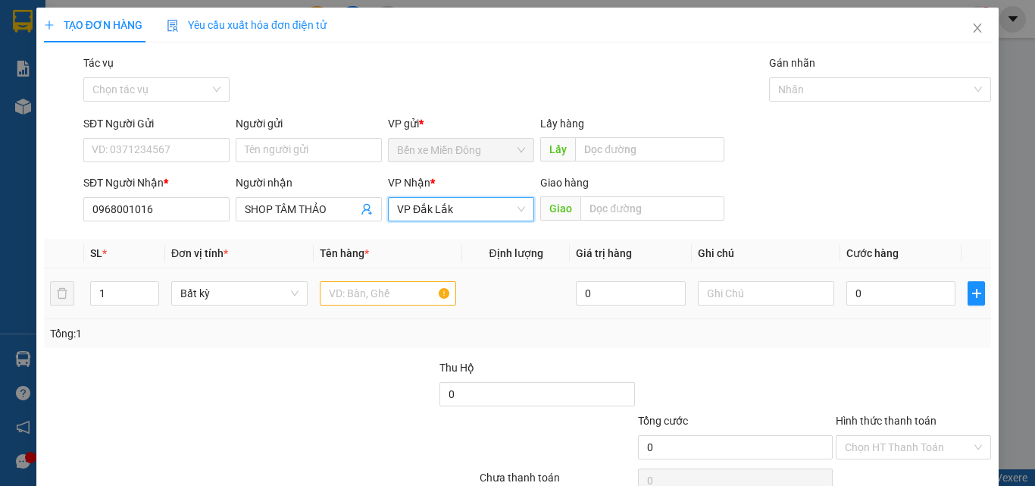
click at [381, 305] on div at bounding box center [388, 293] width 136 height 30
click at [426, 301] on input "text" at bounding box center [388, 293] width 136 height 24
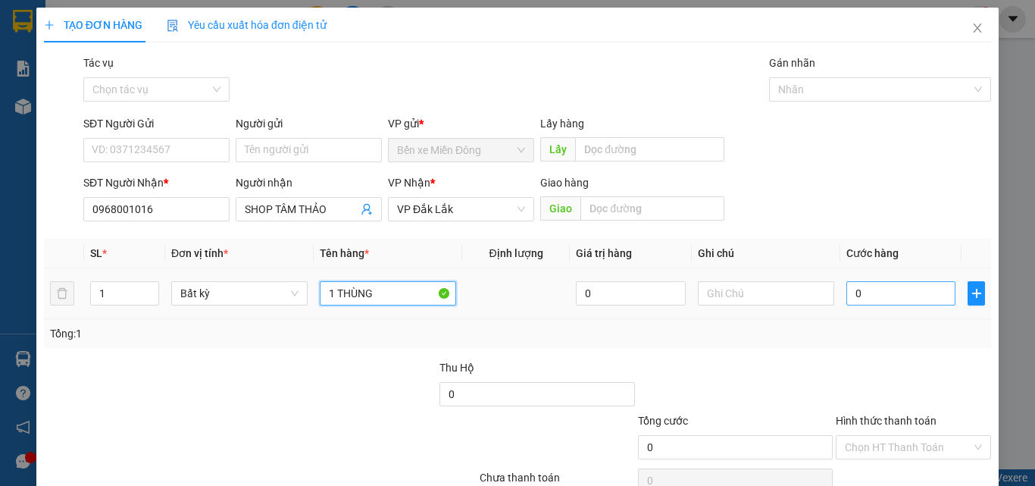
type input "1 THÙNG"
click at [872, 288] on input "0" at bounding box center [901, 293] width 109 height 24
type input "0"
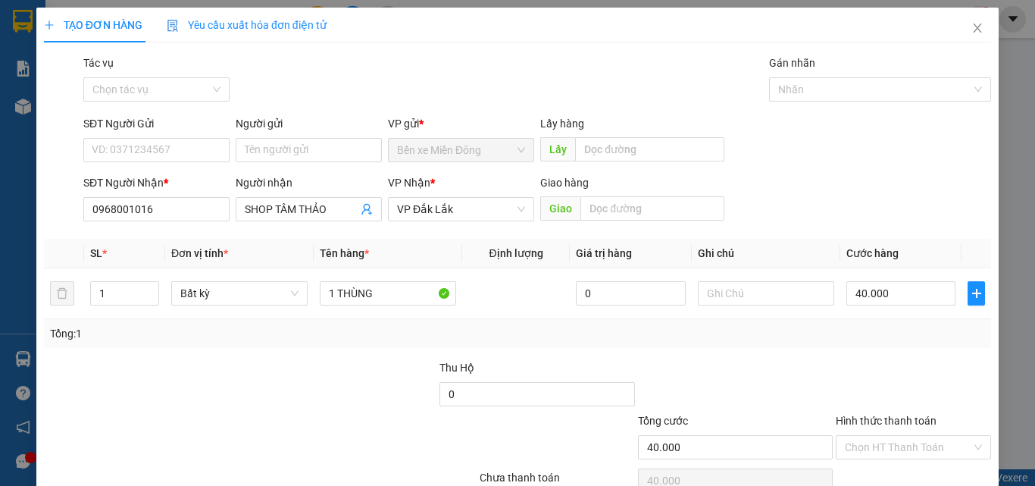
click at [835, 407] on div at bounding box center [914, 385] width 158 height 53
drag, startPoint x: 857, startPoint y: 456, endPoint x: 852, endPoint y: 436, distance: 20.2
click at [857, 452] on input "Hình thức thanh toán" at bounding box center [908, 447] width 127 height 23
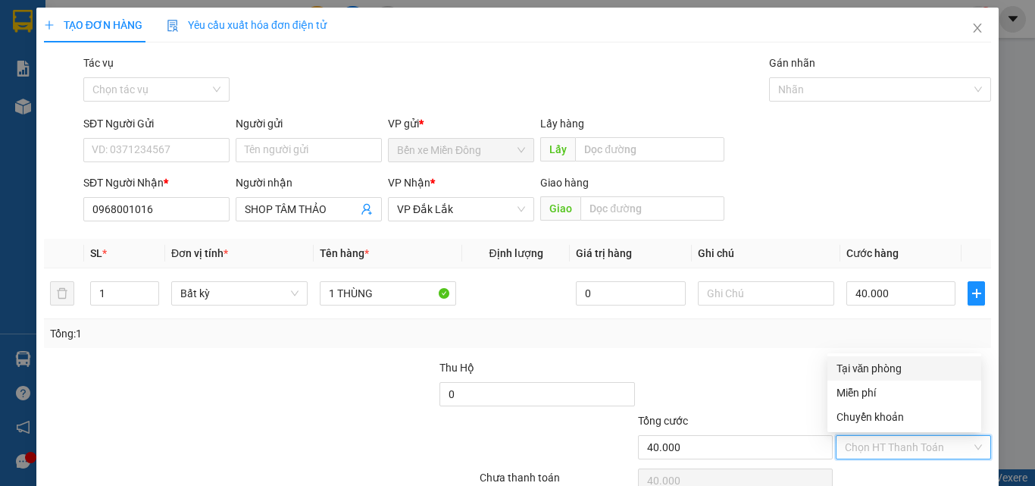
click at [843, 371] on div "Tại văn phòng" at bounding box center [905, 368] width 136 height 17
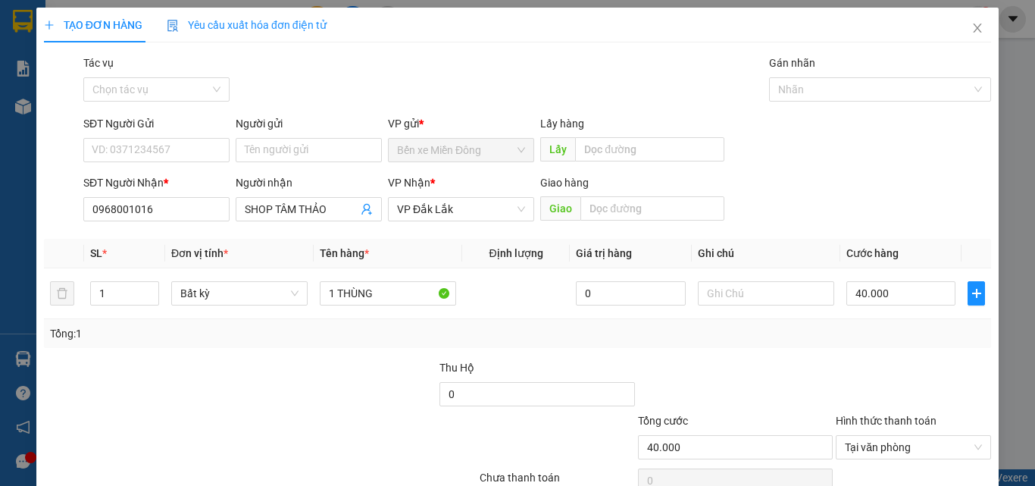
drag, startPoint x: 911, startPoint y: 450, endPoint x: 900, endPoint y: 434, distance: 19.6
drag, startPoint x: 900, startPoint y: 434, endPoint x: 523, endPoint y: 241, distance: 423.4
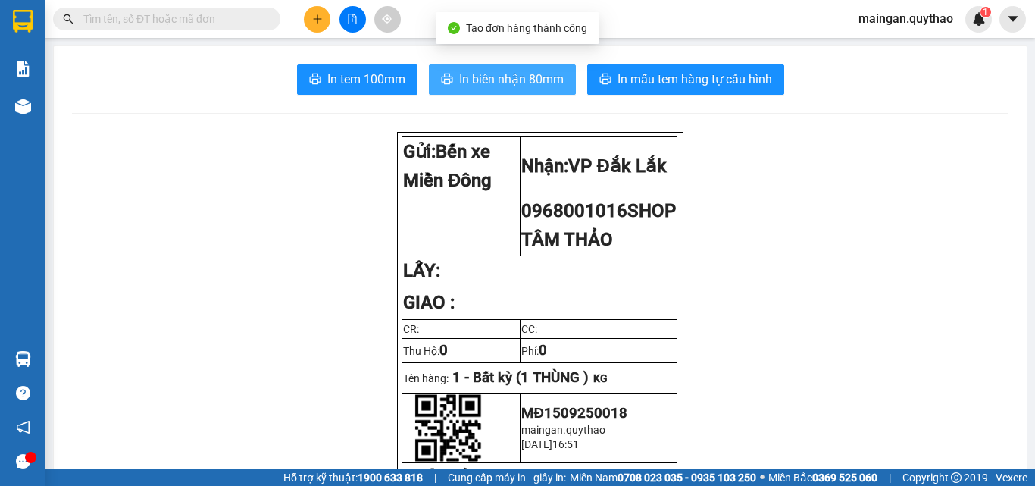
click at [493, 74] on span "In biên nhận 80mm" at bounding box center [511, 79] width 105 height 19
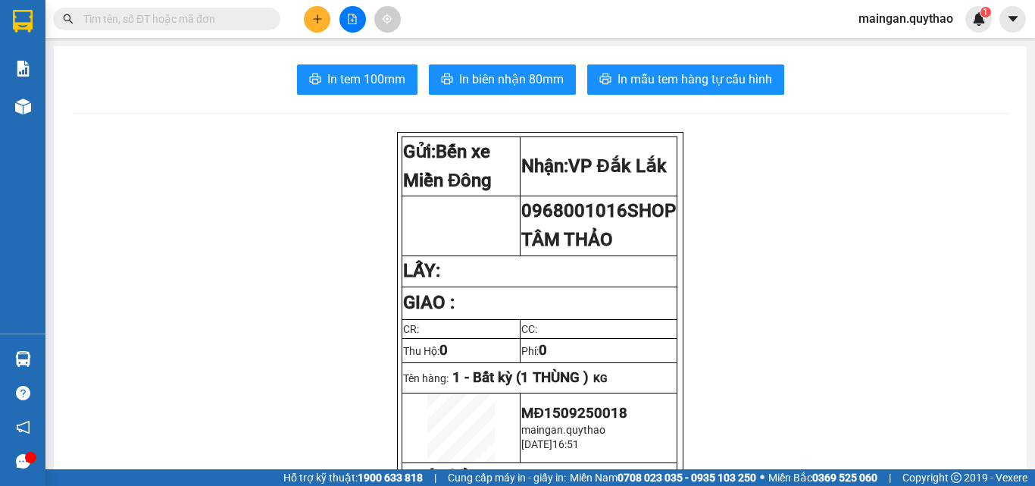
drag, startPoint x: 365, startPoint y: 89, endPoint x: 387, endPoint y: 54, distance: 40.8
click at [373, 78] on span "In tem 100mm" at bounding box center [366, 79] width 78 height 19
click at [328, 20] on button at bounding box center [317, 19] width 27 height 27
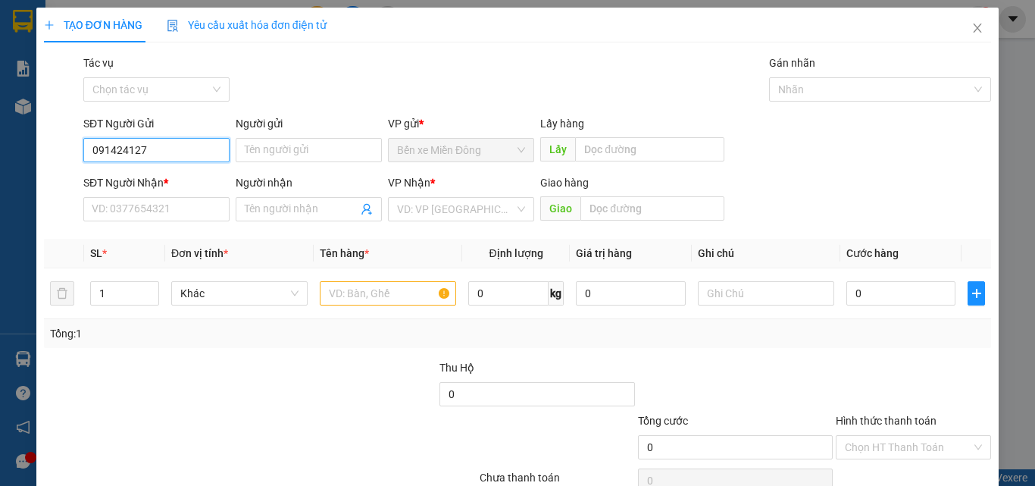
type input "0914241278"
click at [157, 177] on div "0914241278" at bounding box center [155, 180] width 127 height 17
type input "0946990802"
type input "0914241278"
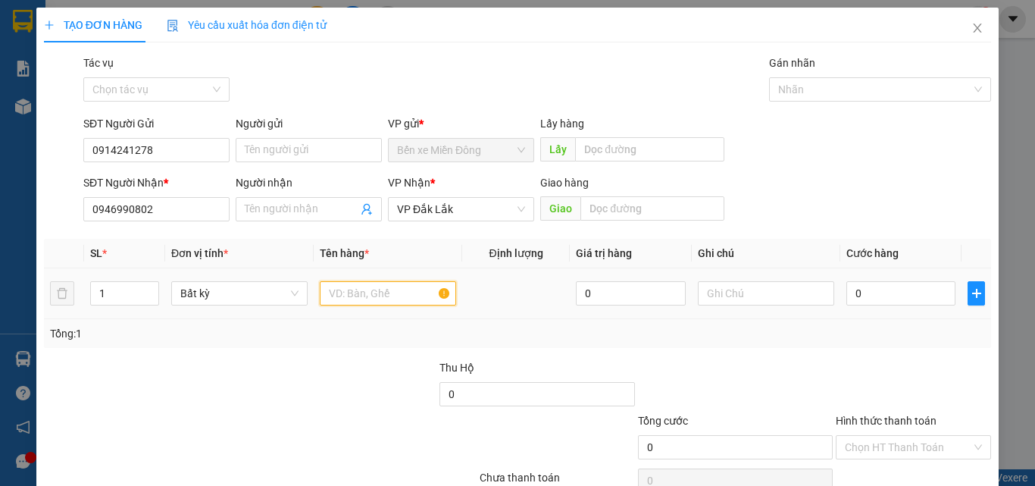
click at [361, 303] on input "text" at bounding box center [388, 293] width 136 height 24
type input "1 THÙNG XỐP"
click at [909, 308] on div "0" at bounding box center [901, 293] width 109 height 30
drag, startPoint x: 895, startPoint y: 301, endPoint x: 860, endPoint y: 321, distance: 40.4
click at [894, 301] on input "0" at bounding box center [901, 293] width 109 height 24
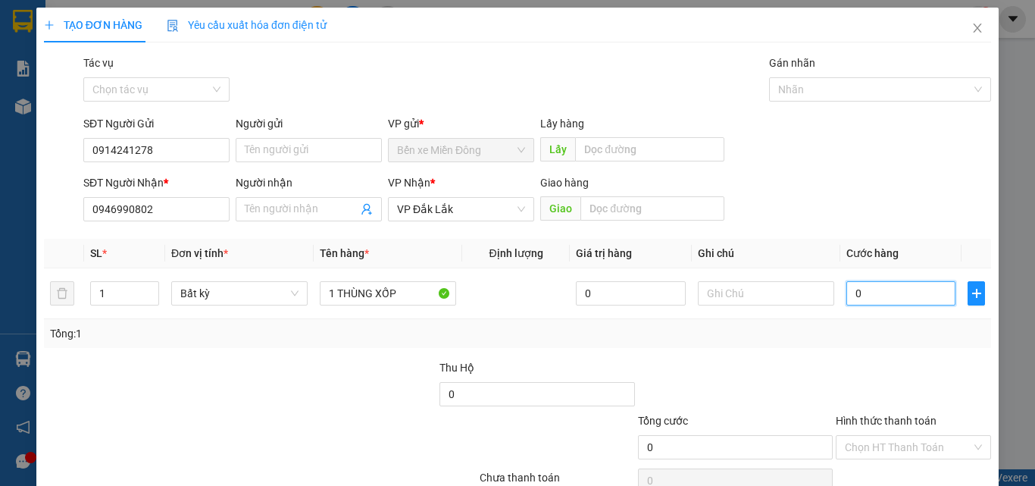
type input "05"
type input "5"
type input "050"
type input "50"
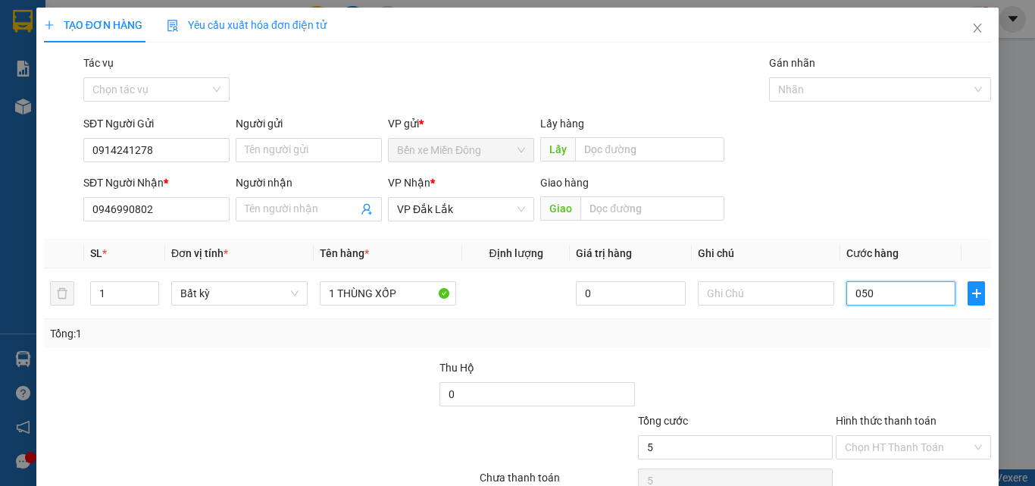
type input "50"
drag, startPoint x: 872, startPoint y: 335, endPoint x: 876, endPoint y: 379, distance: 44.1
click at [873, 337] on div "Tổng: 1" at bounding box center [517, 333] width 935 height 17
click at [878, 448] on input "Hình thức thanh toán" at bounding box center [908, 447] width 127 height 23
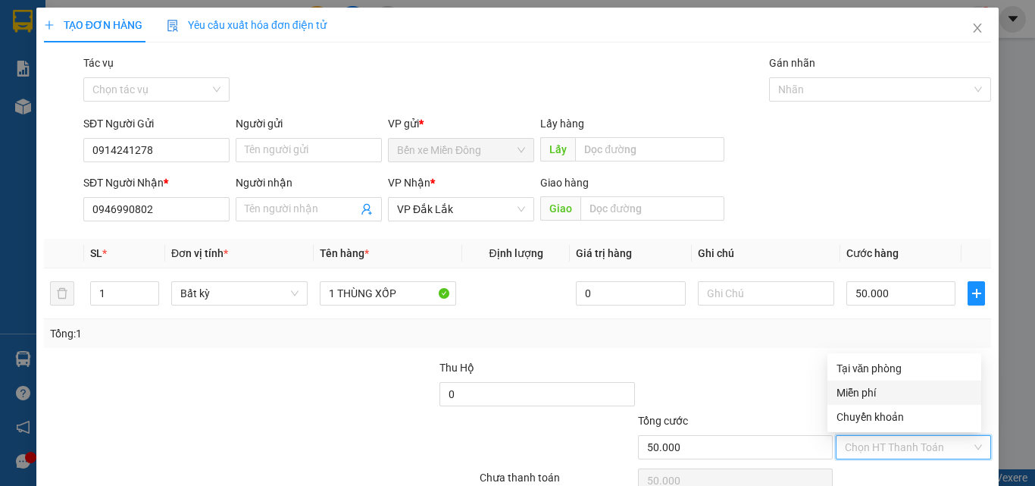
click at [879, 374] on div "Tại văn phòng" at bounding box center [905, 368] width 136 height 17
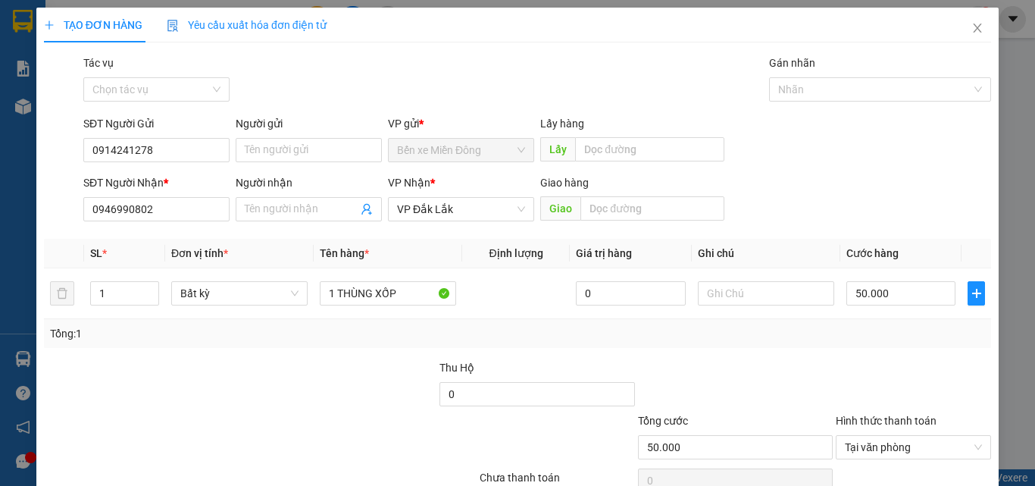
drag, startPoint x: 941, startPoint y: 448, endPoint x: 929, endPoint y: 439, distance: 15.8
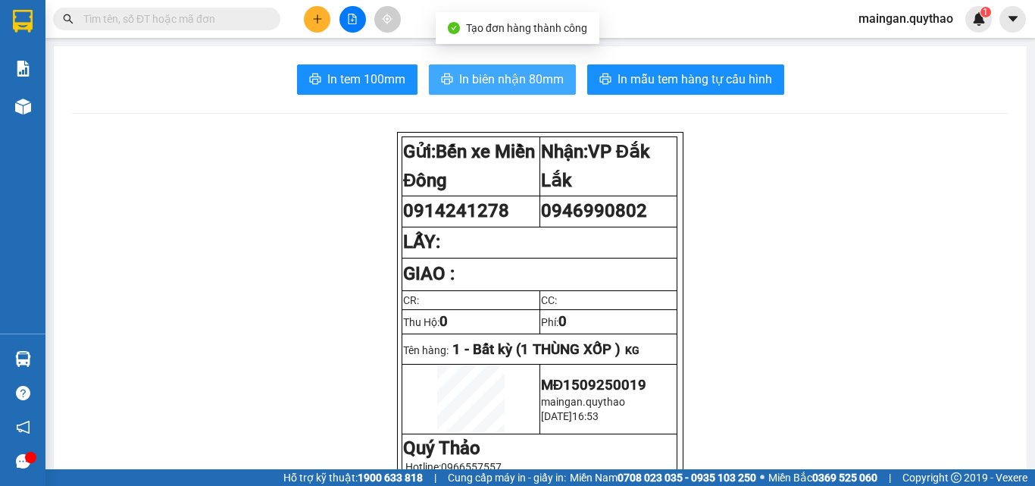
click at [528, 83] on span "In biên nhận 80mm" at bounding box center [511, 79] width 105 height 19
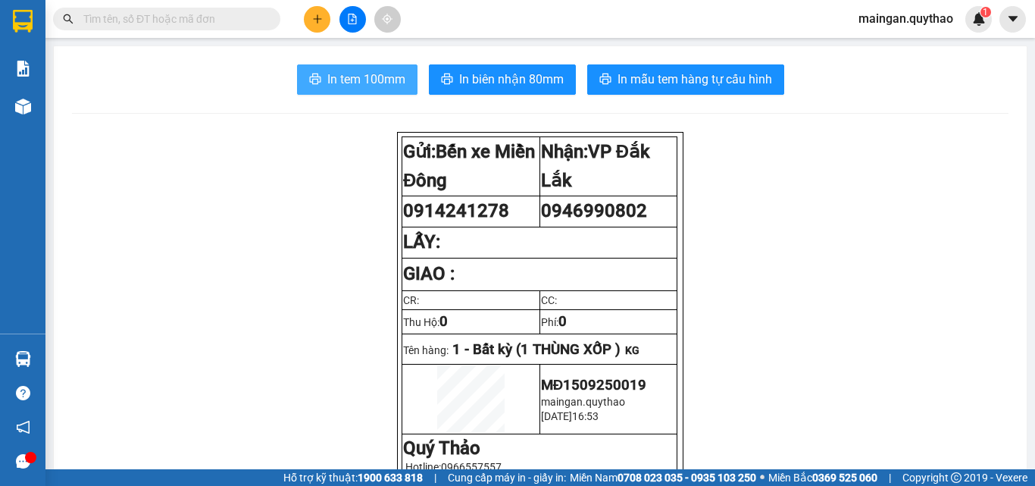
click at [349, 83] on span "In tem 100mm" at bounding box center [366, 79] width 78 height 19
click at [315, 10] on button at bounding box center [317, 19] width 27 height 27
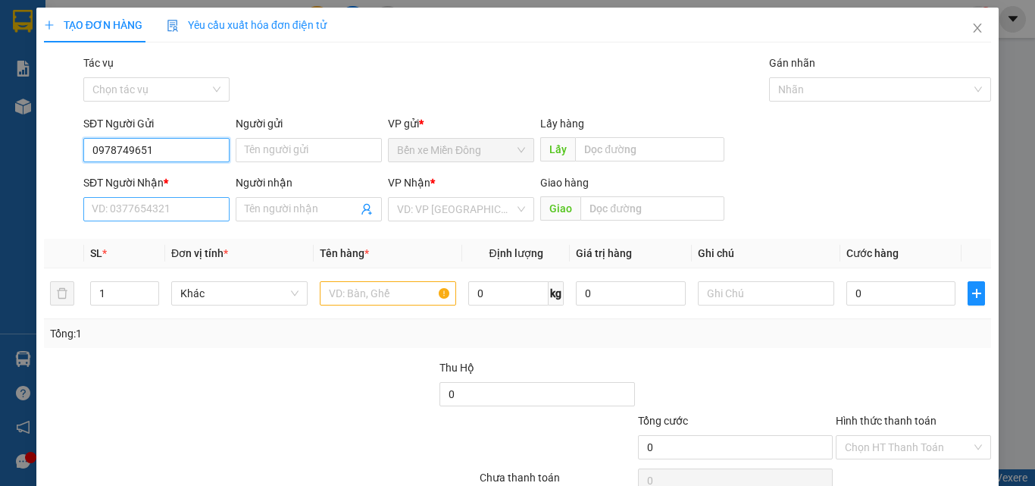
type input "0978749651"
click at [123, 211] on input "SĐT Người Nhận *" at bounding box center [156, 209] width 146 height 24
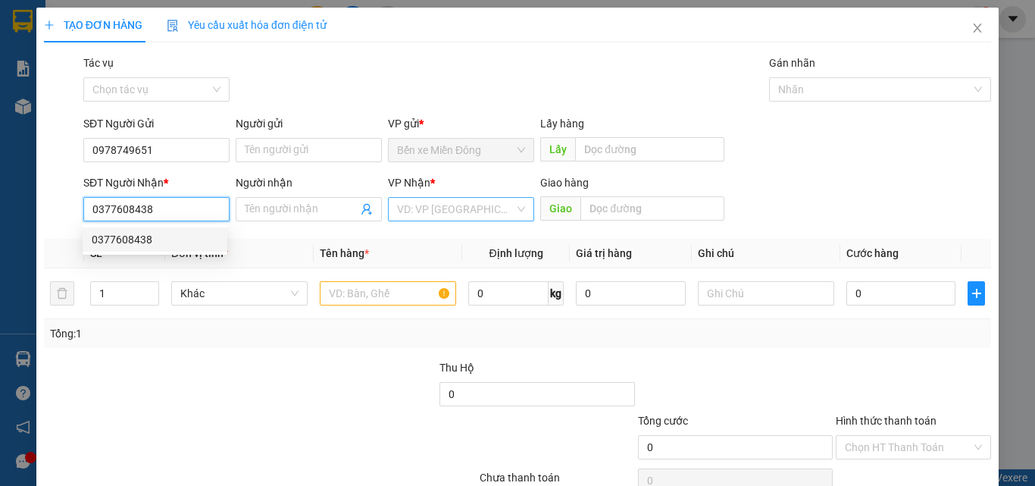
type input "0377608438"
click at [480, 201] on input "search" at bounding box center [455, 209] width 117 height 23
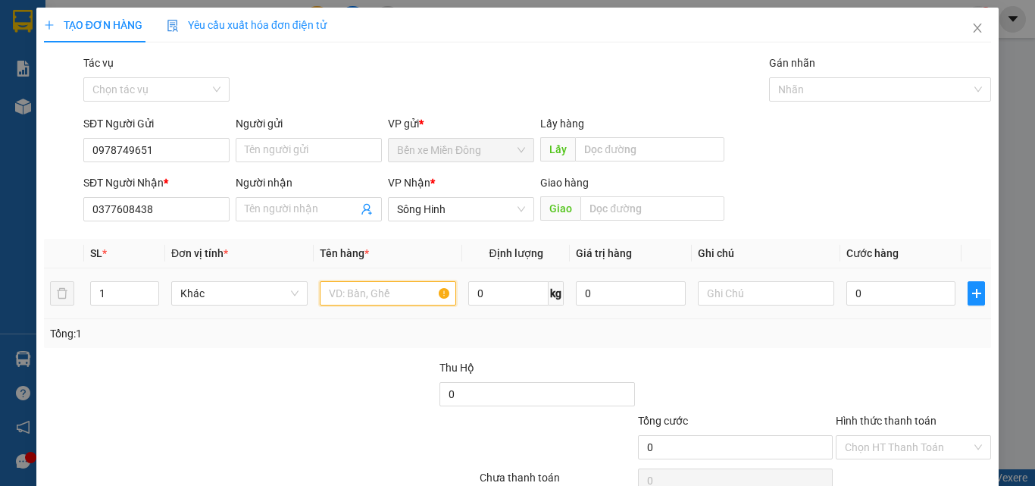
click at [365, 293] on input "text" at bounding box center [388, 293] width 136 height 24
type input "1 HỘP GIẤY"
click at [875, 287] on input "0" at bounding box center [901, 293] width 109 height 24
type input "5"
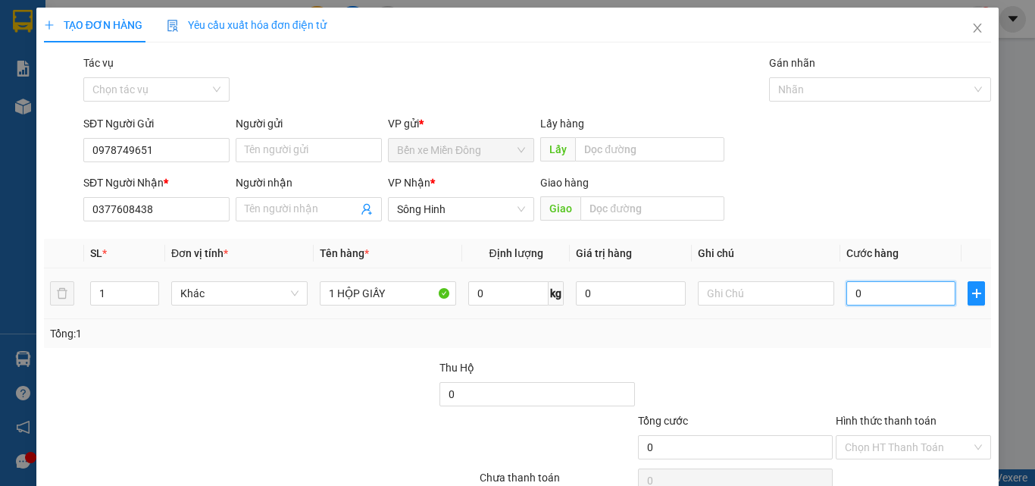
type input "5"
type input "50"
click at [884, 220] on div "SĐT Người Nhận * 0377608438 Người nhận Tên người nhận VP Nhận * Sông Hinh Giao …" at bounding box center [537, 200] width 914 height 53
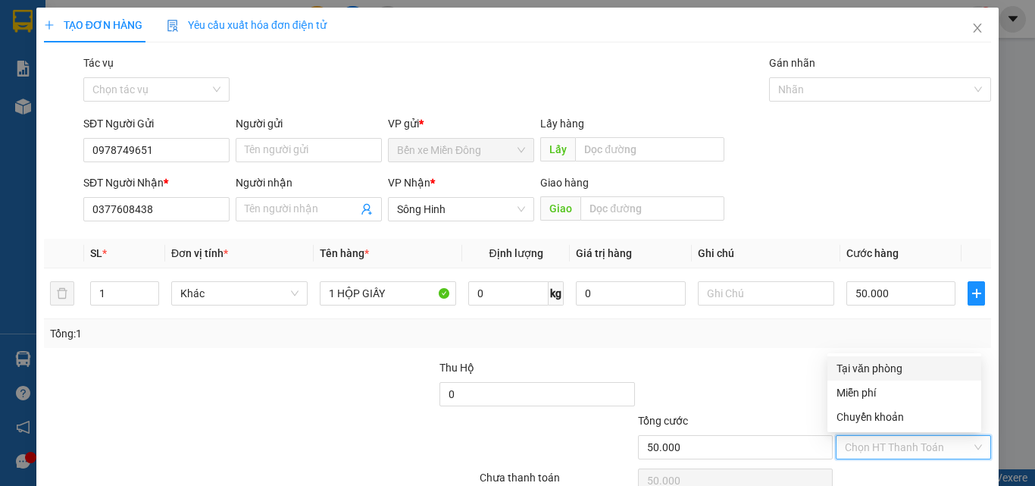
click at [885, 438] on input "Hình thức thanh toán" at bounding box center [908, 447] width 127 height 23
click at [857, 362] on div "Tại văn phòng" at bounding box center [905, 368] width 136 height 17
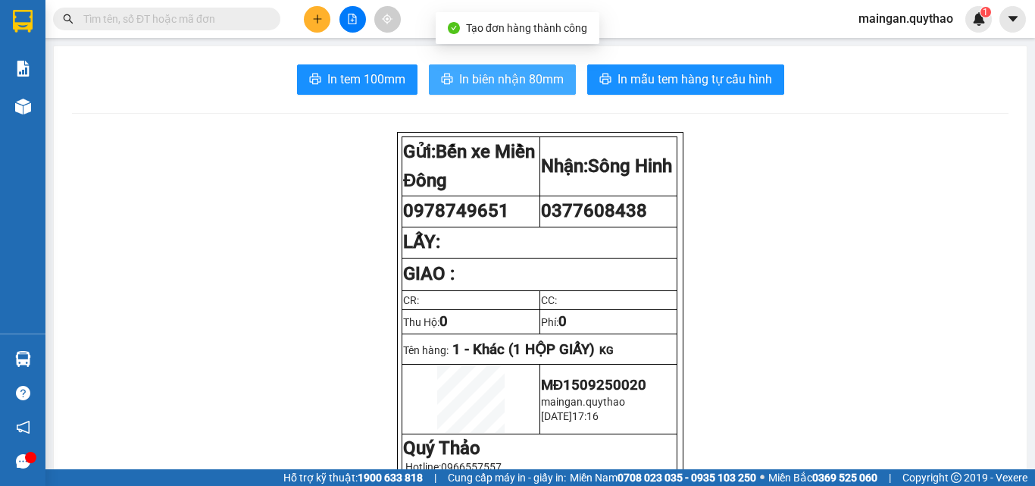
click at [557, 74] on span "In biên nhận 80mm" at bounding box center [511, 79] width 105 height 19
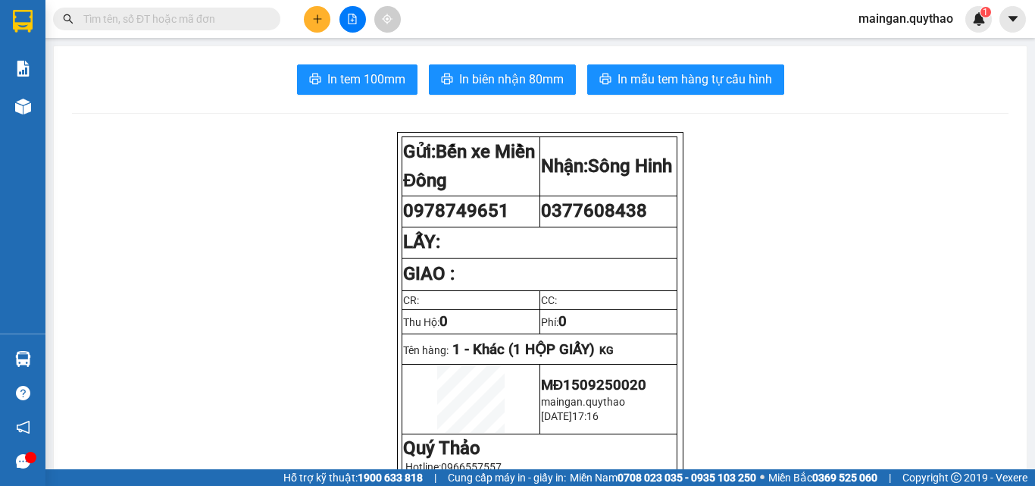
drag, startPoint x: 982, startPoint y: 453, endPoint x: 919, endPoint y: 427, distance: 67.6
click at [319, 27] on button at bounding box center [317, 19] width 27 height 27
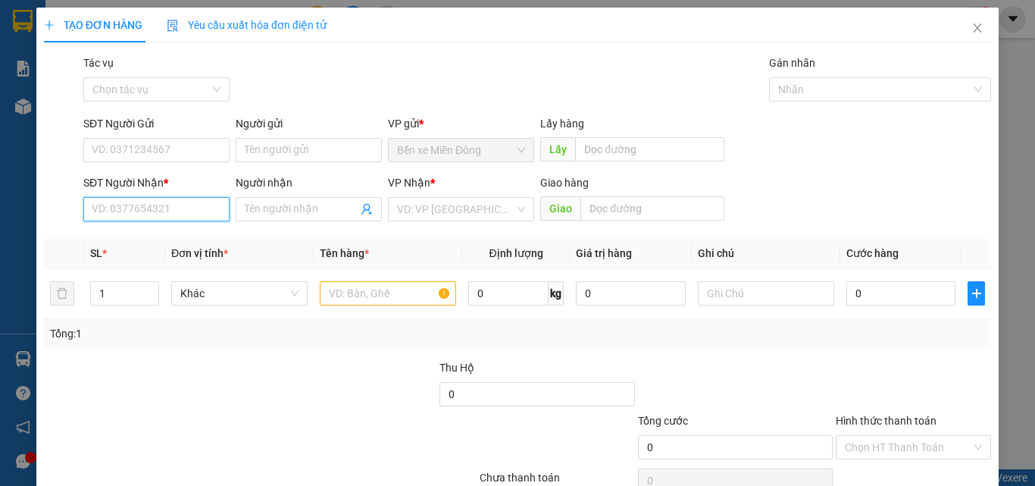
click at [177, 214] on input "SĐT Người Nhận *" at bounding box center [156, 209] width 146 height 24
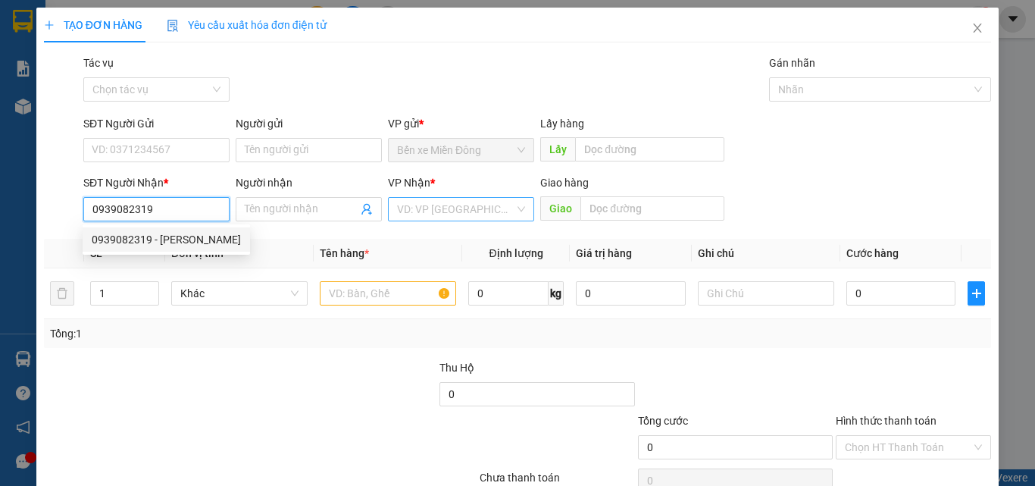
type input "0939082319"
drag, startPoint x: 474, startPoint y: 210, endPoint x: 458, endPoint y: 205, distance: 16.8
click at [473, 209] on input "search" at bounding box center [455, 209] width 117 height 23
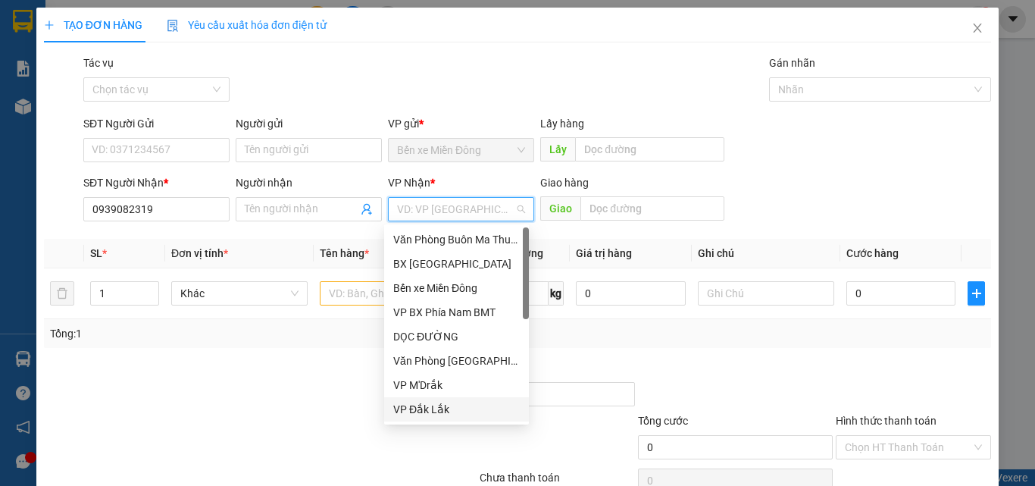
click at [435, 404] on div "VP Đắk Lắk" at bounding box center [456, 409] width 127 height 17
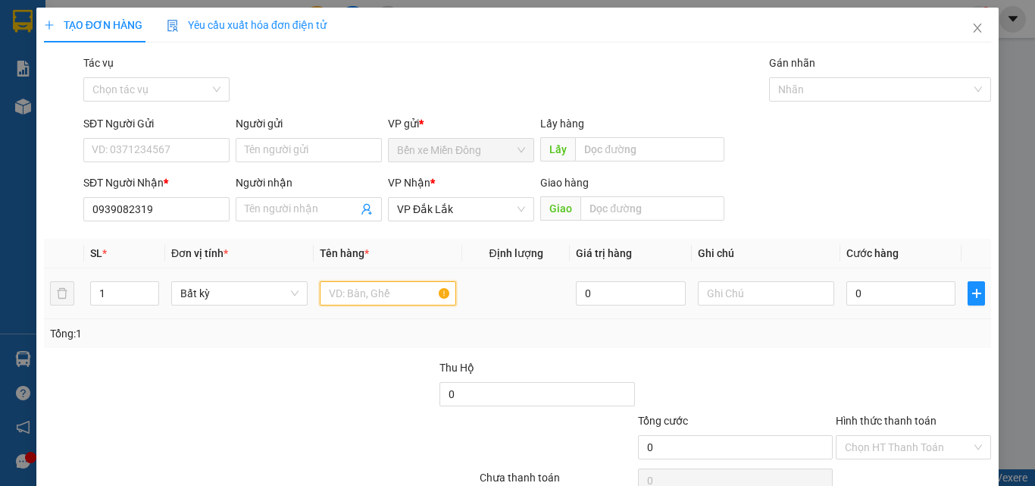
drag, startPoint x: 364, startPoint y: 298, endPoint x: 327, endPoint y: 303, distance: 36.8
click at [364, 297] on input "text" at bounding box center [388, 293] width 136 height 24
type input "1 THÙNG XỐP"
drag, startPoint x: 939, startPoint y: 274, endPoint x: 931, endPoint y: 283, distance: 12.9
click at [935, 279] on td "0" at bounding box center [901, 293] width 121 height 51
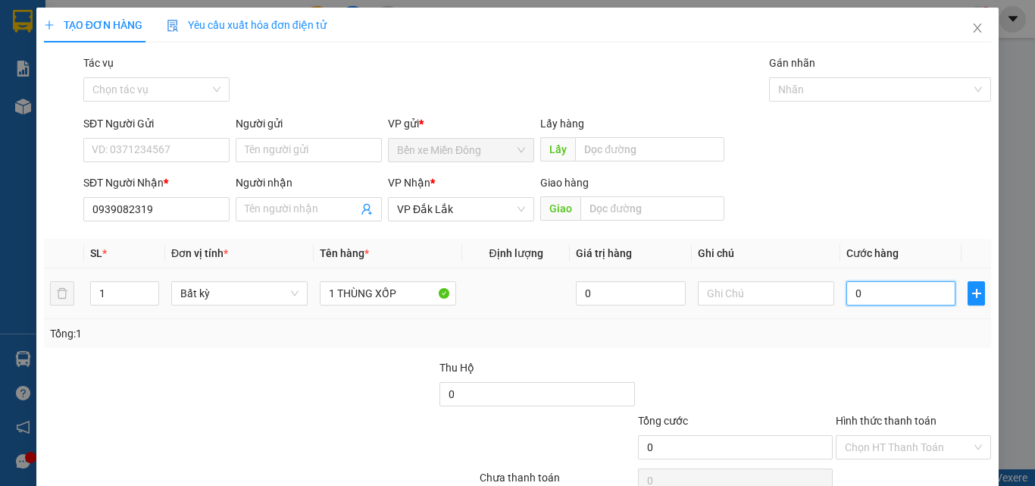
click at [912, 295] on input "0" at bounding box center [901, 293] width 109 height 24
type input "1"
type input "10"
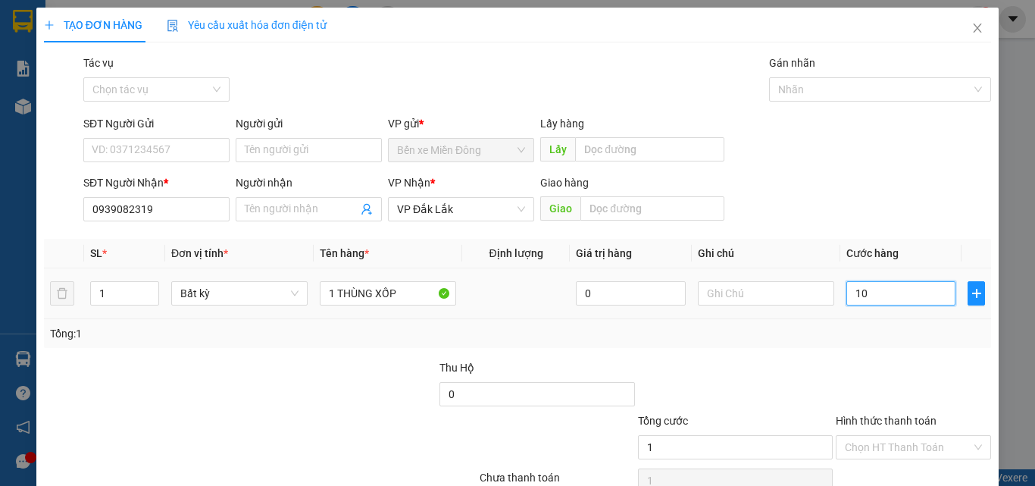
type input "10"
type input "100"
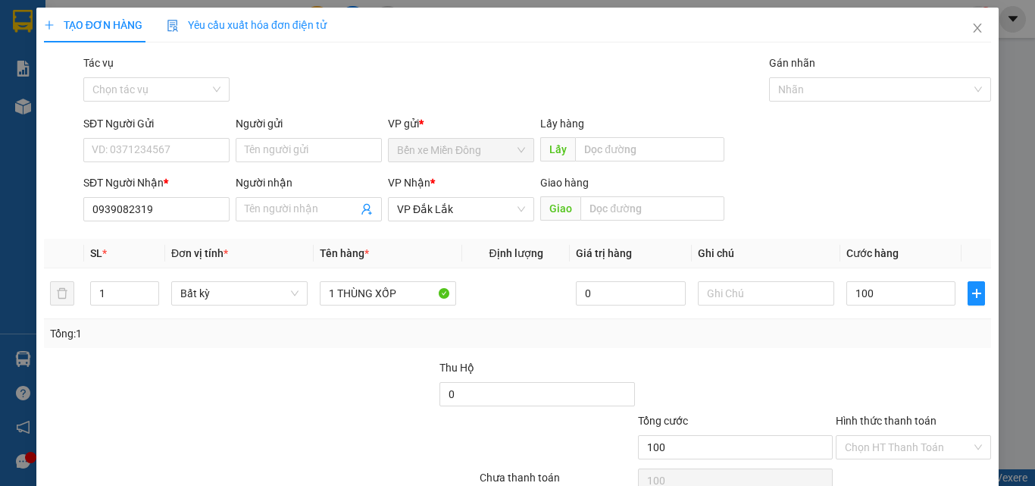
type input "100.000"
click at [924, 257] on th "Cước hàng" at bounding box center [901, 254] width 121 height 30
click at [879, 447] on input "Hình thức thanh toán" at bounding box center [908, 447] width 127 height 23
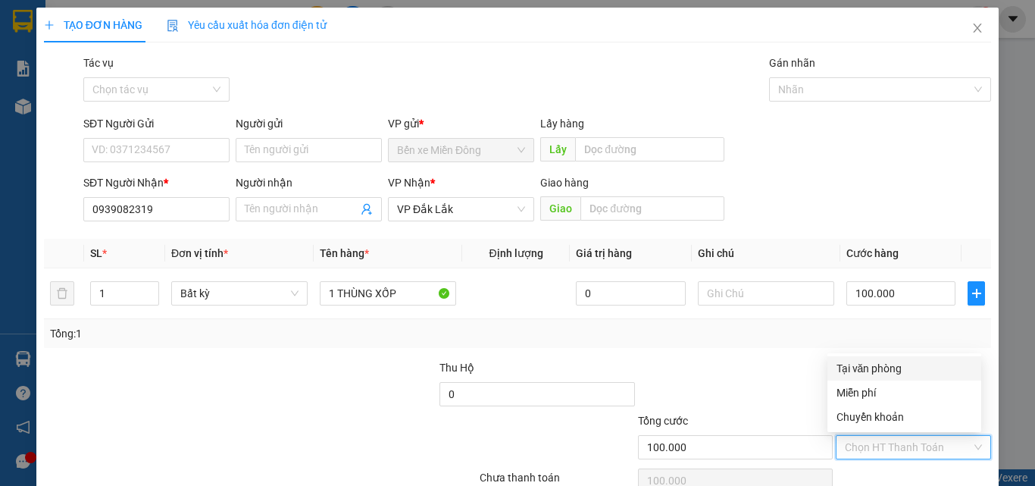
click at [898, 362] on div "Tại văn phòng" at bounding box center [905, 368] width 136 height 17
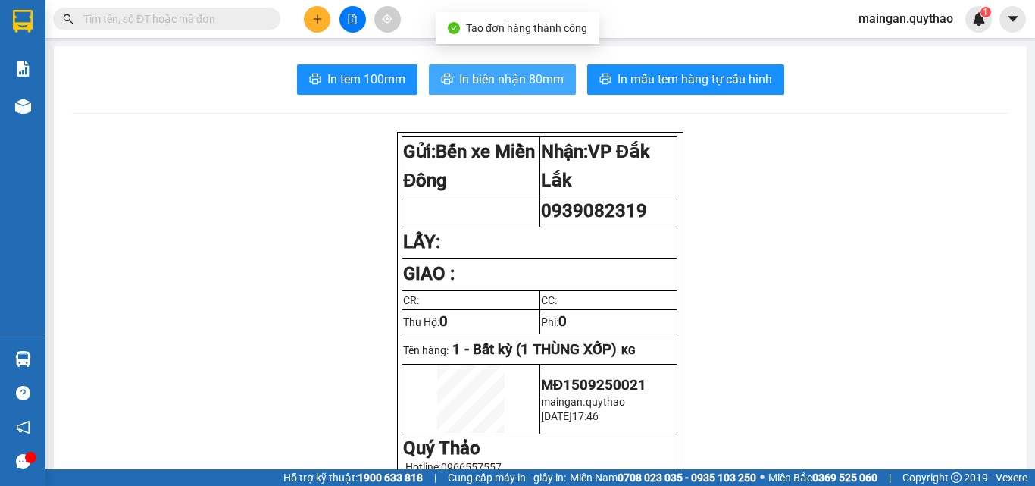
click at [519, 78] on span "In biên nhận 80mm" at bounding box center [511, 79] width 105 height 19
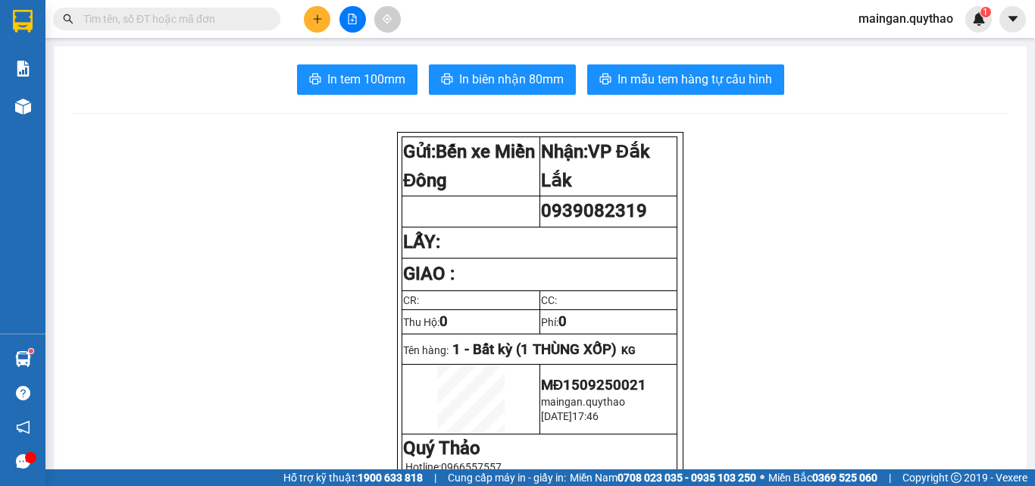
click at [306, 20] on div at bounding box center [353, 19] width 114 height 27
click at [306, 20] on button at bounding box center [317, 19] width 27 height 27
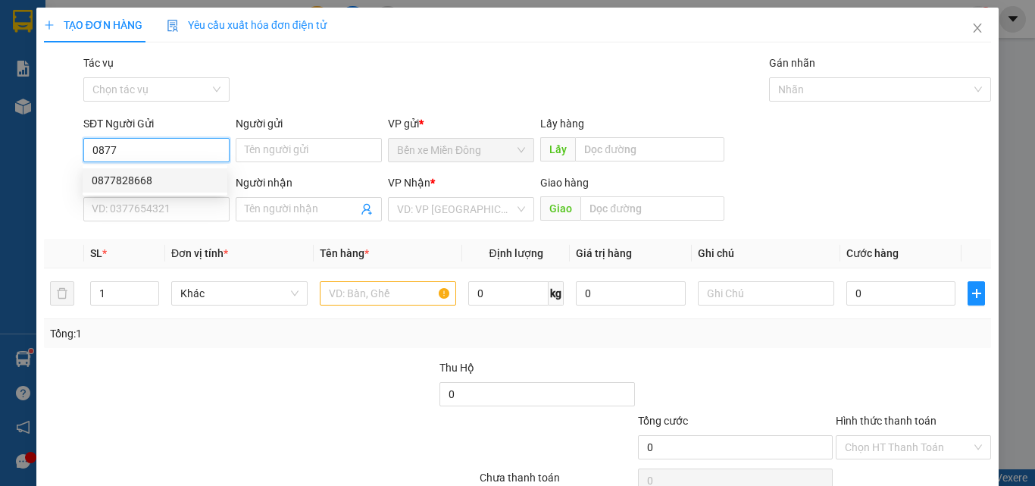
click at [160, 178] on div "0877828668" at bounding box center [155, 180] width 127 height 17
type input "0877828668"
type input "0369608092"
type input "0877828668"
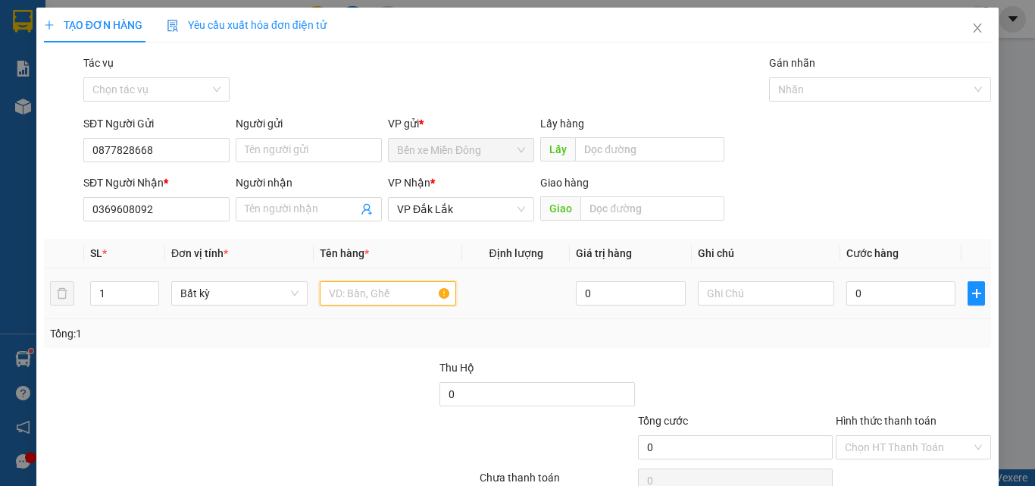
click at [365, 298] on input "text" at bounding box center [388, 293] width 136 height 24
click at [770, 351] on div "Transit Pickup Surcharge Ids Transit Deliver Surcharge Ids Transit Deliver Surc…" at bounding box center [517, 293] width 947 height 477
click at [363, 291] on input "1" at bounding box center [388, 293] width 136 height 24
type input "1 HỘP"
click at [879, 295] on input "0" at bounding box center [901, 293] width 109 height 24
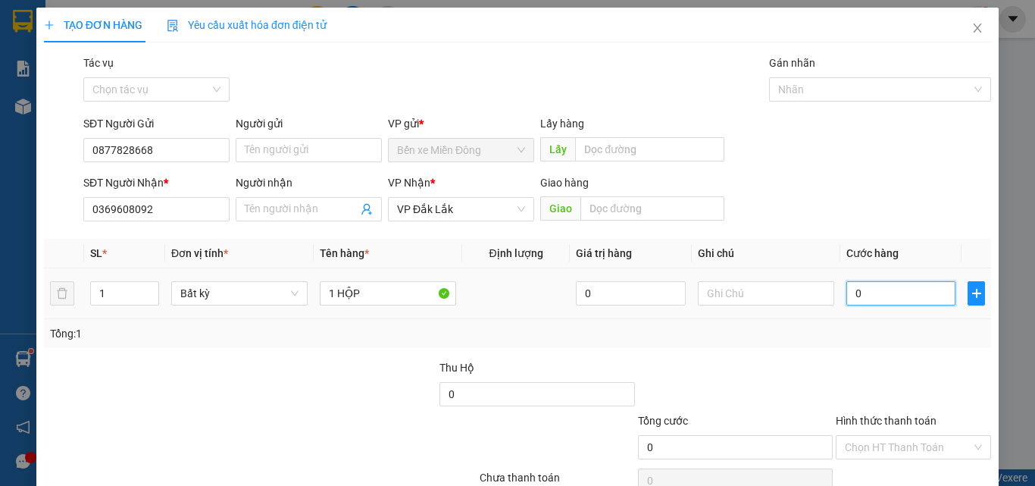
type input "03"
type input "3"
type input "030"
type input "30"
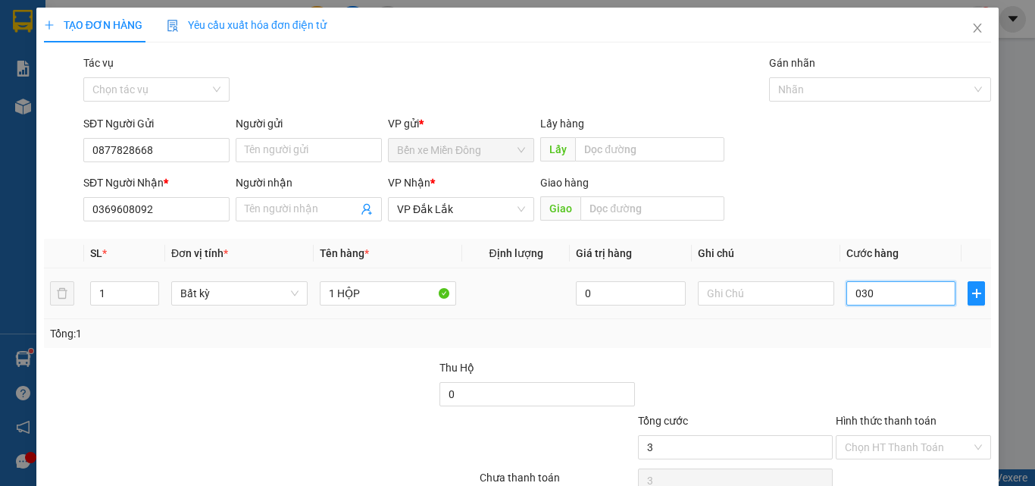
type input "30"
drag, startPoint x: 874, startPoint y: 365, endPoint x: 874, endPoint y: 380, distance: 15.2
click at [872, 365] on div at bounding box center [914, 385] width 158 height 53
type input "30.000"
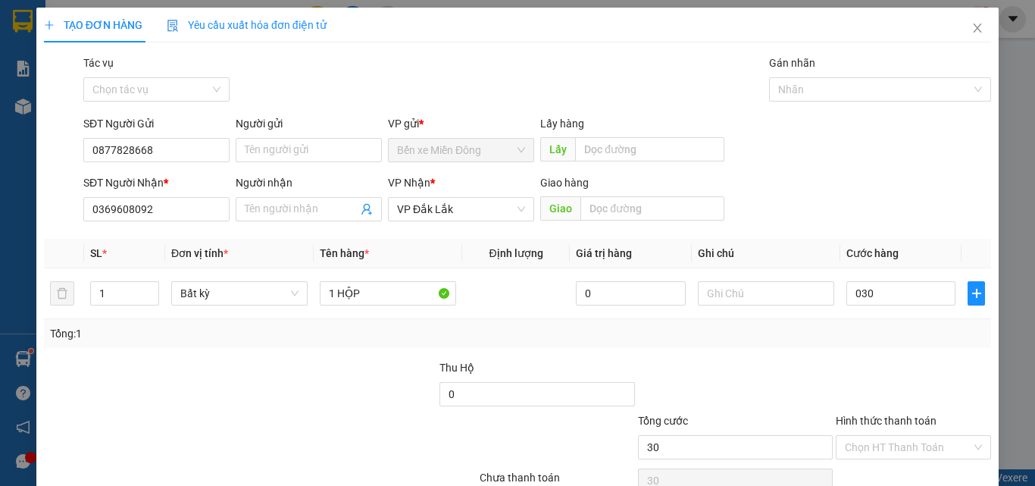
type input "30.000"
drag, startPoint x: 868, startPoint y: 453, endPoint x: 868, endPoint y: 440, distance: 12.1
click at [868, 445] on input "Hình thức thanh toán" at bounding box center [908, 447] width 127 height 23
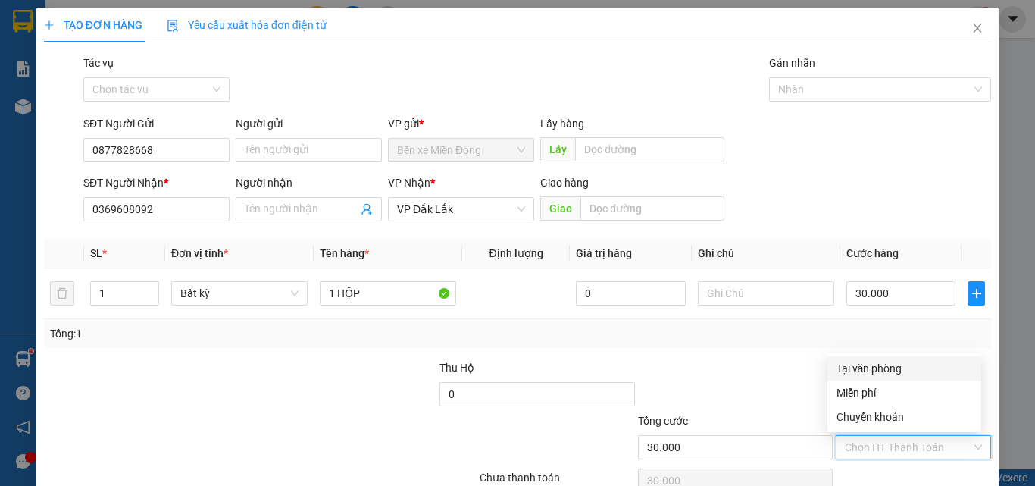
click at [858, 366] on div "Tại văn phòng" at bounding box center [905, 368] width 136 height 17
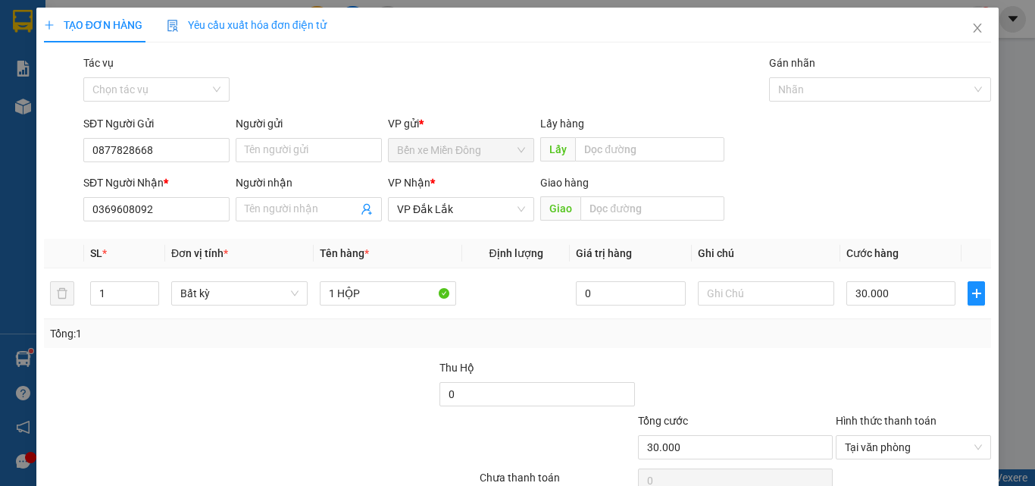
click at [896, 459] on div "TẠO ĐƠN HÀNG Yêu cầu xuất hóa đơn điện tử Transit Pickup Surcharge Ids Transit …" at bounding box center [517, 275] width 963 height 535
click at [931, 399] on div "Transit Pickup Surcharge Ids Transit Deliver Surcharge Ids Transit Deliver Surc…" at bounding box center [517, 293] width 947 height 477
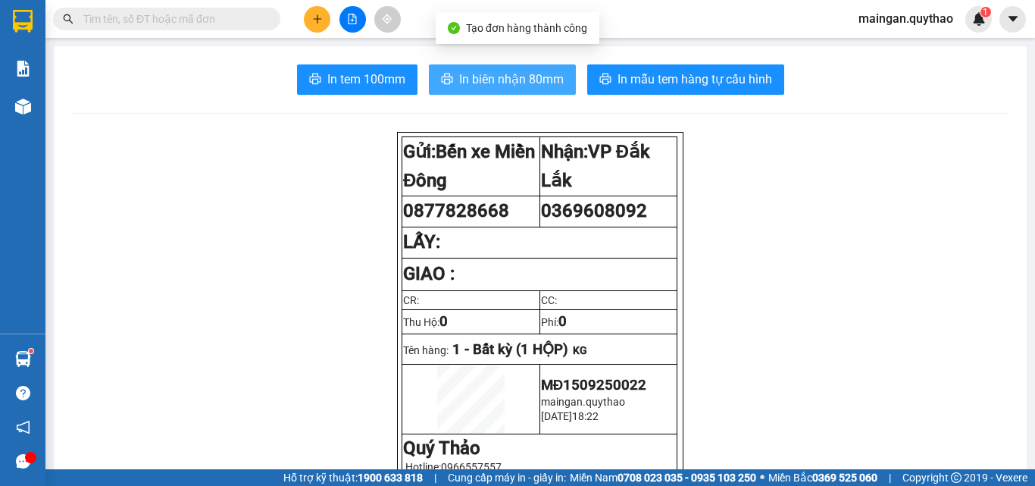
click at [450, 67] on button "In biên nhận 80mm" at bounding box center [502, 79] width 147 height 30
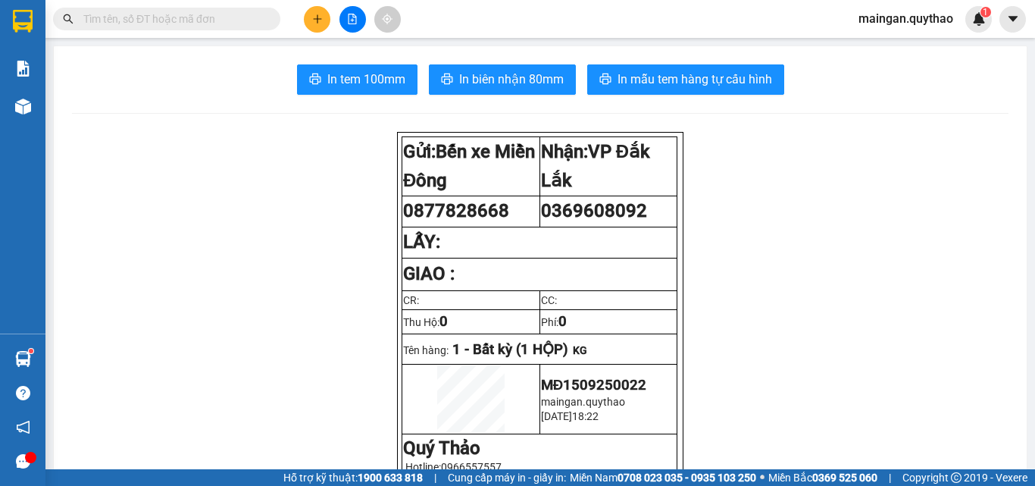
click at [381, 89] on span "In tem 100mm" at bounding box center [366, 79] width 78 height 19
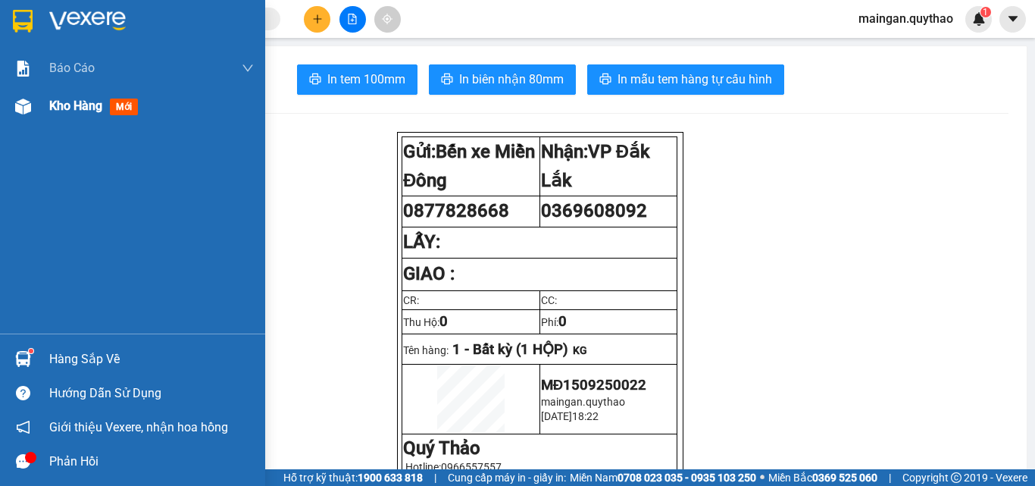
drag, startPoint x: 45, startPoint y: 114, endPoint x: 83, endPoint y: 114, distance: 37.1
click at [50, 114] on div "Kho hàng mới" at bounding box center [132, 106] width 265 height 38
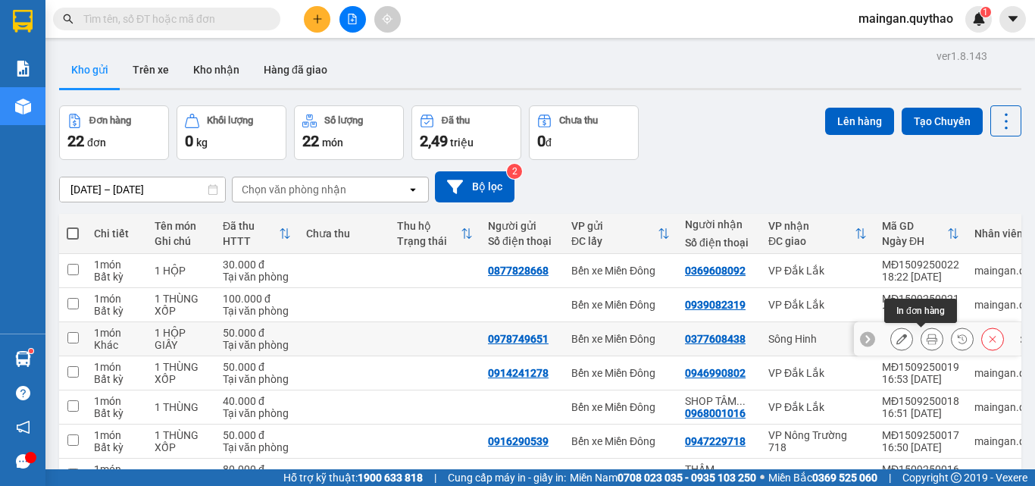
click at [927, 343] on icon at bounding box center [932, 339] width 11 height 11
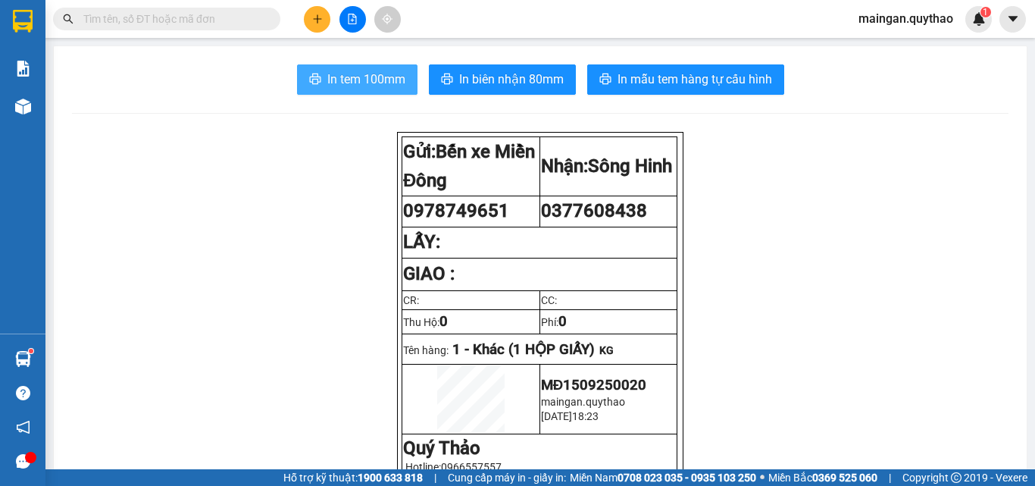
click at [392, 89] on button "In tem 100mm" at bounding box center [357, 79] width 121 height 30
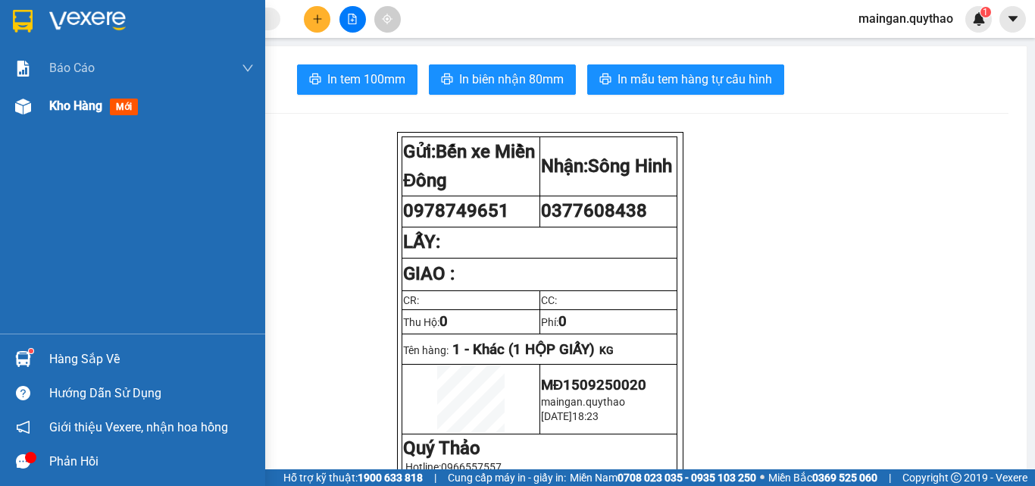
click at [53, 104] on span "Kho hàng" at bounding box center [75, 106] width 53 height 14
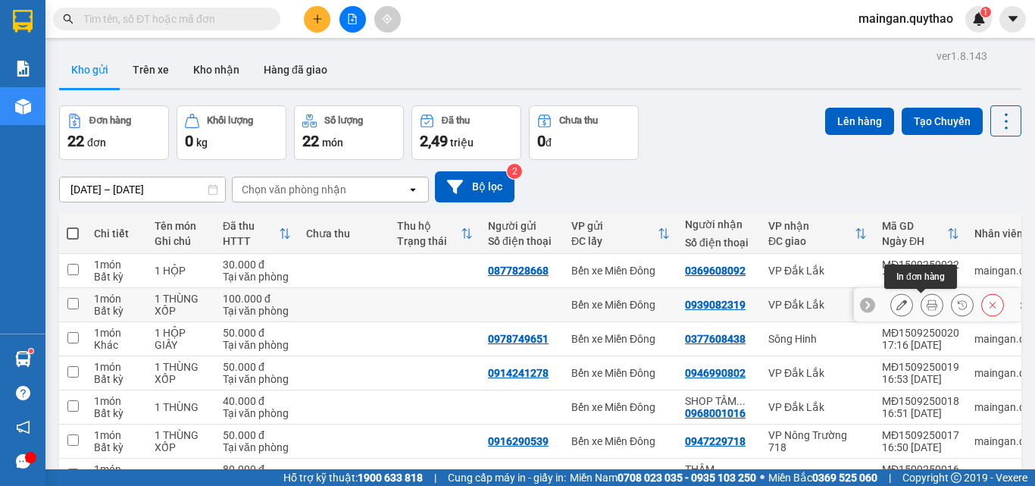
click at [922, 300] on button at bounding box center [932, 305] width 21 height 27
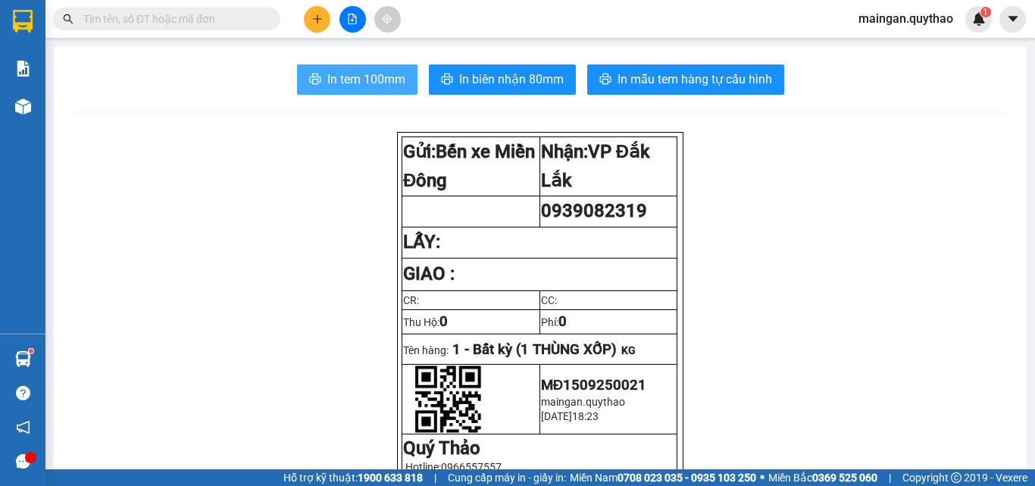
click at [328, 79] on span "In tem 100mm" at bounding box center [366, 79] width 78 height 19
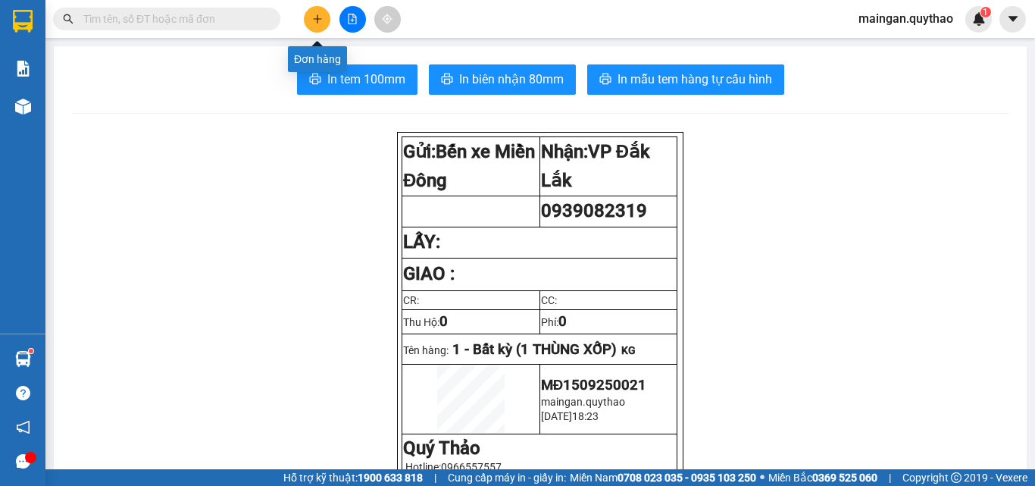
click at [310, 11] on button at bounding box center [317, 19] width 27 height 27
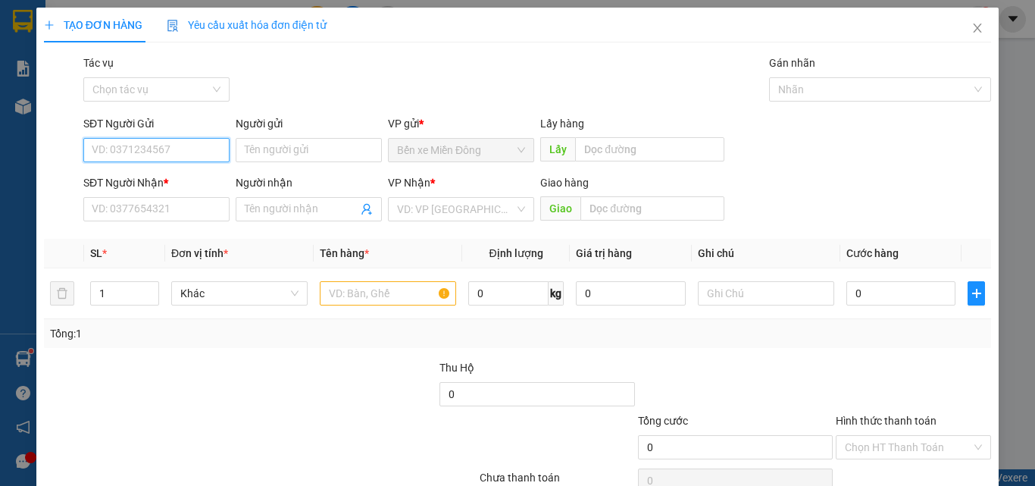
click at [172, 153] on input "SĐT Người Gửi" at bounding box center [156, 150] width 146 height 24
type input "0987232583"
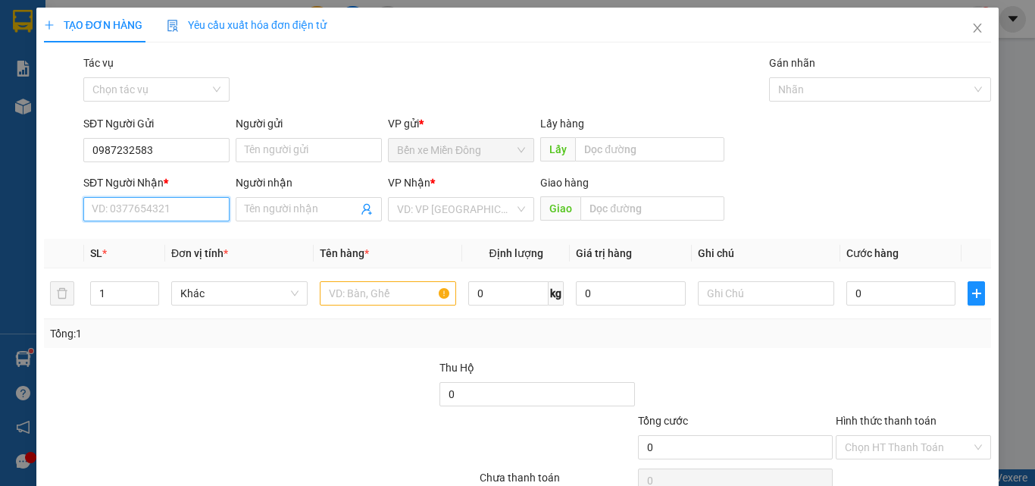
click at [187, 214] on input "SĐT Người Nhận *" at bounding box center [156, 209] width 146 height 24
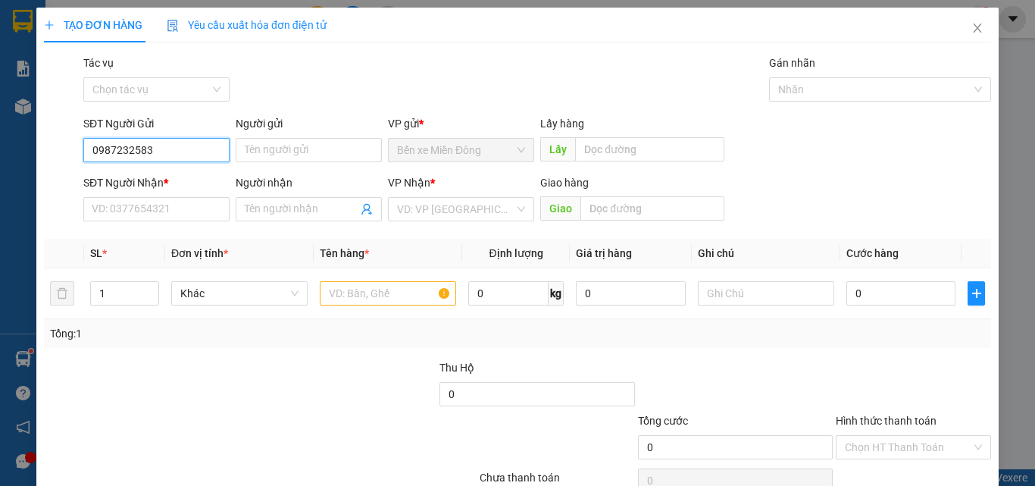
drag, startPoint x: 150, startPoint y: 150, endPoint x: 83, endPoint y: 150, distance: 66.7
click at [83, 150] on input "0987232583" at bounding box center [156, 150] width 146 height 24
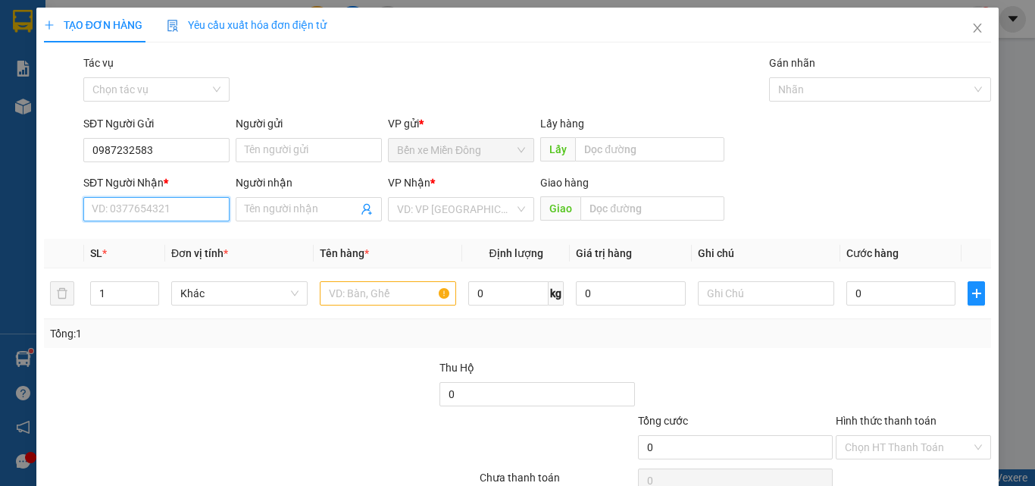
click at [132, 215] on input "SĐT Người Nhận *" at bounding box center [156, 209] width 146 height 24
paste input "0987232583"
type input "0987232583"
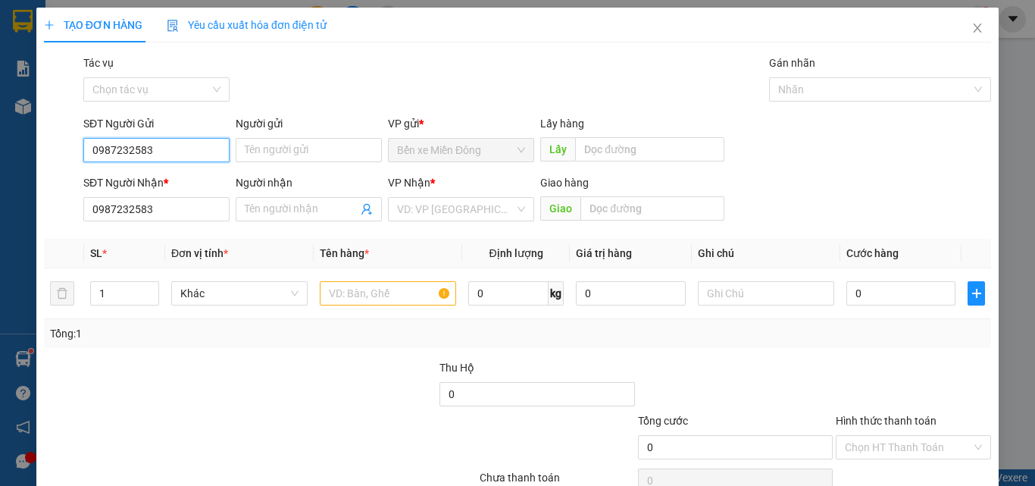
click at [205, 145] on input "0987232583" at bounding box center [156, 150] width 146 height 24
type input "0"
type input "0984814251"
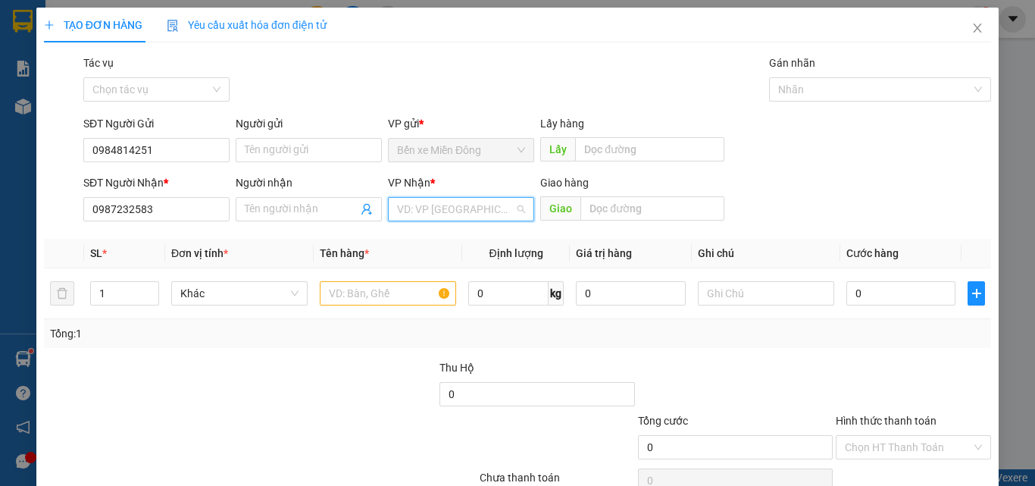
click at [412, 211] on input "search" at bounding box center [455, 209] width 117 height 23
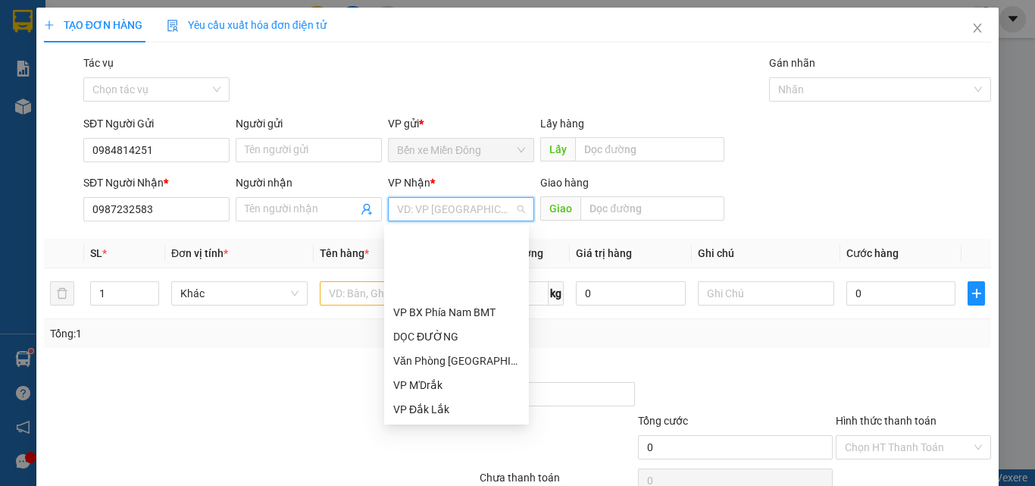
click at [446, 425] on div "VP Nông Trường 718" at bounding box center [456, 433] width 127 height 17
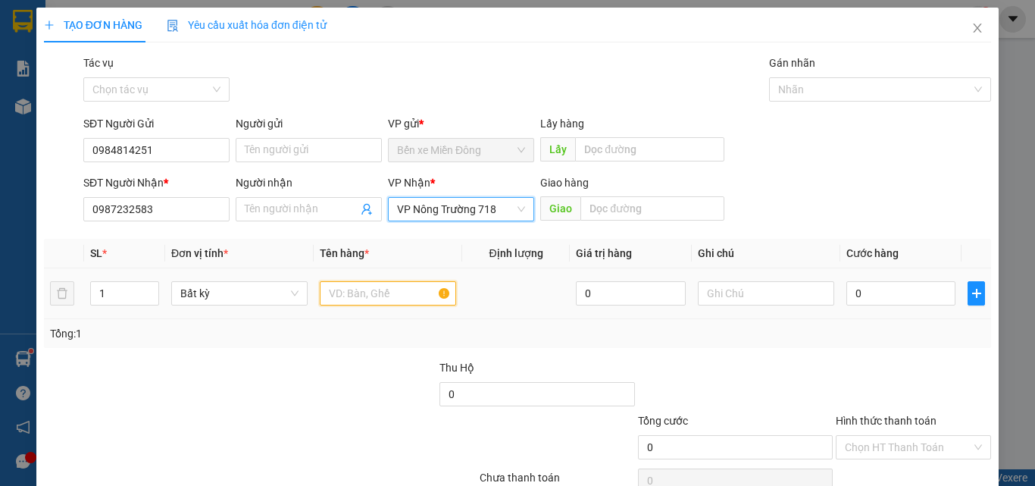
click at [329, 299] on input "text" at bounding box center [388, 293] width 136 height 24
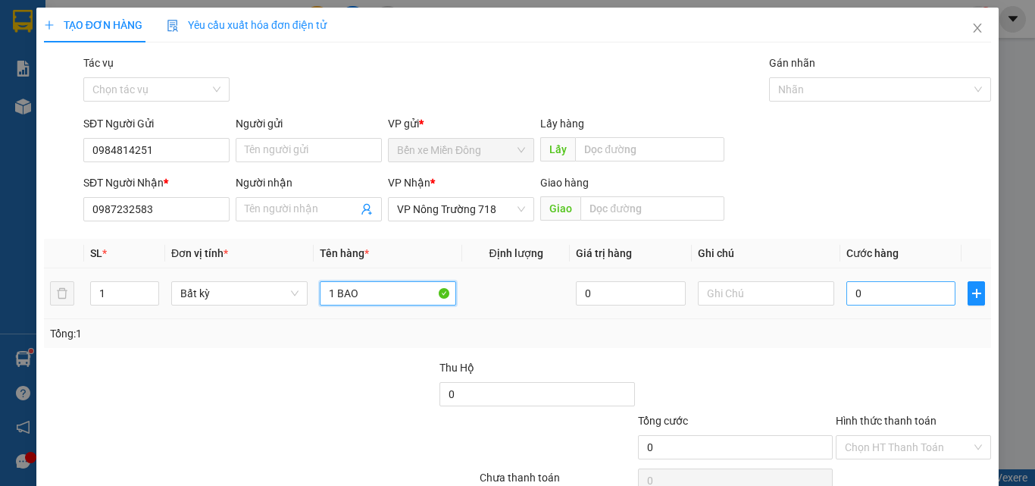
type input "1 BAO"
drag, startPoint x: 892, startPoint y: 299, endPoint x: 890, endPoint y: 350, distance: 50.8
click at [891, 299] on input "0" at bounding box center [901, 293] width 109 height 24
type input "5"
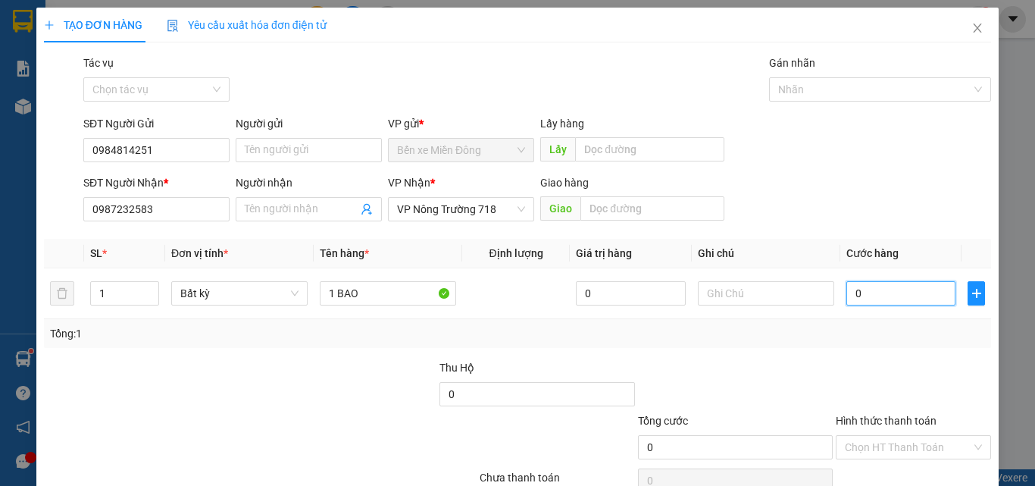
type input "5"
type input "50"
type input "50.000"
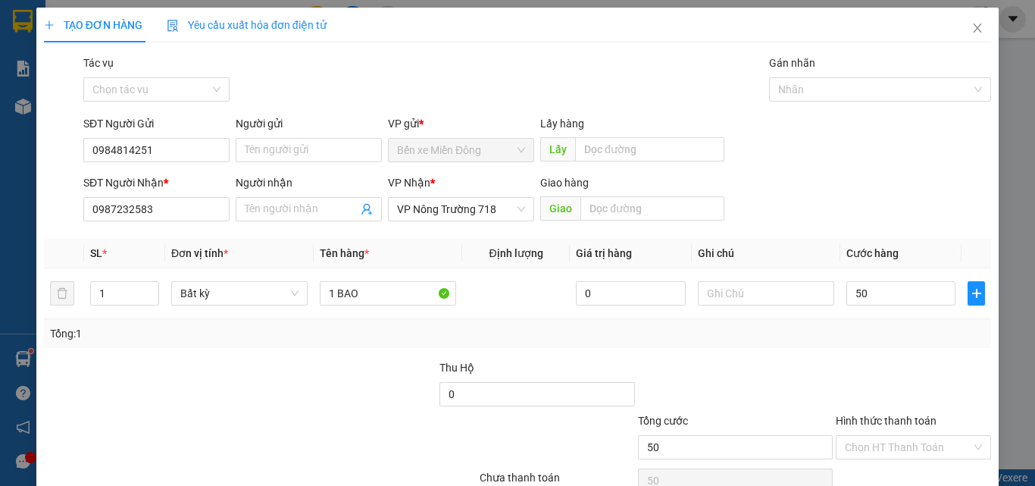
type input "50.000"
drag, startPoint x: 890, startPoint y: 350, endPoint x: 909, endPoint y: 352, distance: 19.1
click at [907, 351] on div "Transit Pickup Surcharge Ids Transit Deliver Surcharge Ids Transit Deliver Surc…" at bounding box center [517, 293] width 947 height 477
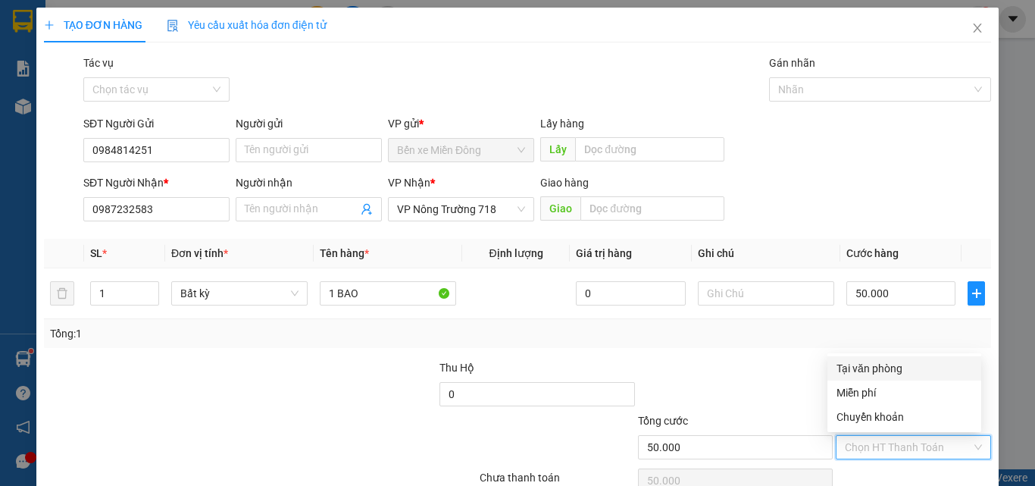
drag, startPoint x: 913, startPoint y: 453, endPoint x: 900, endPoint y: 415, distance: 39.8
click at [908, 447] on input "Hình thức thanh toán" at bounding box center [908, 447] width 127 height 23
click at [868, 361] on div "Tại văn phòng" at bounding box center [905, 368] width 136 height 17
type input "0"
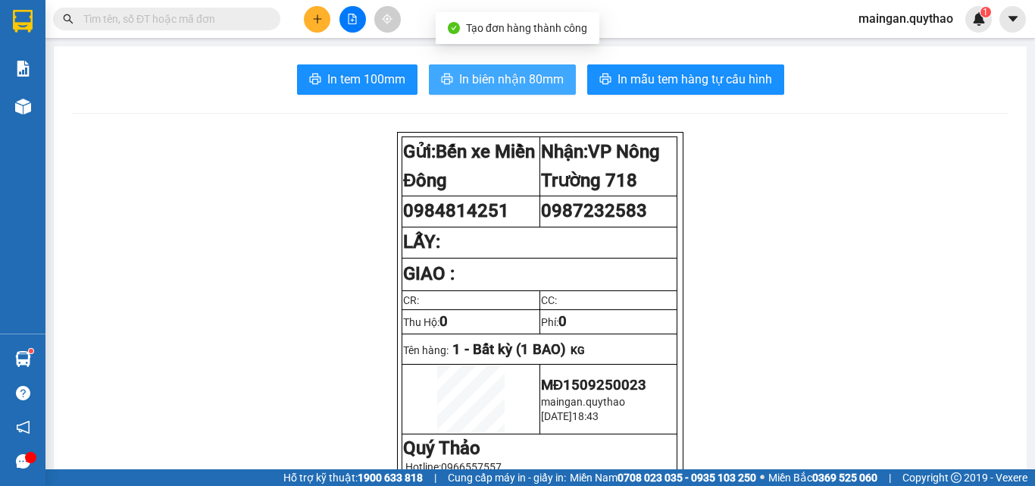
click at [526, 71] on span "In biên nhận 80mm" at bounding box center [511, 79] width 105 height 19
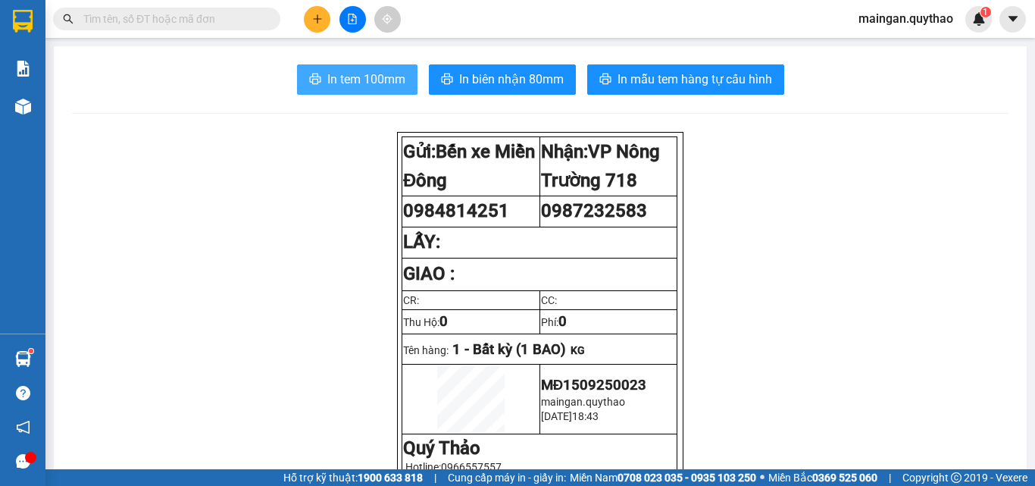
click at [323, 83] on button "In tem 100mm" at bounding box center [357, 79] width 121 height 30
